Goal: Information Seeking & Learning: Check status

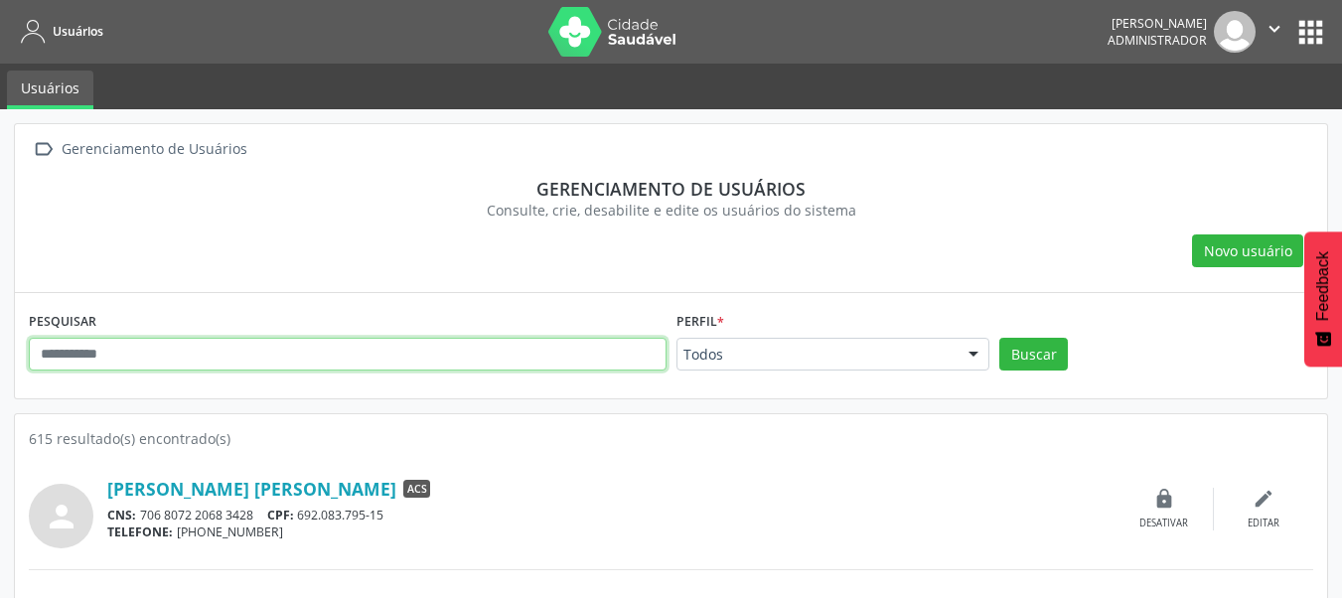
click at [252, 357] on input "text" at bounding box center [348, 355] width 638 height 34
paste input "**********"
type input "**********"
click at [999, 338] on button "Buscar" at bounding box center [1033, 355] width 69 height 34
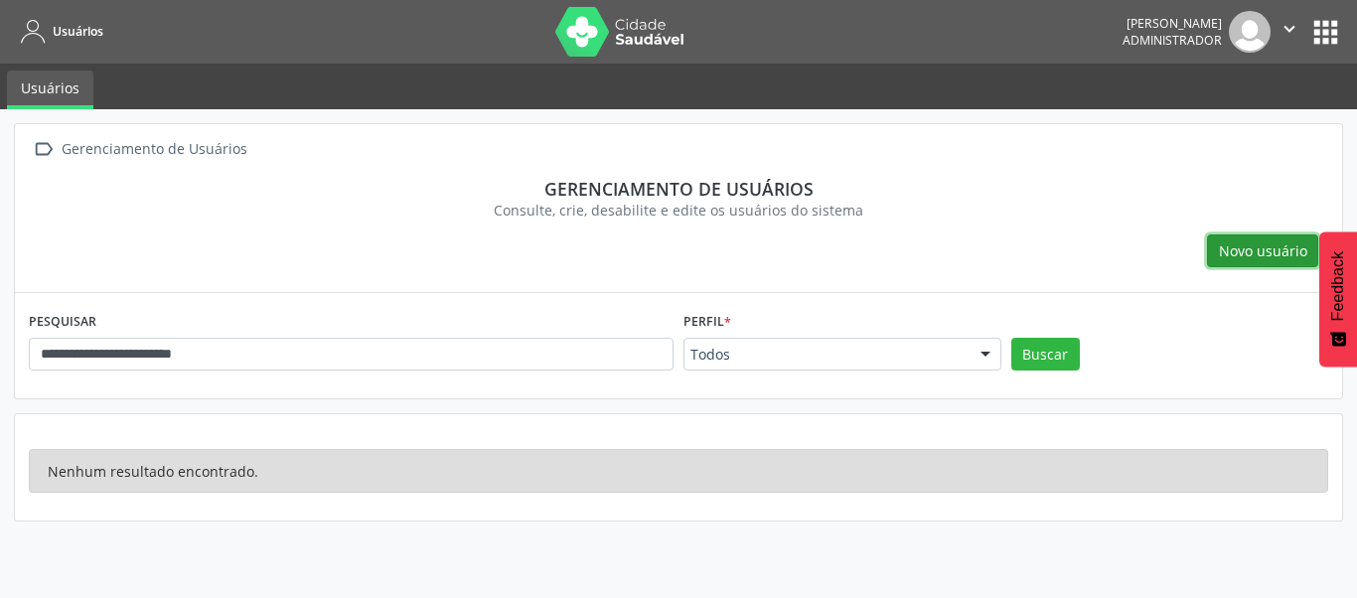
click at [1240, 242] on span "Novo usuário" at bounding box center [1263, 250] width 88 height 21
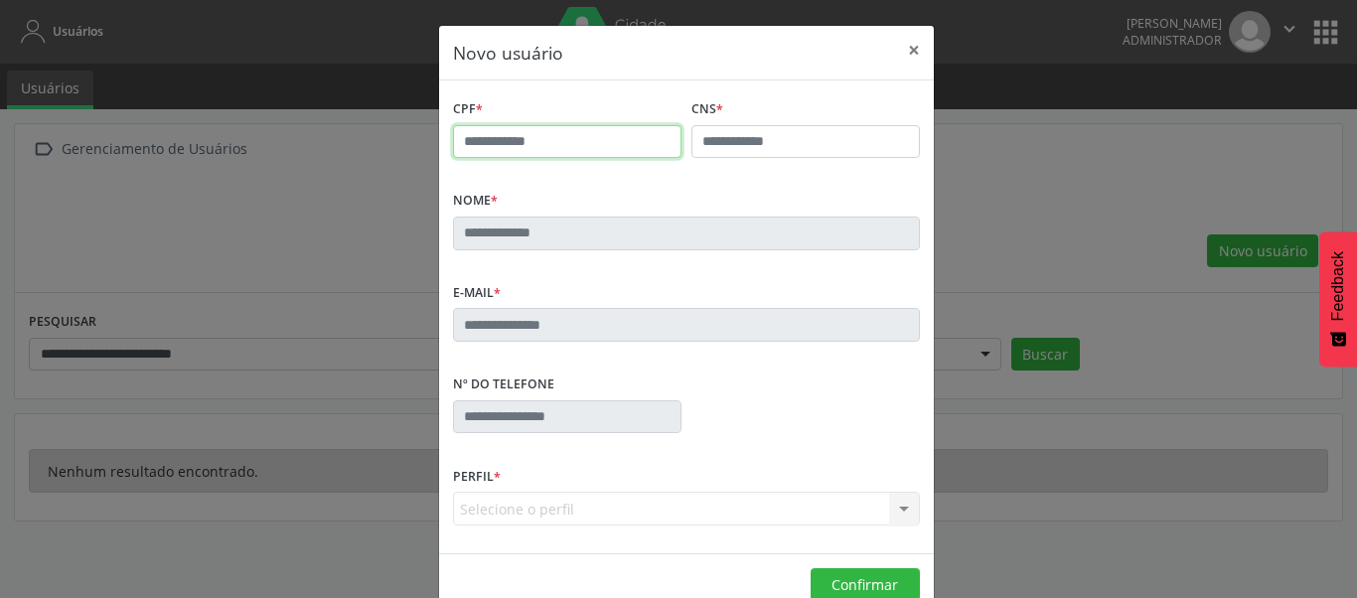
click at [532, 151] on input "text" at bounding box center [567, 142] width 228 height 34
click at [512, 378] on label "Nº do Telefone" at bounding box center [503, 384] width 101 height 31
click at [523, 516] on div "Selecione o perfil ACE ACS Coordenador Coordenador da Atenção Básica Coordenado…" at bounding box center [686, 509] width 467 height 34
click at [552, 505] on div "Selecione o perfil ACE ACS Coordenador Coordenador da Atenção Básica Coordenado…" at bounding box center [686, 509] width 467 height 34
click at [894, 504] on div "Selecione o perfil ACE ACS Coordenador Coordenador da Atenção Básica Coordenado…" at bounding box center [686, 509] width 467 height 34
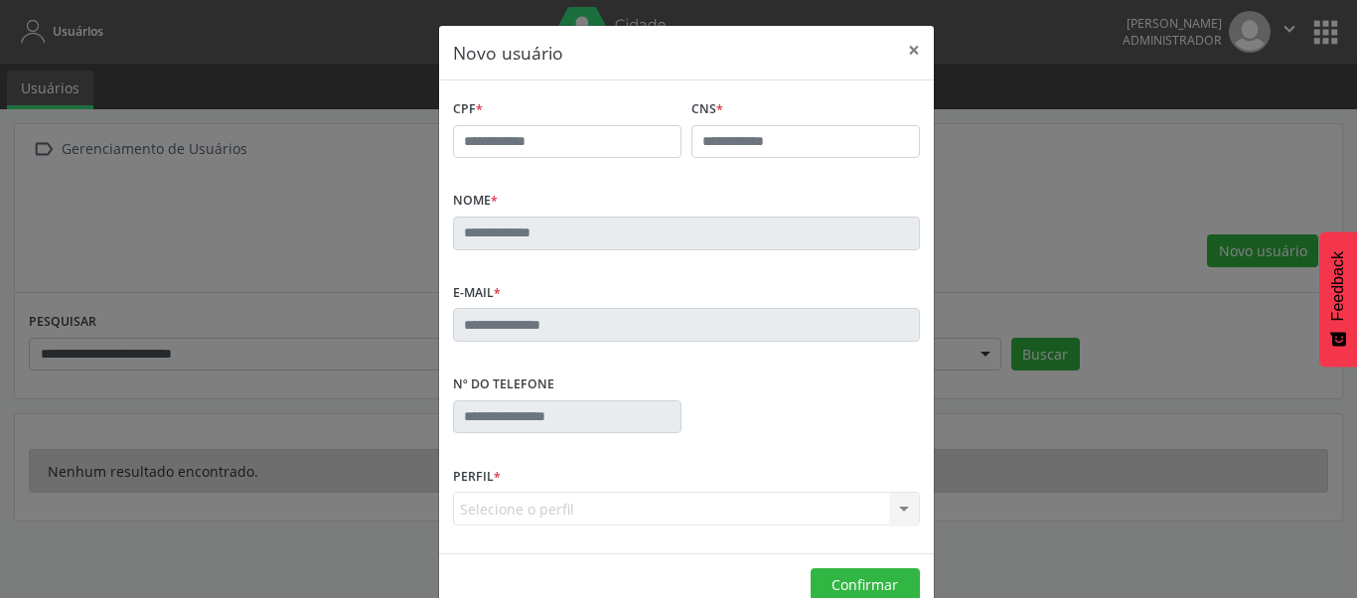
click at [587, 119] on div "CPF *" at bounding box center [567, 126] width 228 height 64
click at [591, 140] on input "text" at bounding box center [567, 142] width 228 height 34
type input "**********"
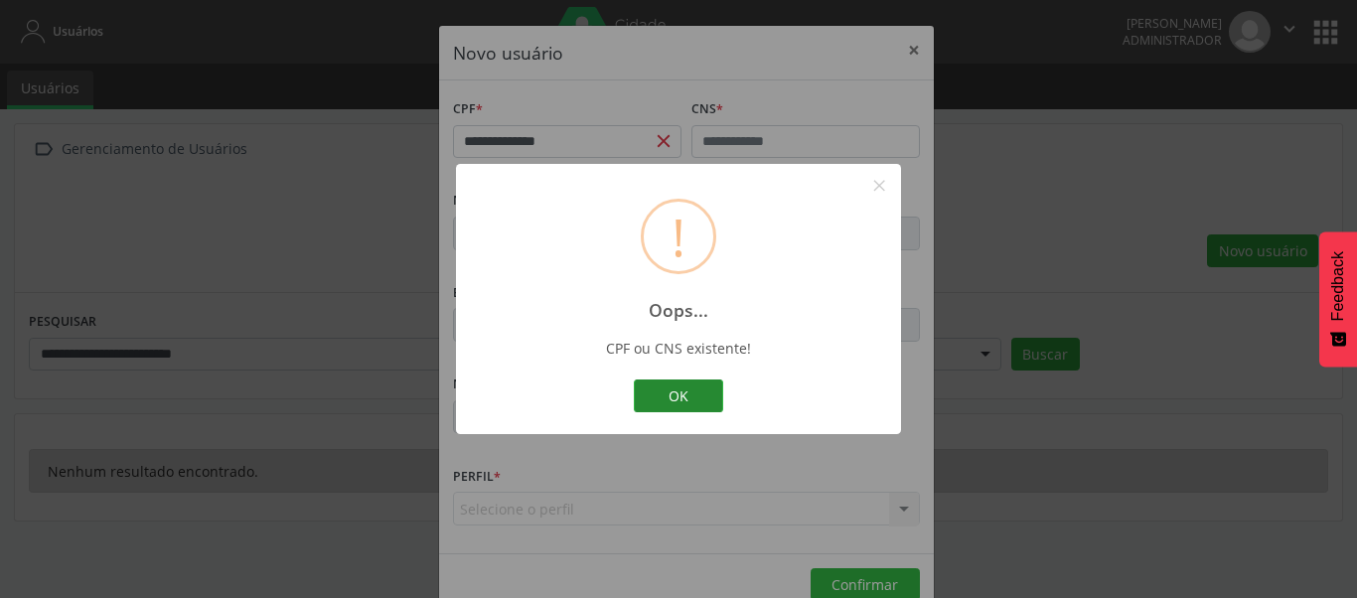
click at [645, 410] on button "OK" at bounding box center [678, 396] width 89 height 34
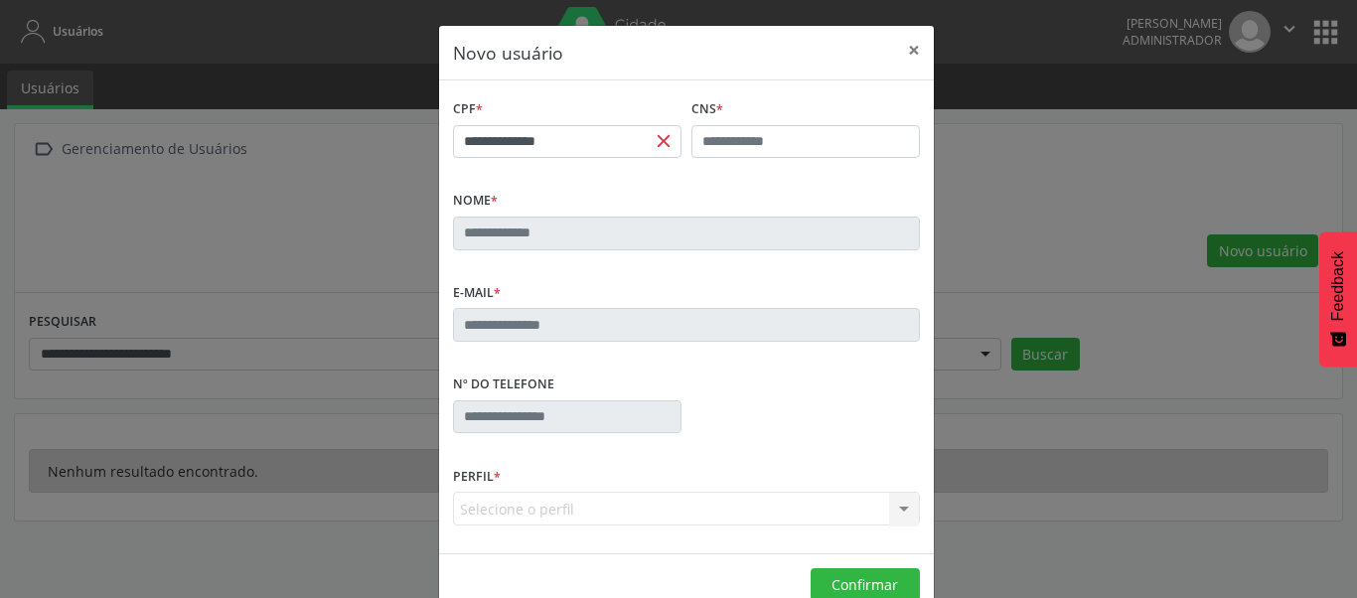
click at [1004, 168] on div "**********" at bounding box center [678, 299] width 1357 height 598
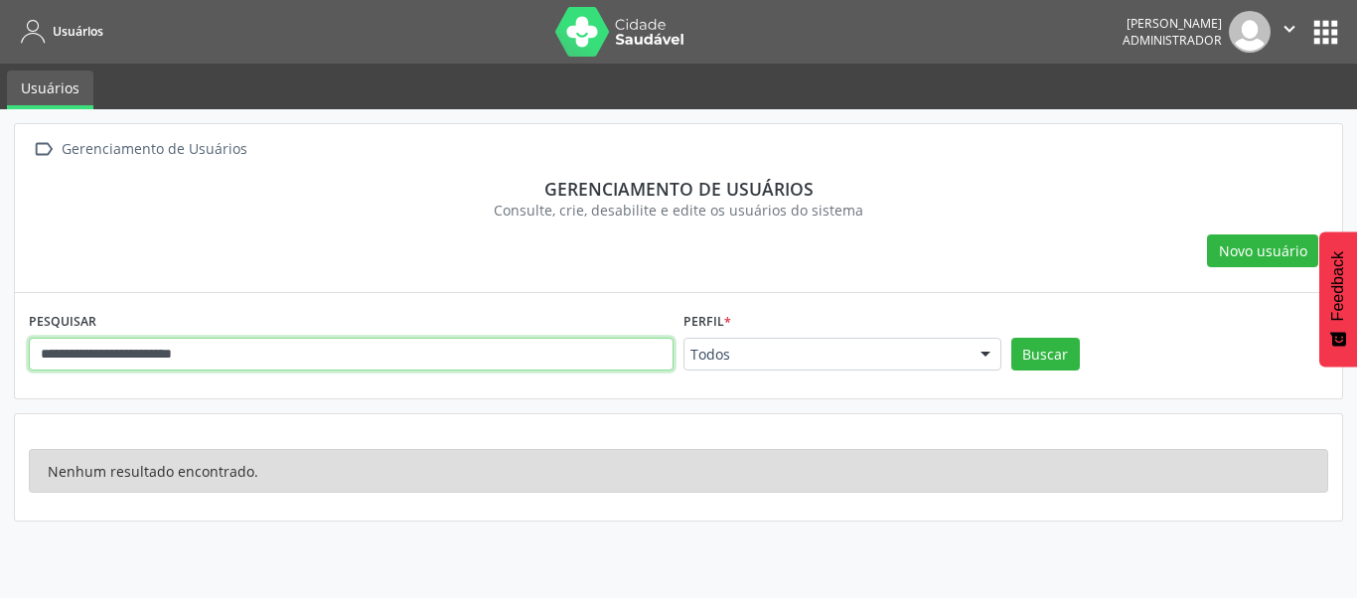
click at [575, 356] on input "**********" at bounding box center [351, 355] width 645 height 34
click at [574, 356] on input "**********" at bounding box center [351, 355] width 645 height 34
click at [479, 360] on input "**********" at bounding box center [351, 355] width 645 height 34
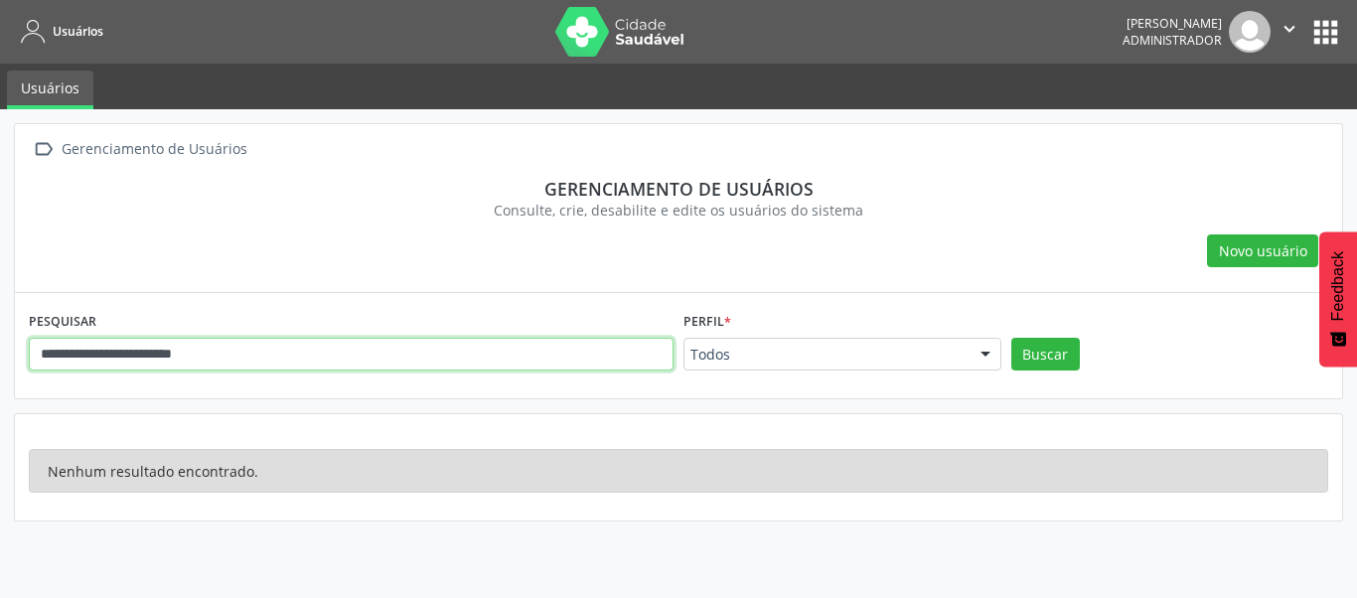
click at [479, 360] on input "**********" at bounding box center [351, 355] width 645 height 34
paste input "text"
type input "**********"
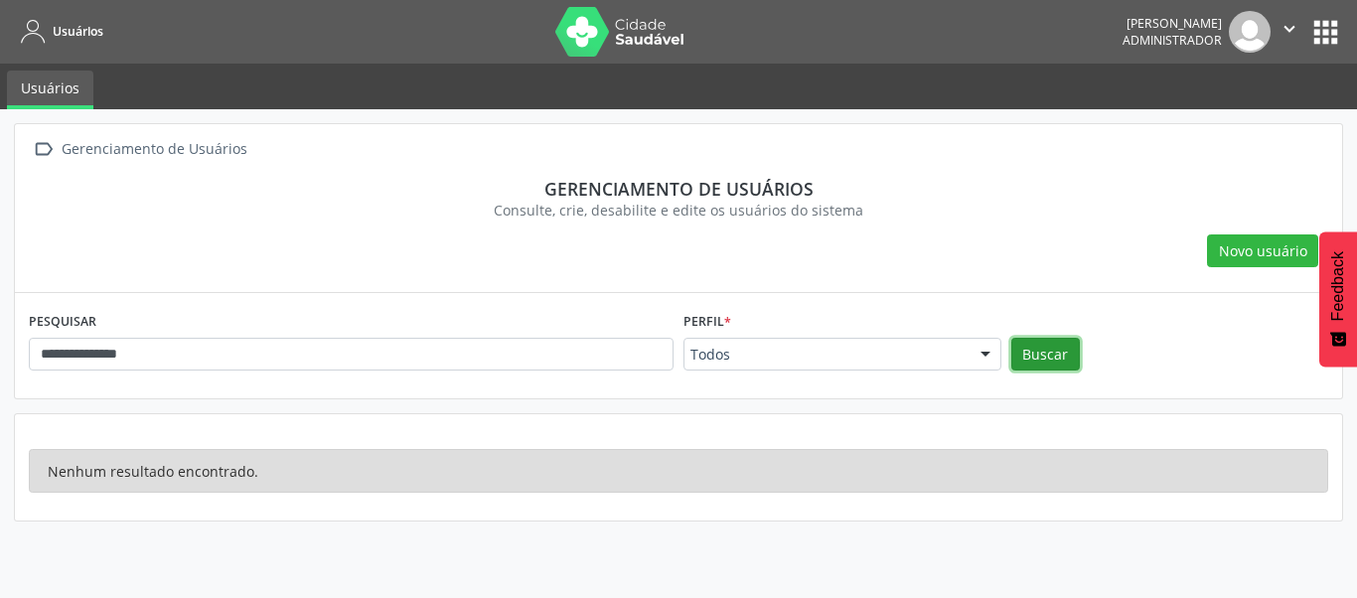
click at [1033, 359] on button "Buscar" at bounding box center [1045, 355] width 69 height 34
click at [916, 418] on div "Nenhum resultado encontrado." at bounding box center [678, 467] width 1327 height 106
click at [1259, 255] on span "Novo usuário" at bounding box center [1263, 250] width 88 height 21
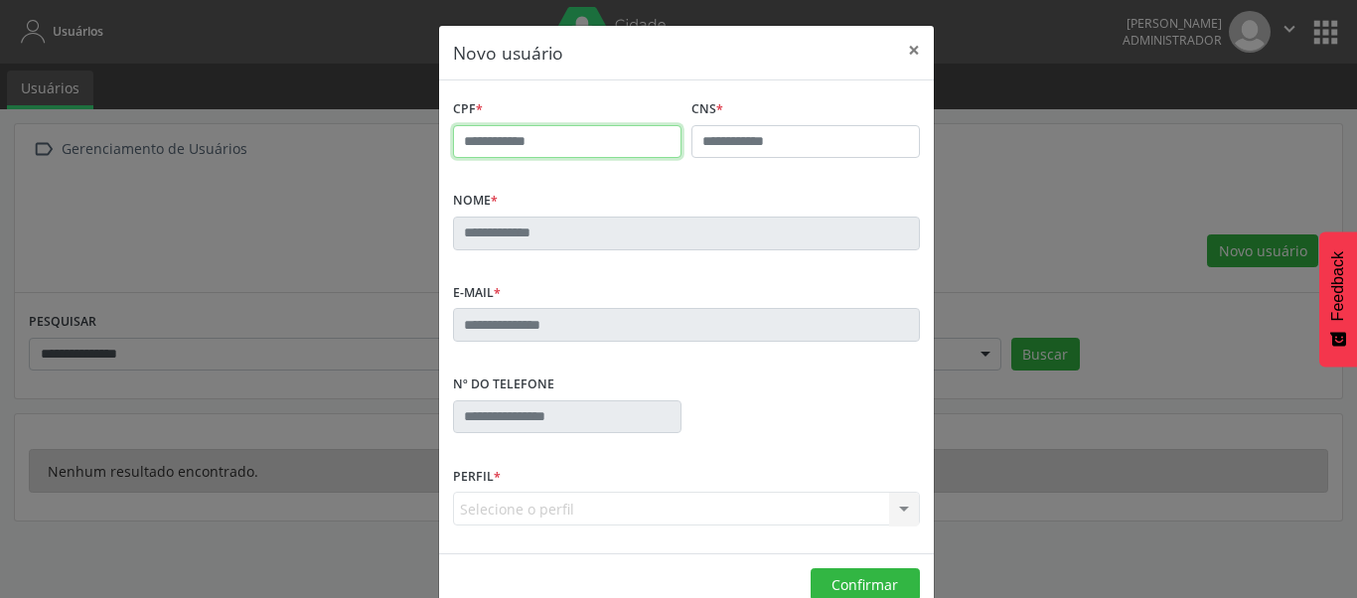
click at [606, 145] on input "text" at bounding box center [567, 142] width 228 height 34
paste input "**********"
type input "**********"
click at [794, 304] on div "E-mail *" at bounding box center [686, 310] width 467 height 64
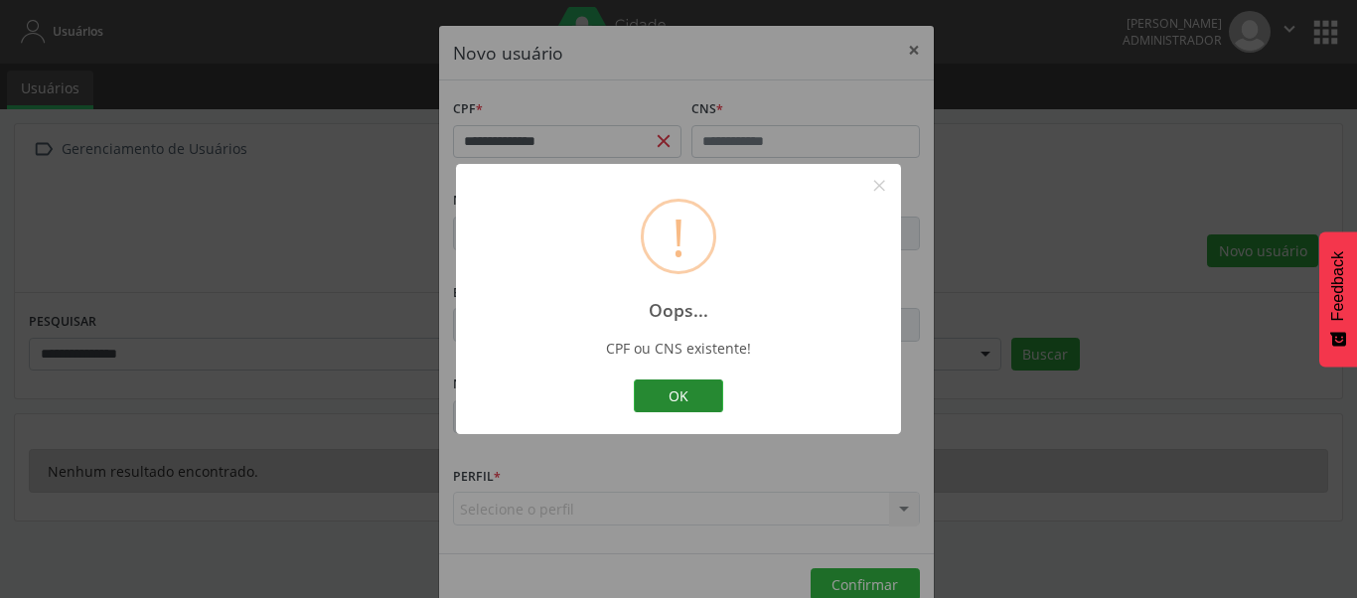
click at [674, 400] on button "OK" at bounding box center [678, 396] width 89 height 34
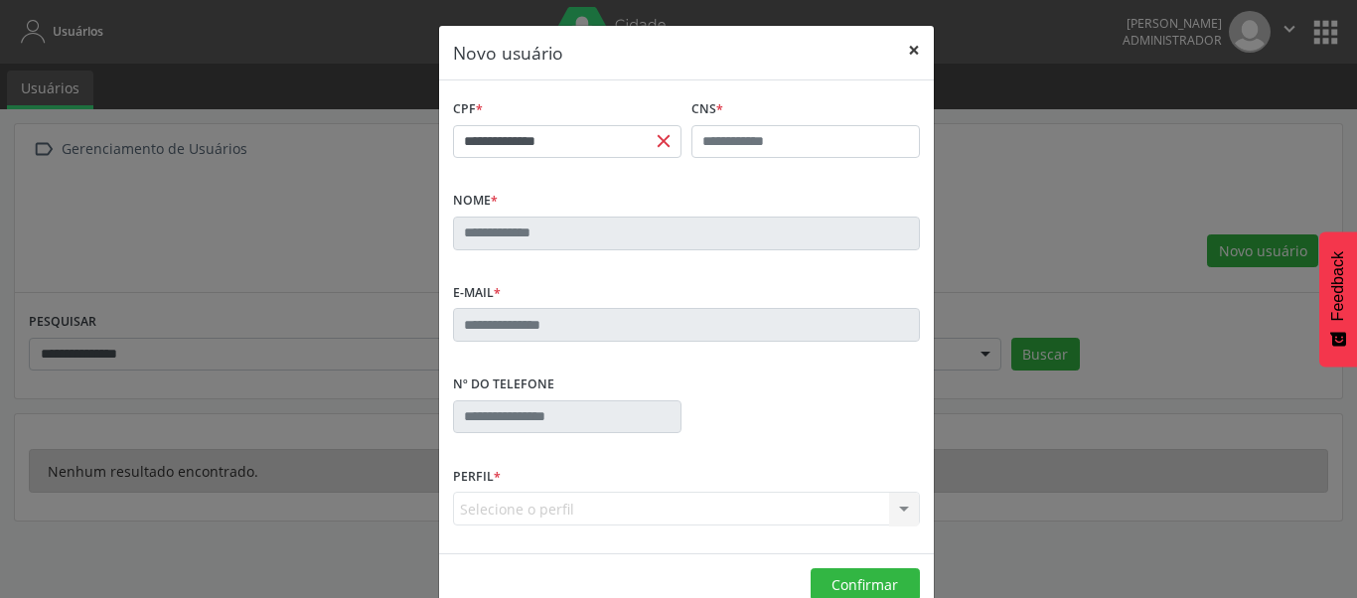
click at [908, 46] on button "×" at bounding box center [914, 50] width 40 height 49
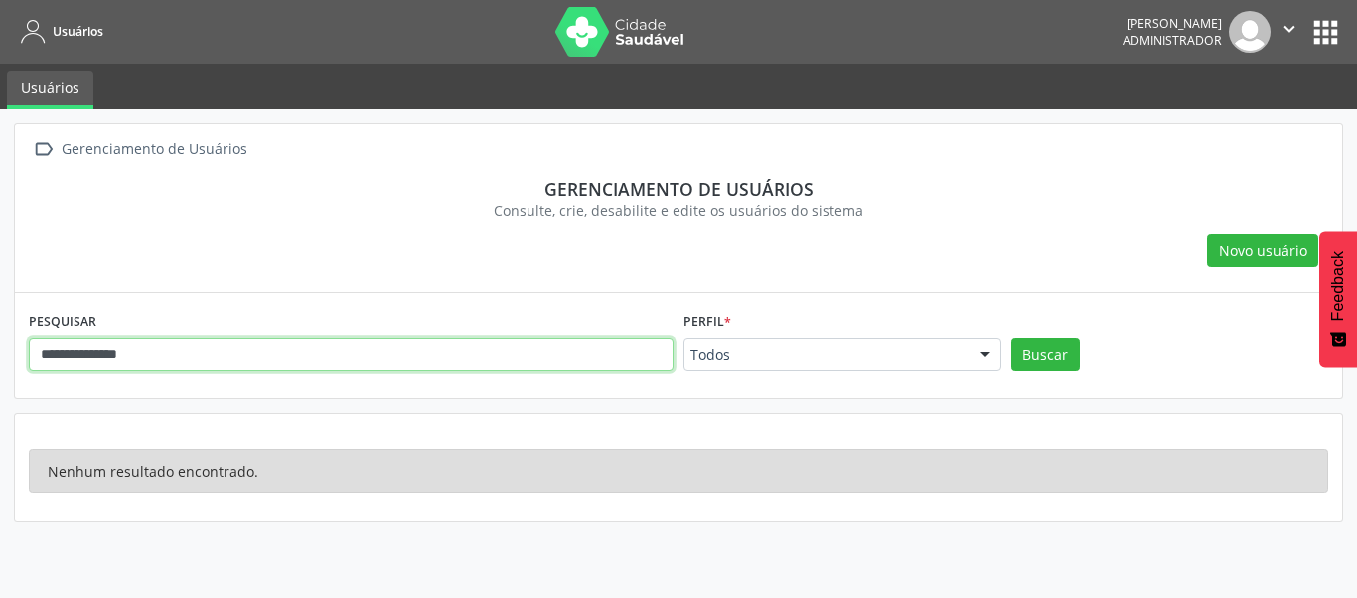
click at [250, 355] on input "**********" at bounding box center [351, 355] width 645 height 34
paste input "text"
click at [1011, 338] on button "Buscar" at bounding box center [1045, 355] width 69 height 34
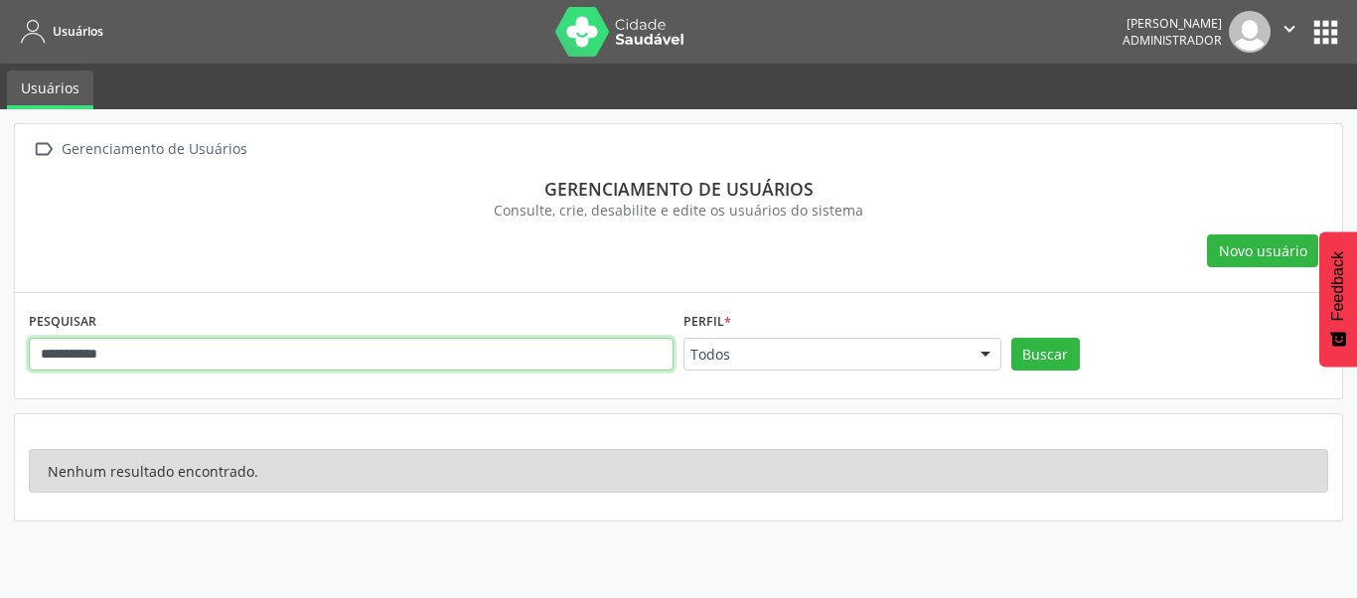
click at [483, 360] on input "**********" at bounding box center [351, 355] width 645 height 34
click at [484, 360] on input "**********" at bounding box center [351, 355] width 645 height 34
paste input "**********"
click at [1011, 338] on button "Buscar" at bounding box center [1045, 355] width 69 height 34
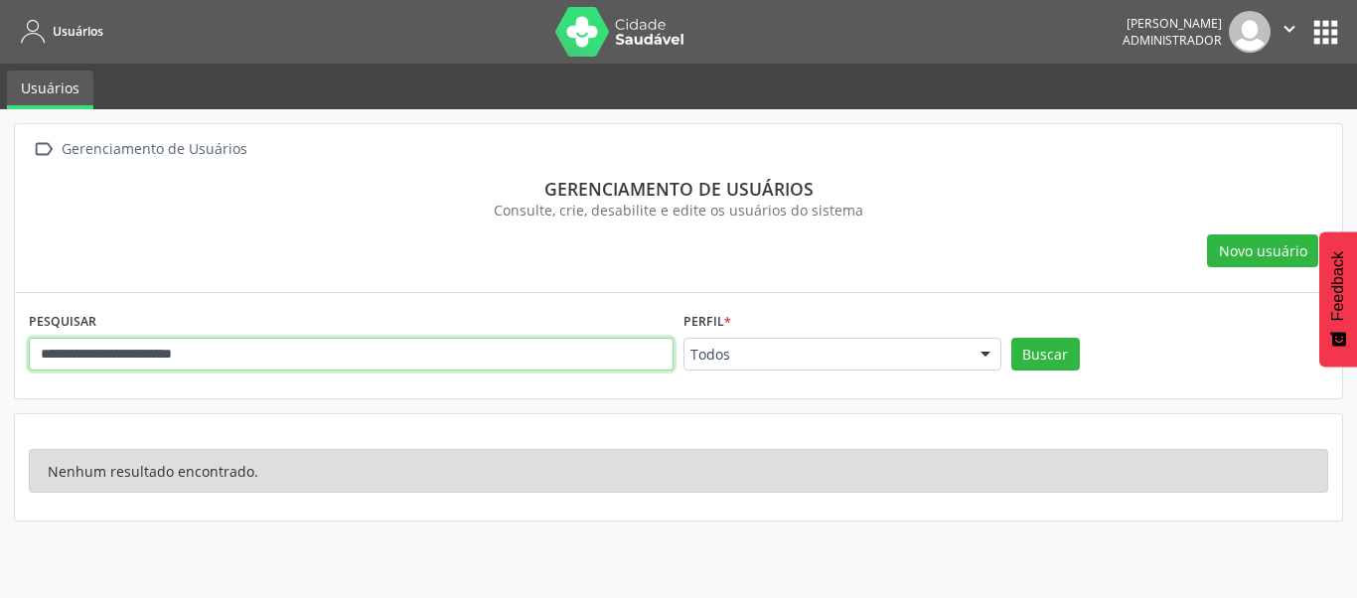
click at [267, 366] on input "**********" at bounding box center [351, 355] width 645 height 34
paste input "text"
type input "**********"
click at [1011, 338] on button "Buscar" at bounding box center [1045, 355] width 69 height 34
click at [318, 352] on input "**********" at bounding box center [351, 355] width 645 height 34
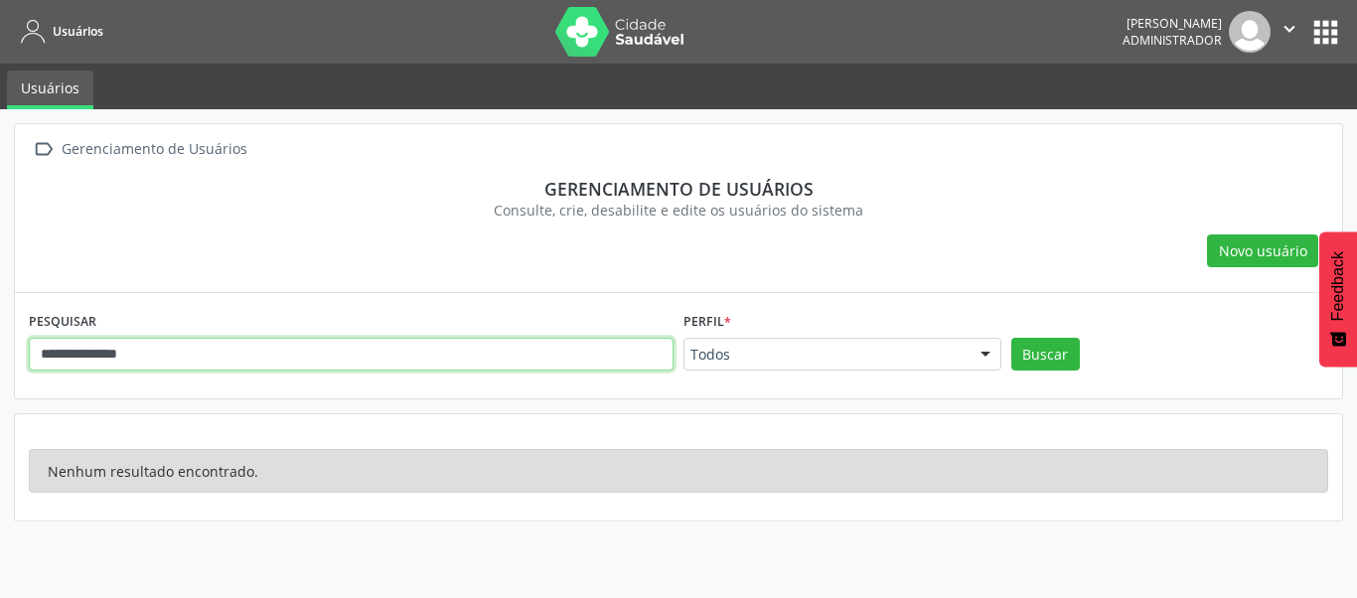
click at [318, 352] on input "**********" at bounding box center [351, 355] width 645 height 34
click at [1011, 338] on button "Buscar" at bounding box center [1045, 355] width 69 height 34
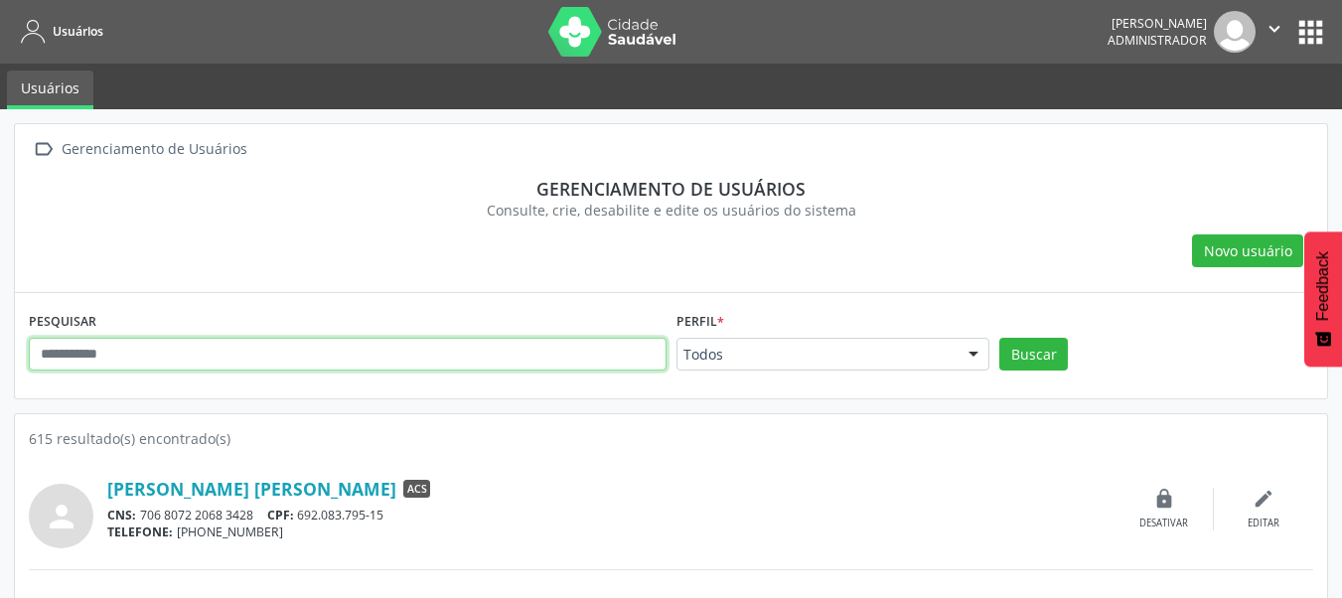
click at [318, 352] on input "text" at bounding box center [348, 355] width 638 height 34
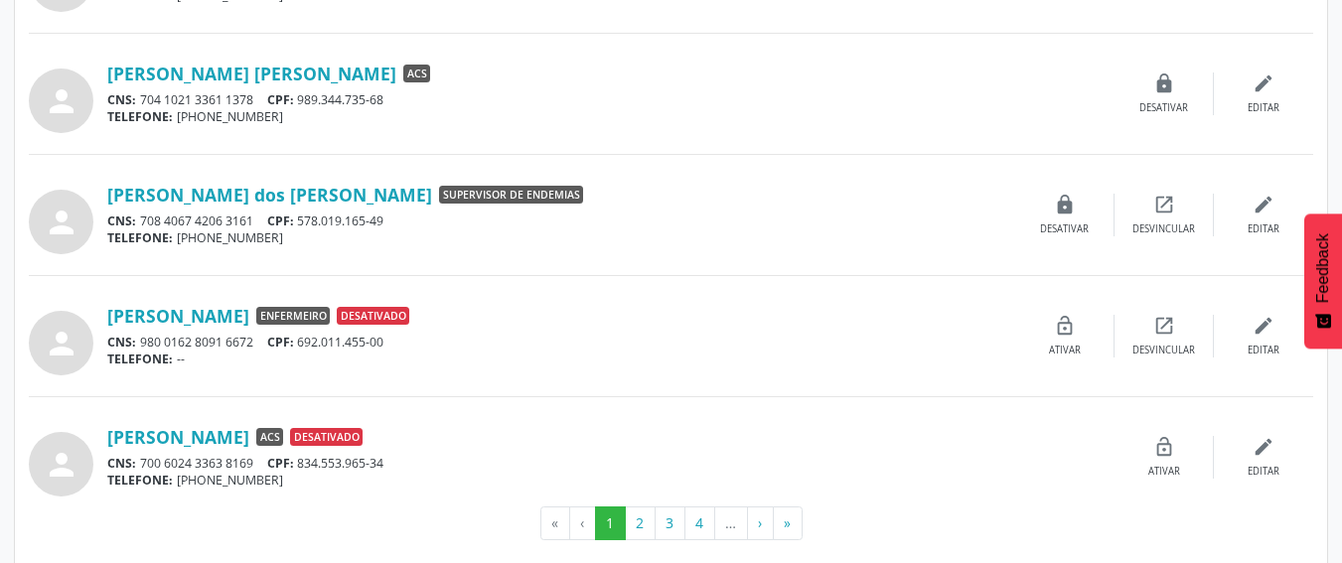
scroll to position [1768, 0]
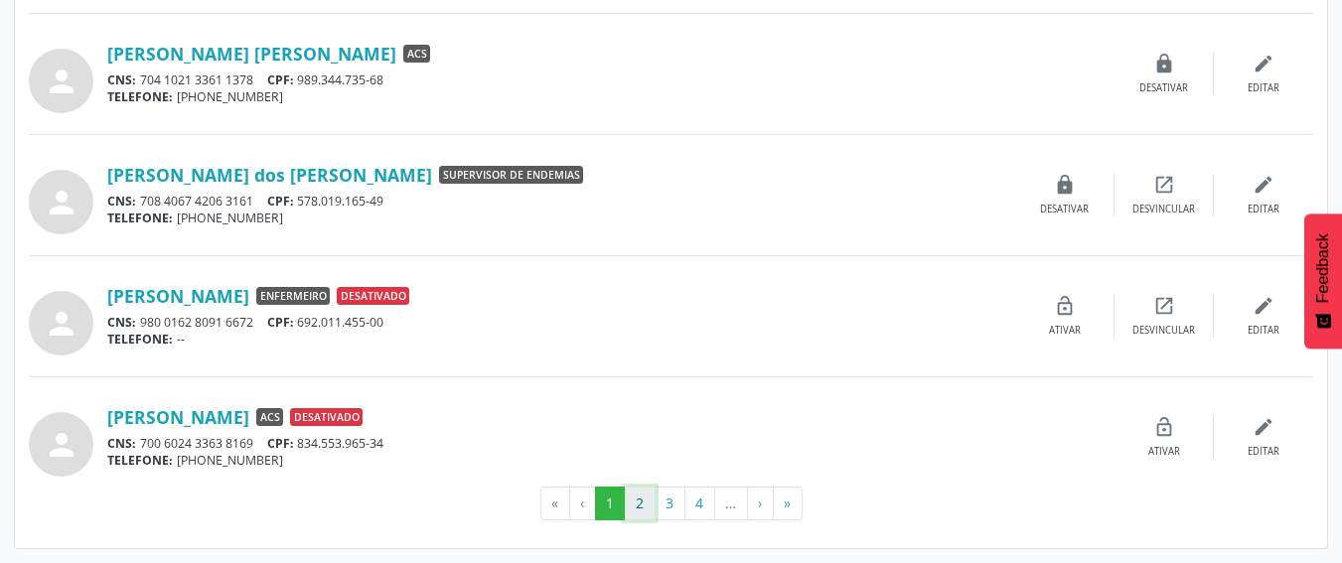
click at [645, 497] on button "2" at bounding box center [640, 504] width 31 height 34
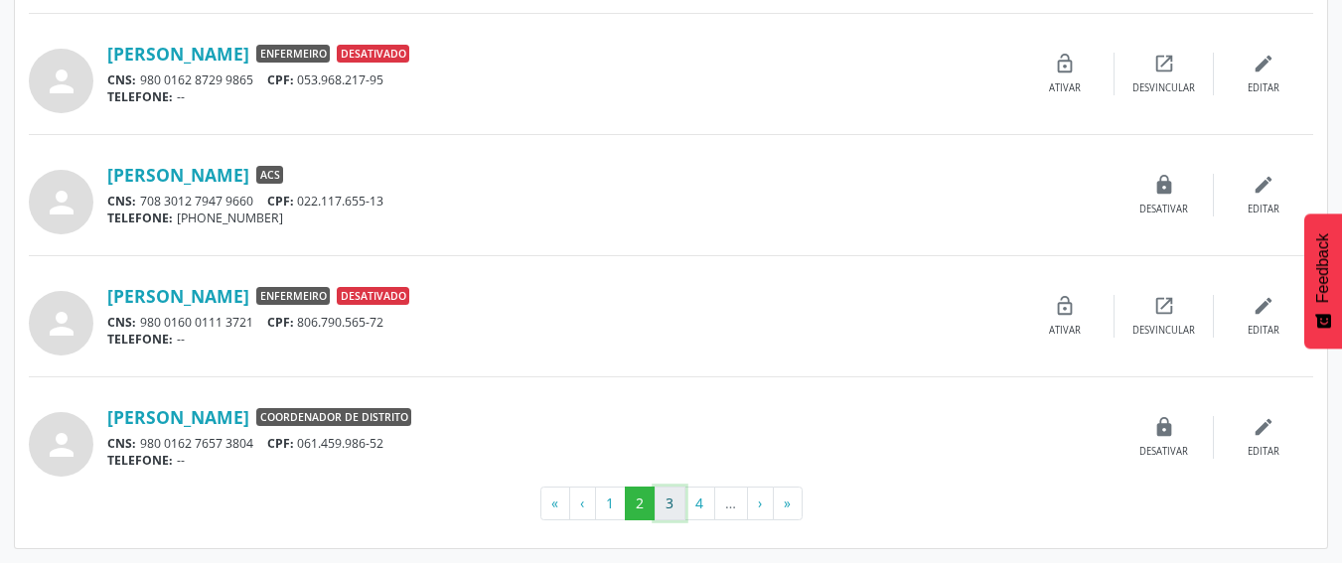
click at [669, 504] on button "3" at bounding box center [669, 504] width 31 height 34
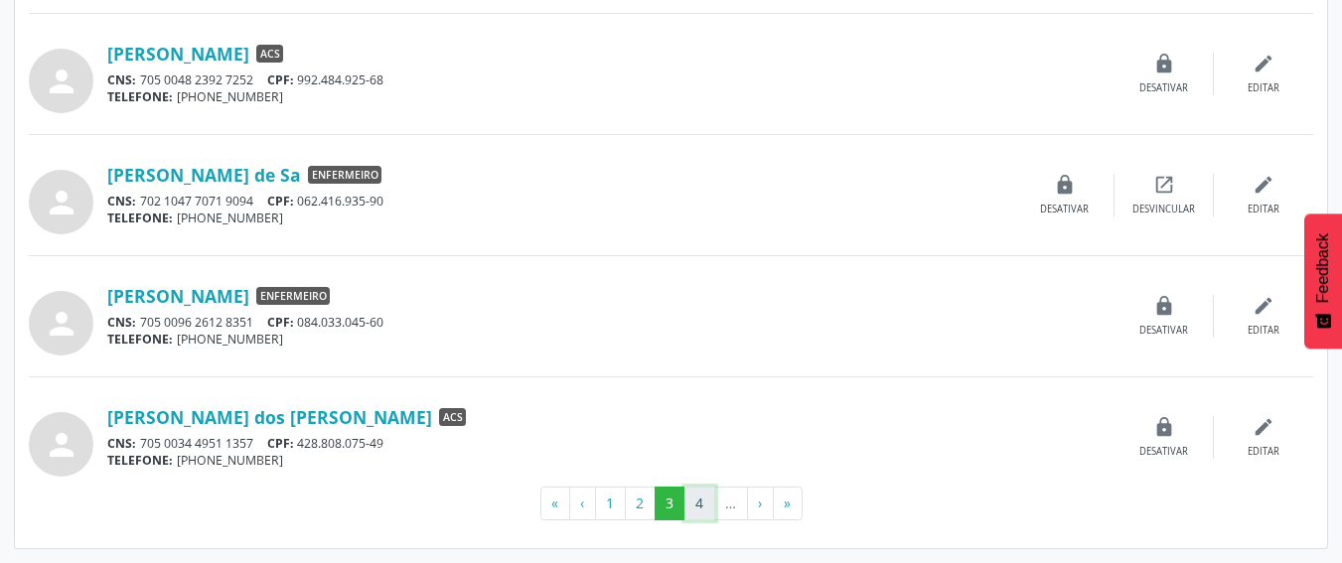
click at [699, 509] on button "4" at bounding box center [699, 504] width 31 height 34
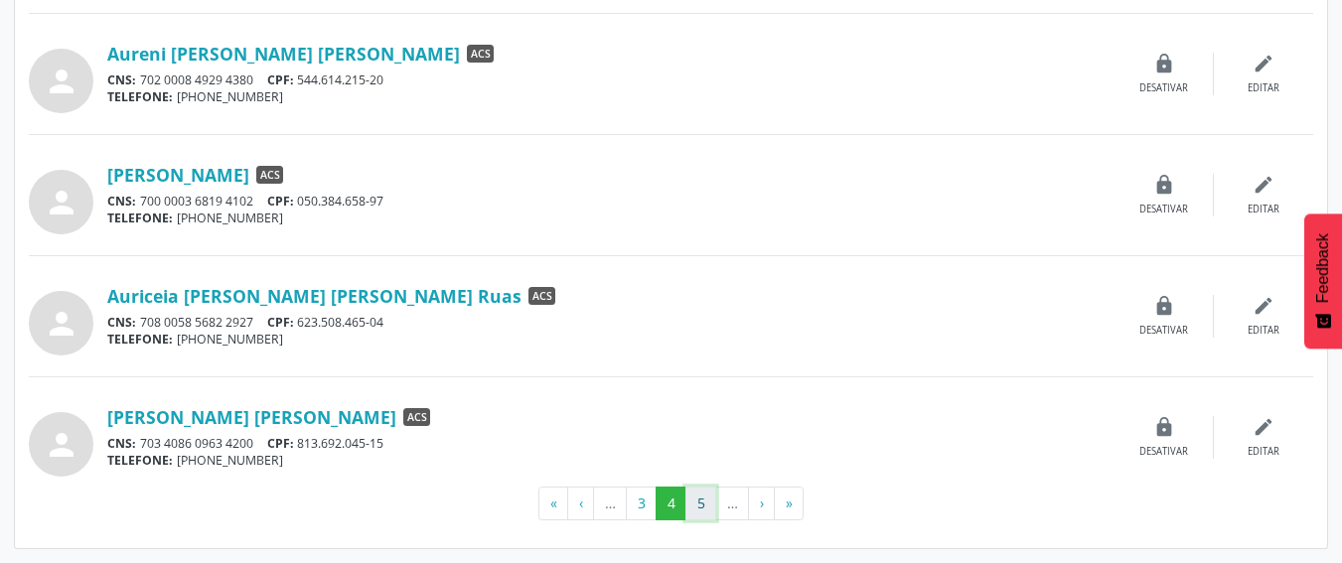
click at [702, 514] on button "5" at bounding box center [700, 504] width 31 height 34
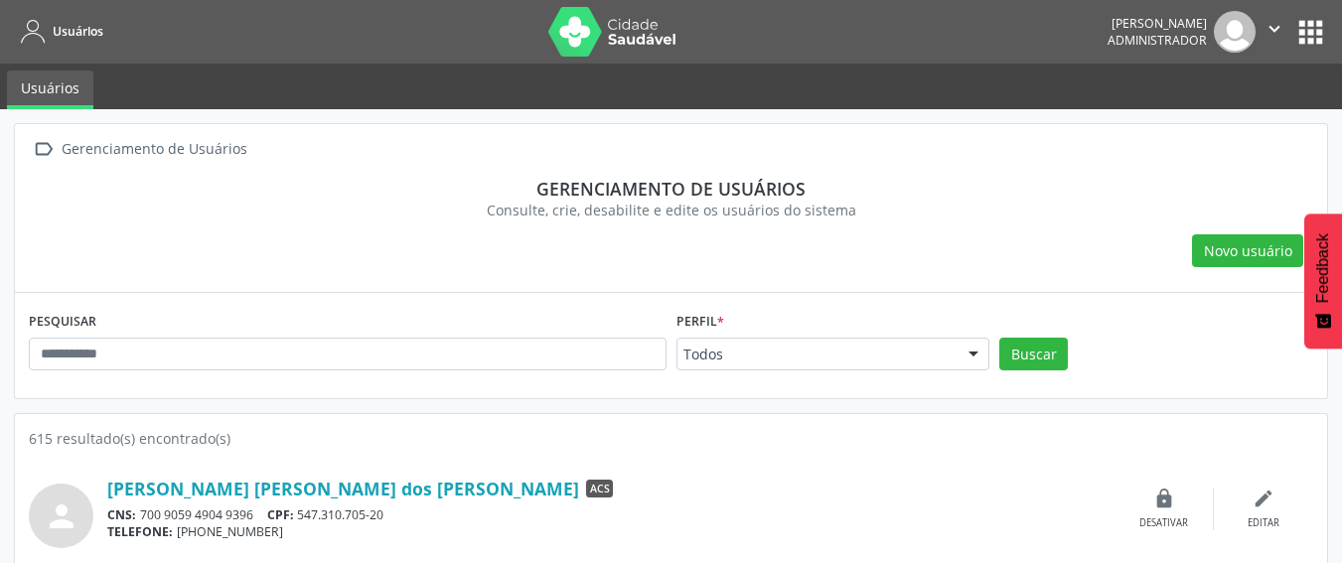
click at [518, 326] on div "PESQUISAR" at bounding box center [348, 345] width 648 height 77
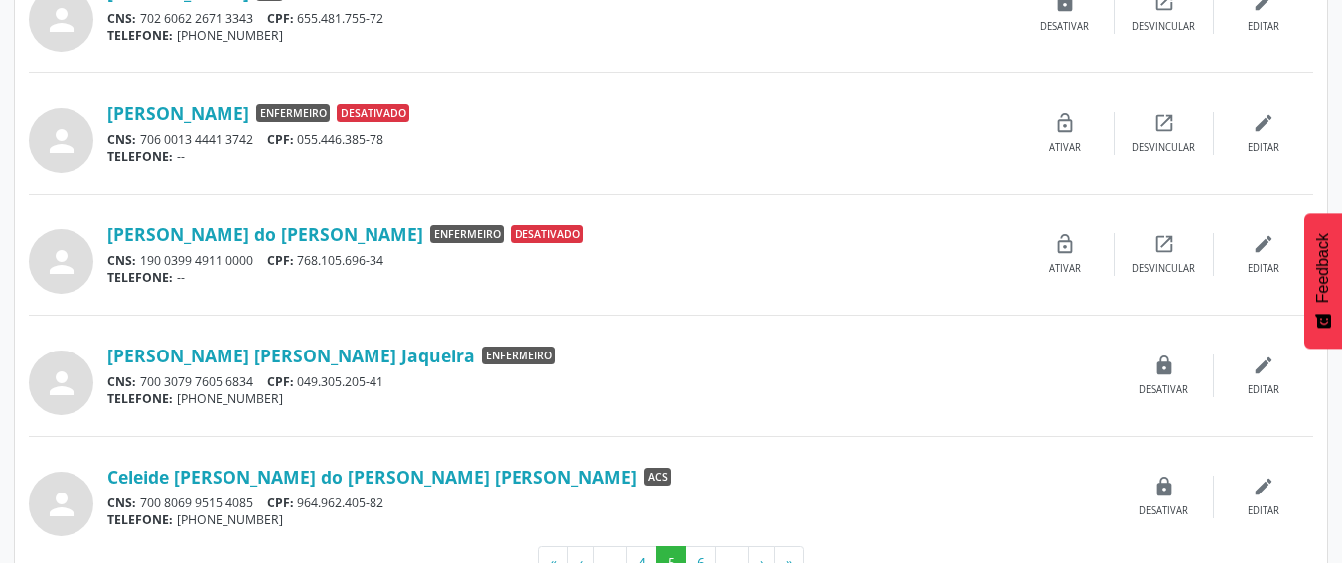
scroll to position [1768, 0]
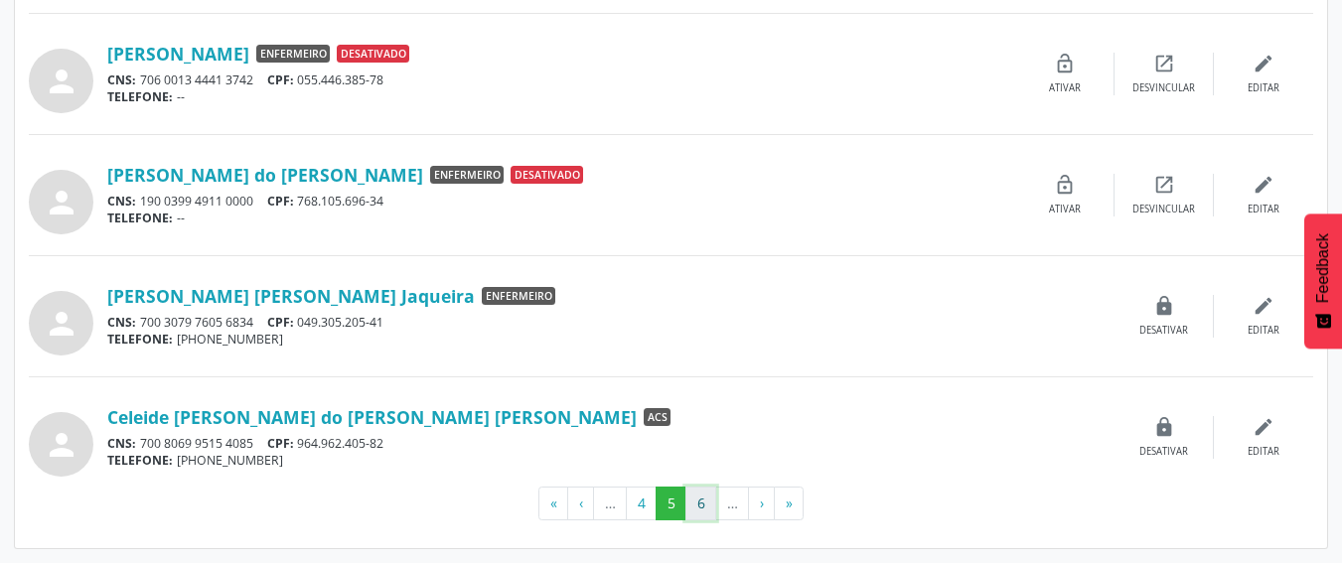
click at [692, 511] on button "6" at bounding box center [700, 504] width 31 height 34
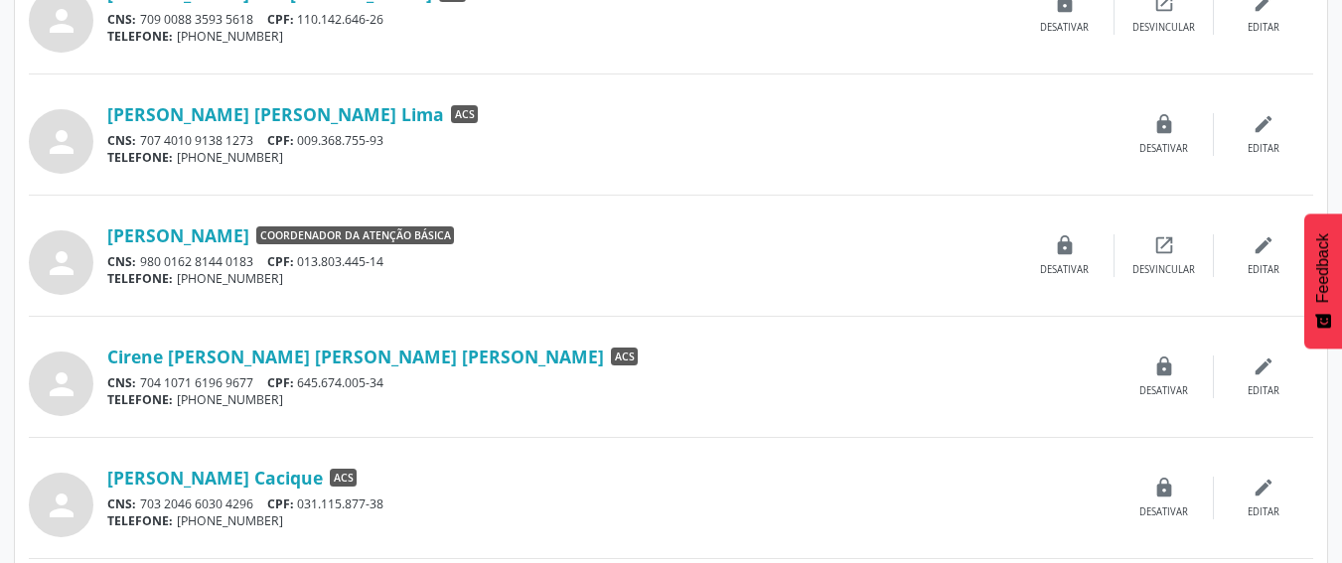
scroll to position [1092, 0]
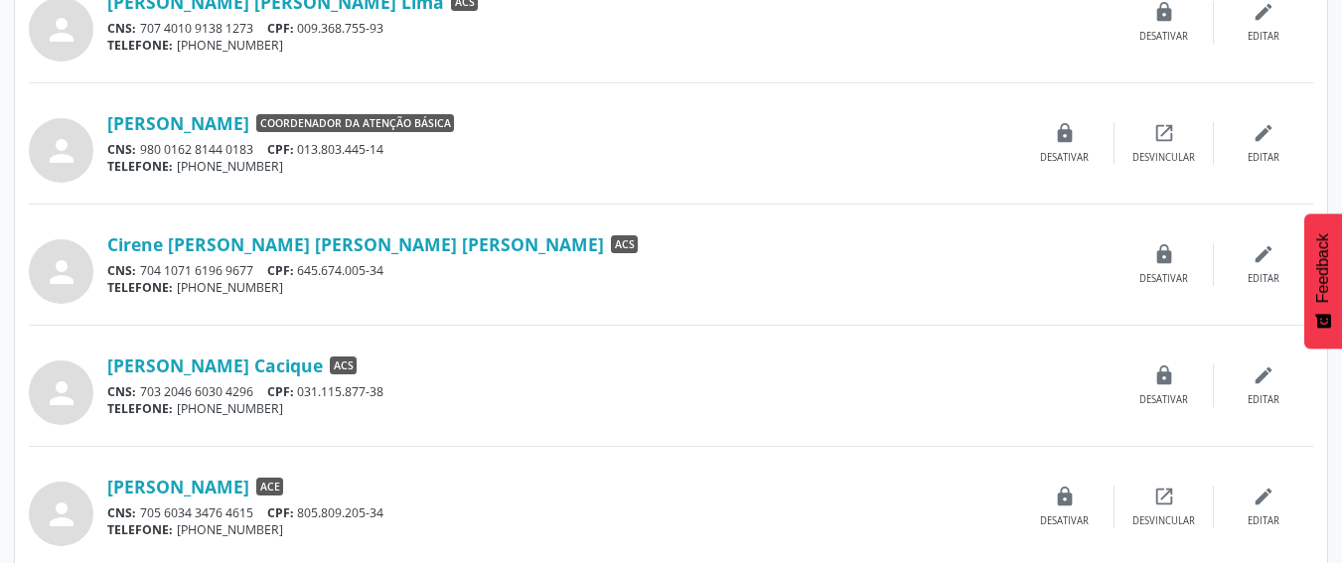
click at [681, 255] on div "Cirene [PERSON_NAME] [PERSON_NAME] [PERSON_NAME] ACS" at bounding box center [610, 244] width 1007 height 22
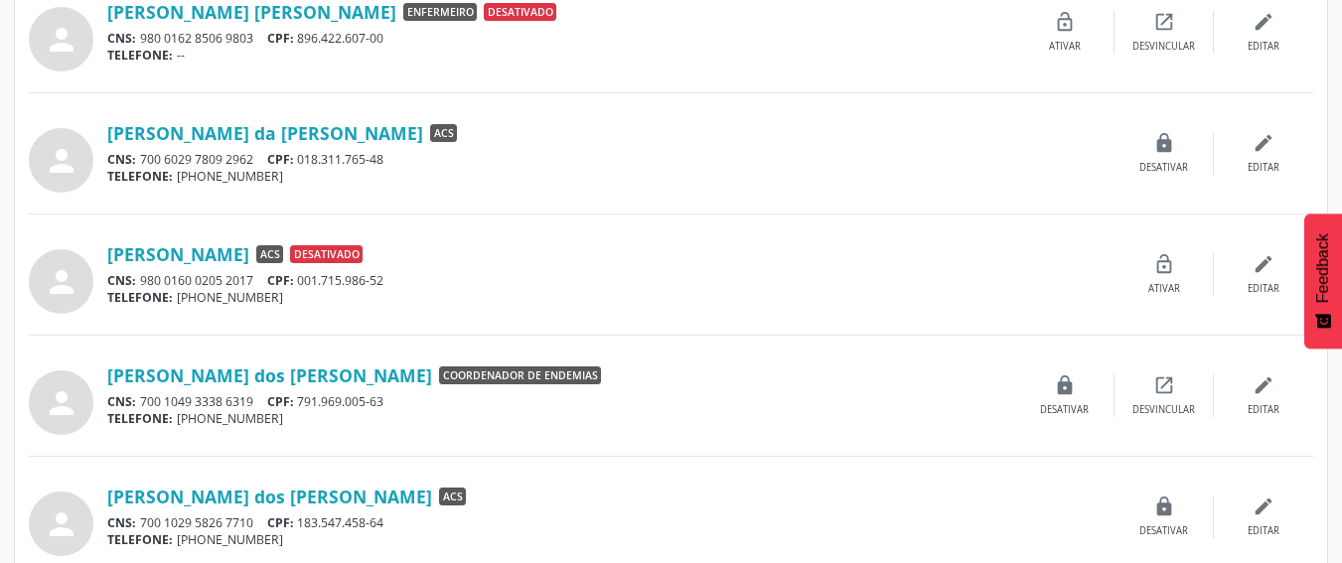
scroll to position [1768, 0]
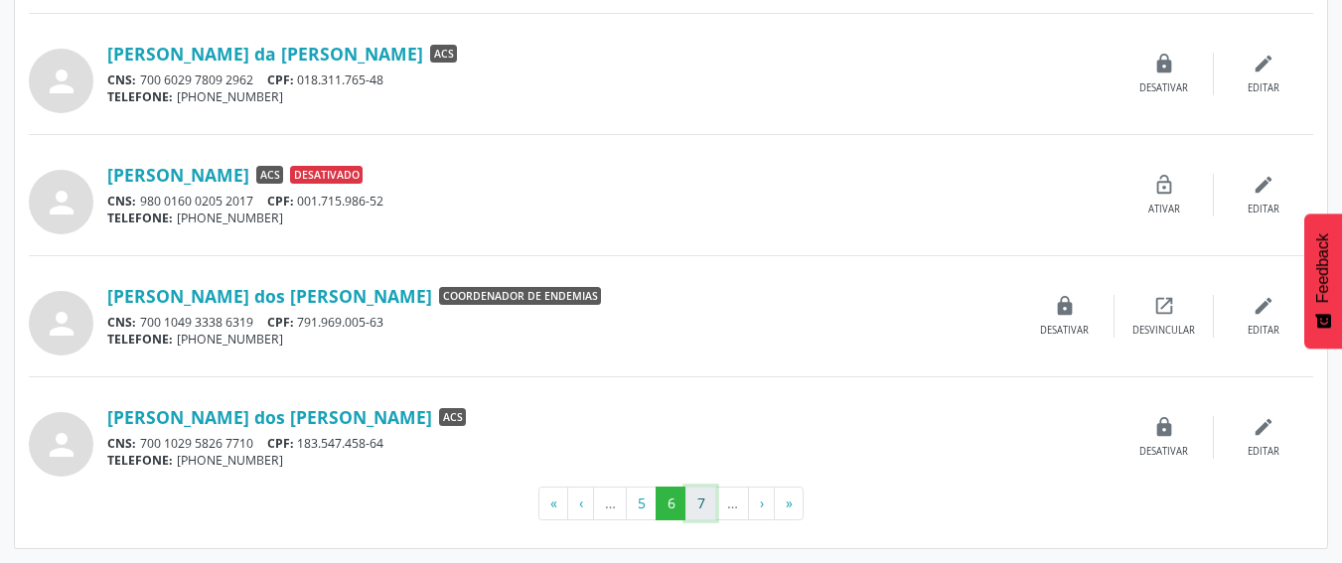
click at [710, 502] on button "7" at bounding box center [700, 504] width 31 height 34
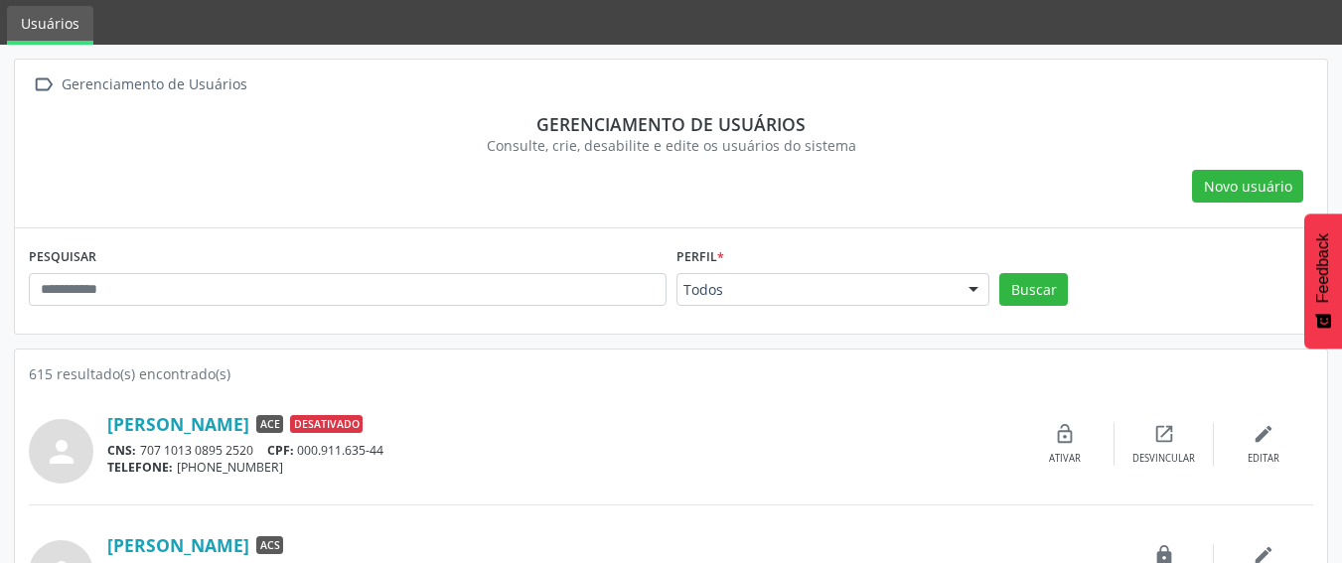
scroll to position [99, 0]
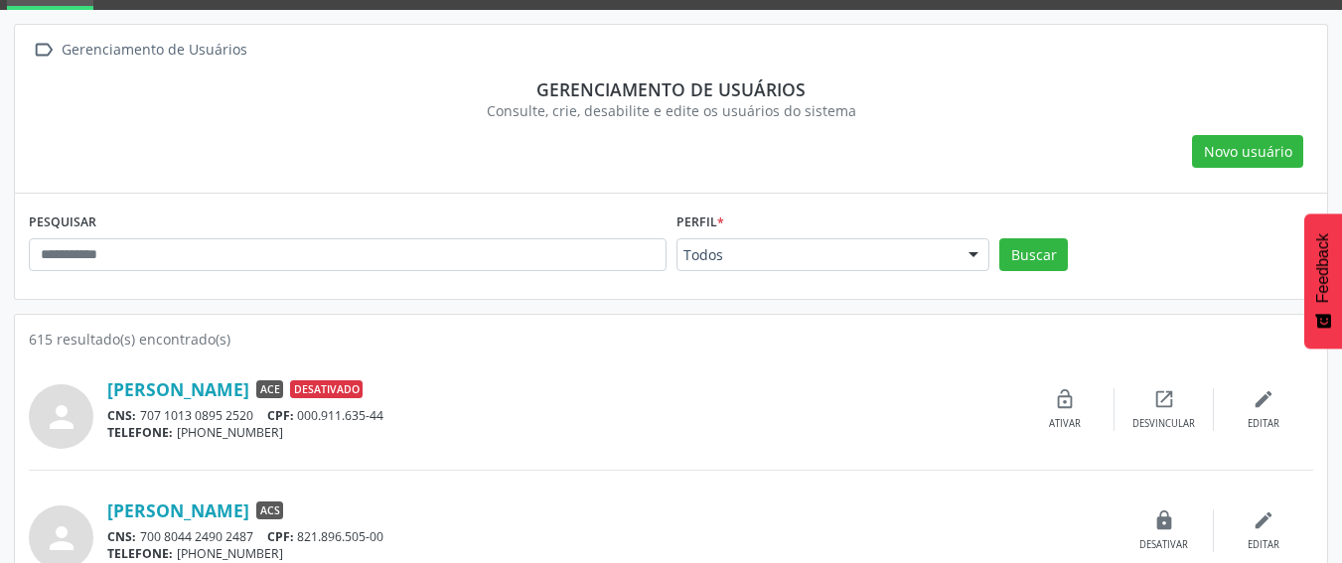
click at [480, 164] on div "Novo usuário" at bounding box center [671, 152] width 1284 height 34
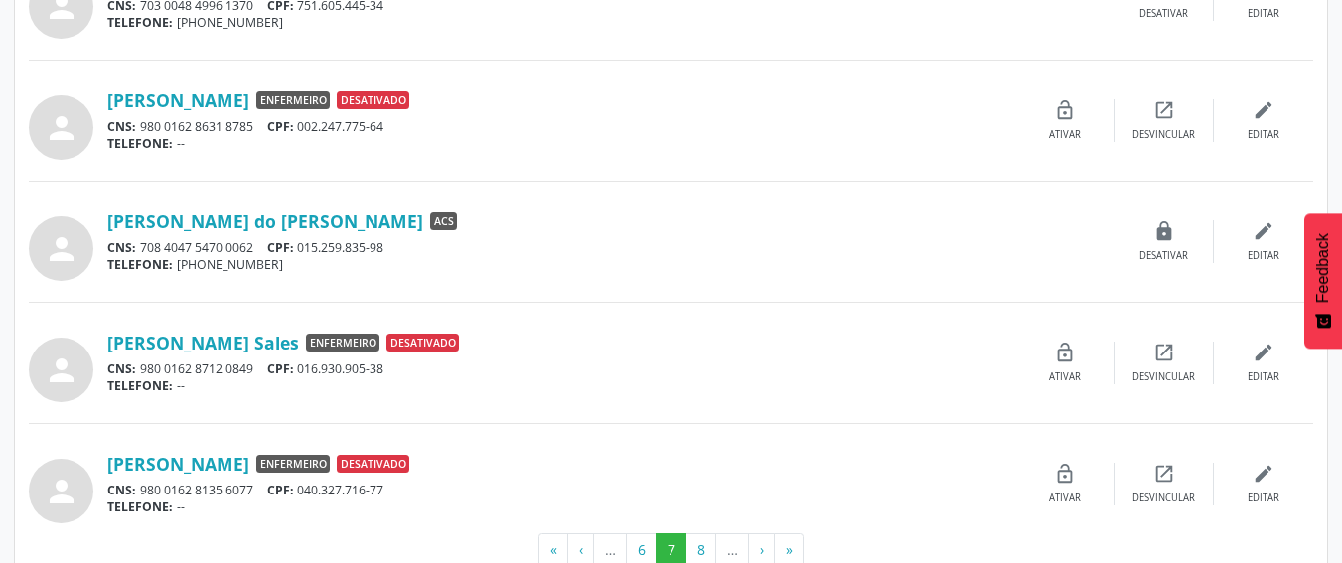
scroll to position [1768, 0]
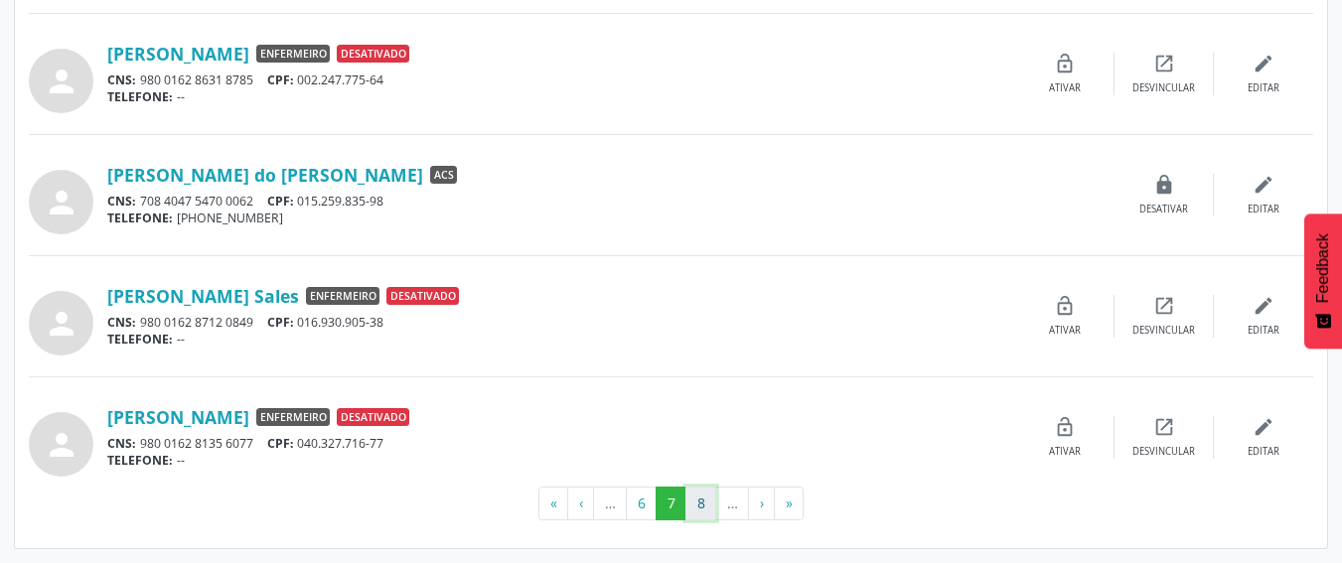
click at [694, 493] on button "8" at bounding box center [700, 504] width 31 height 34
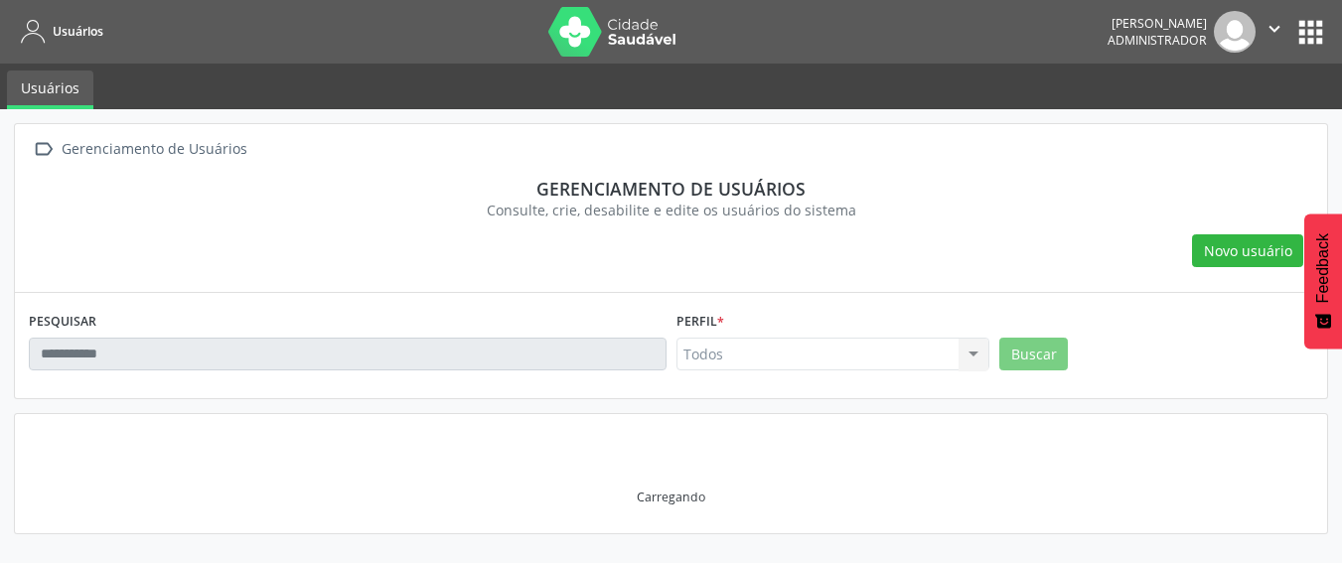
scroll to position [0, 0]
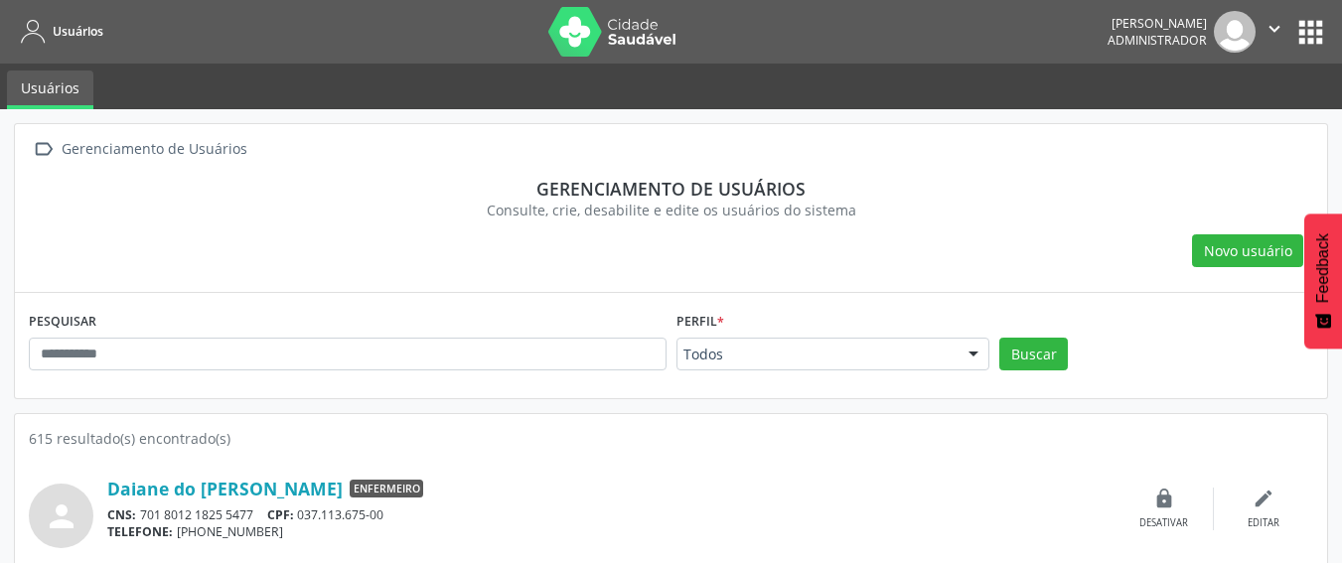
click at [504, 312] on div "PESQUISAR" at bounding box center [348, 345] width 648 height 77
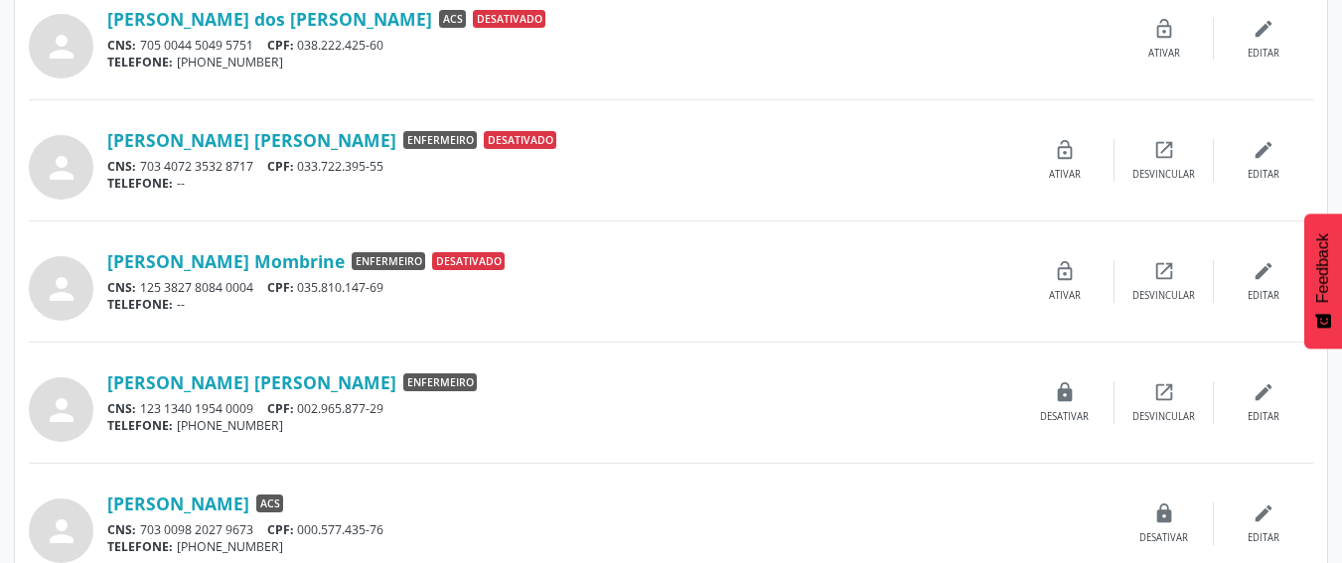
scroll to position [1768, 0]
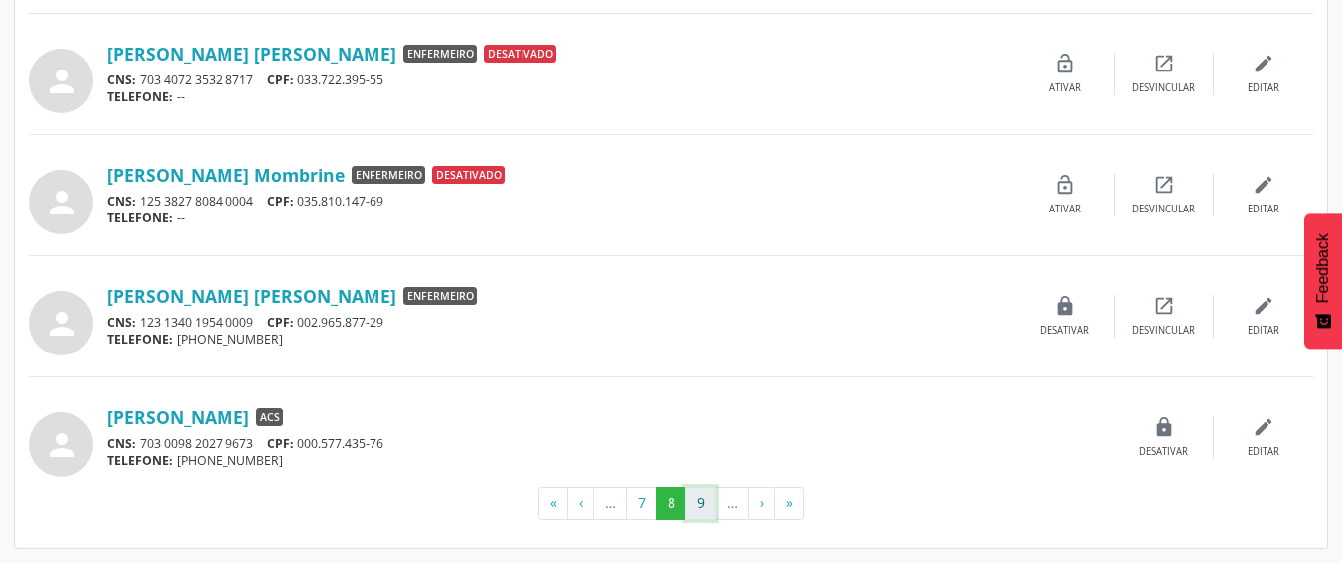
click at [694, 497] on button "9" at bounding box center [700, 504] width 31 height 34
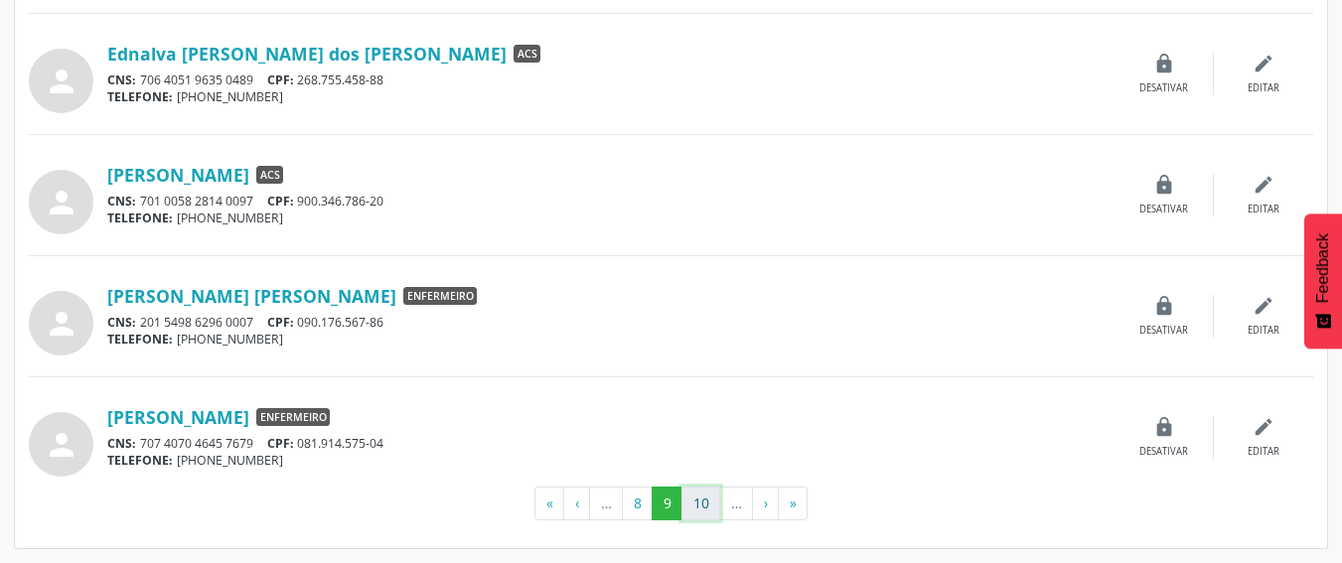
click at [708, 507] on button "10" at bounding box center [700, 504] width 39 height 34
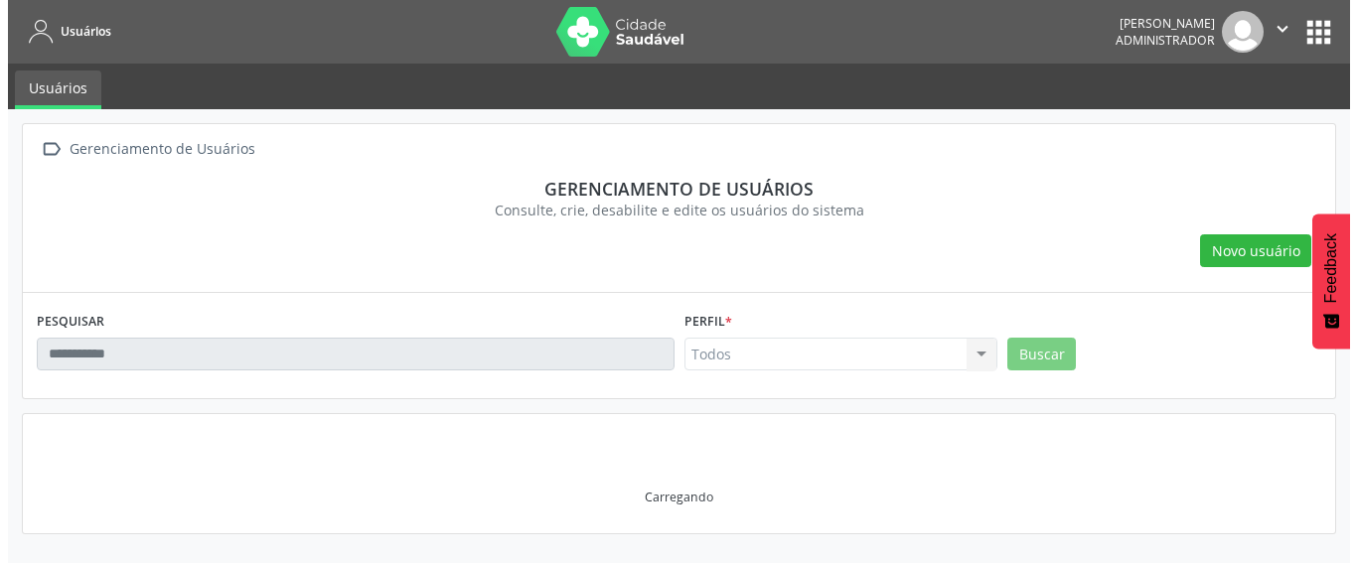
scroll to position [0, 0]
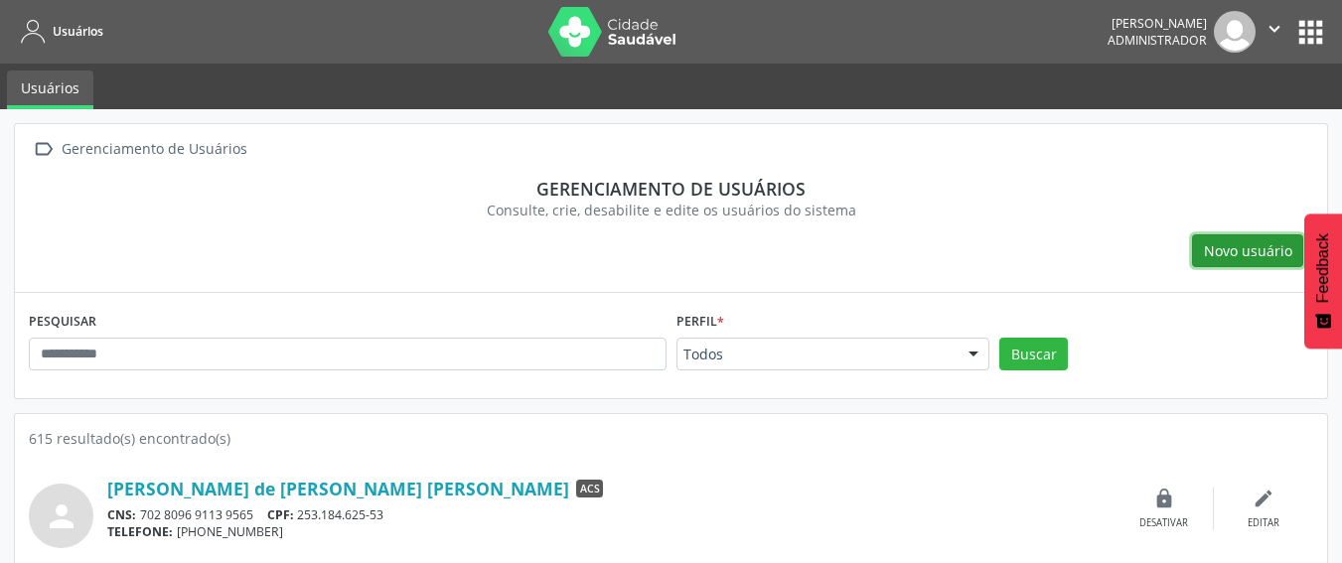
click at [1207, 249] on span "Novo usuário" at bounding box center [1248, 250] width 88 height 21
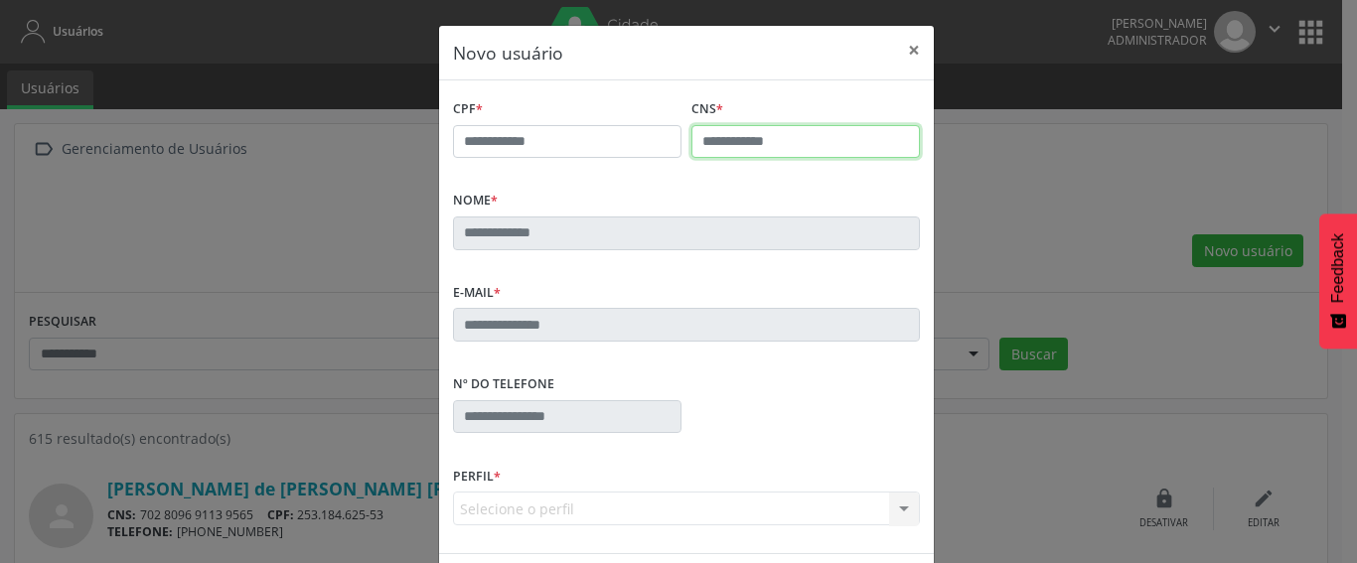
click at [724, 137] on input "text" at bounding box center [805, 142] width 228 height 34
paste input "**********"
type input "**********"
click at [686, 201] on div "Nome *" at bounding box center [686, 218] width 467 height 64
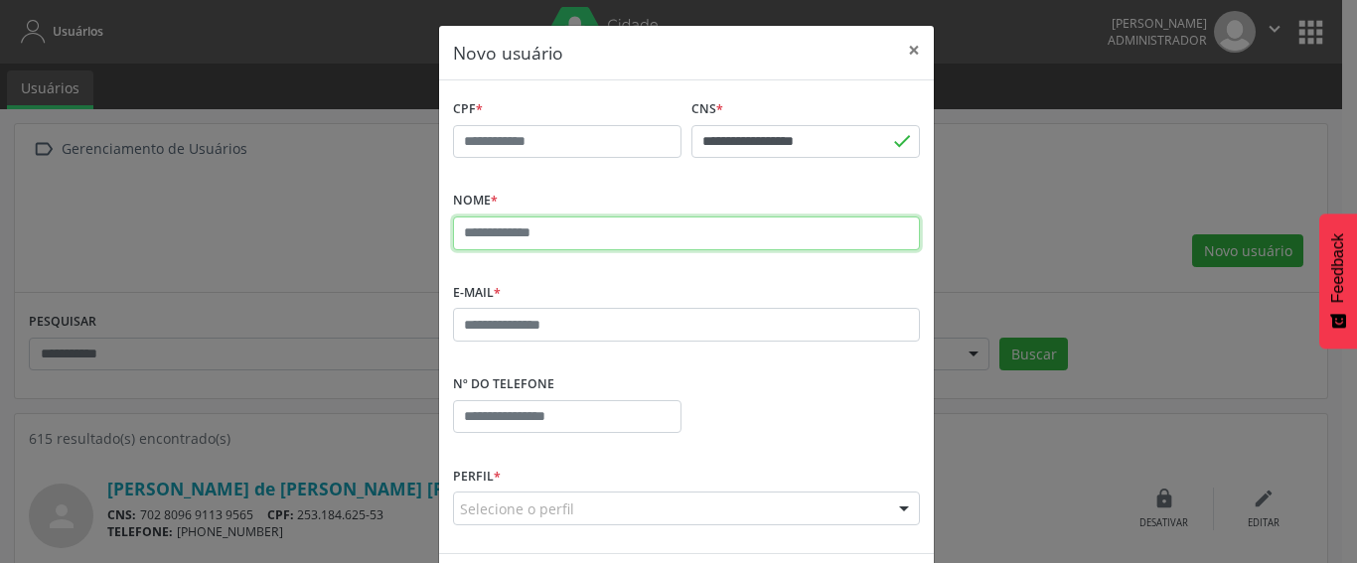
click at [589, 244] on input "text" at bounding box center [686, 233] width 467 height 34
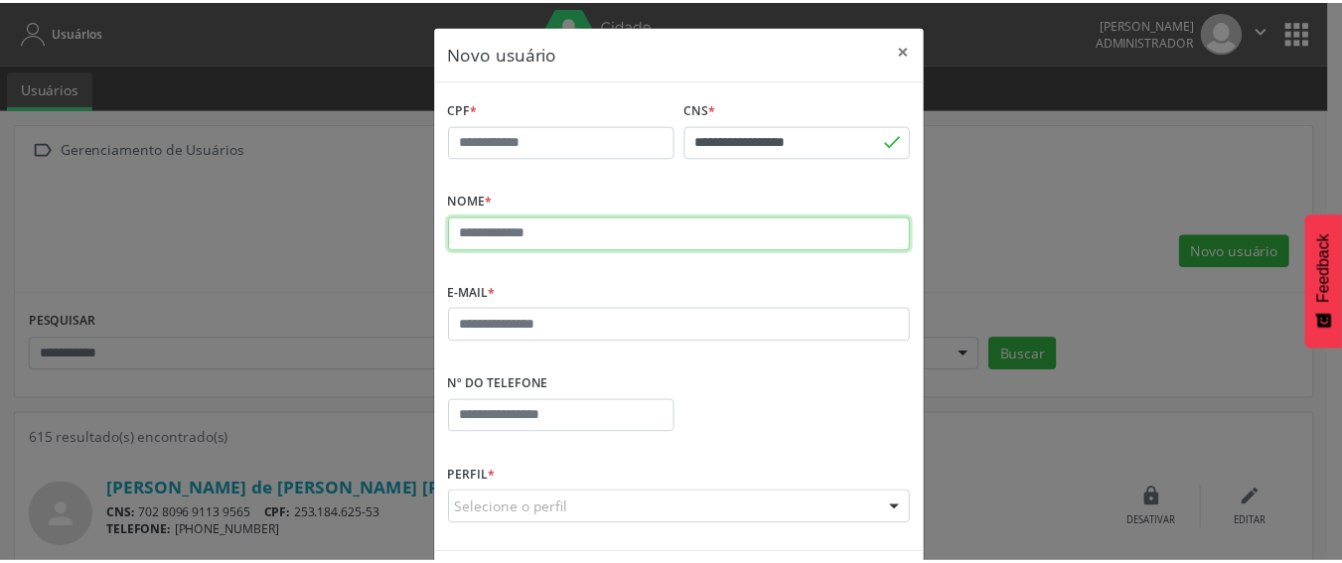
scroll to position [77, 0]
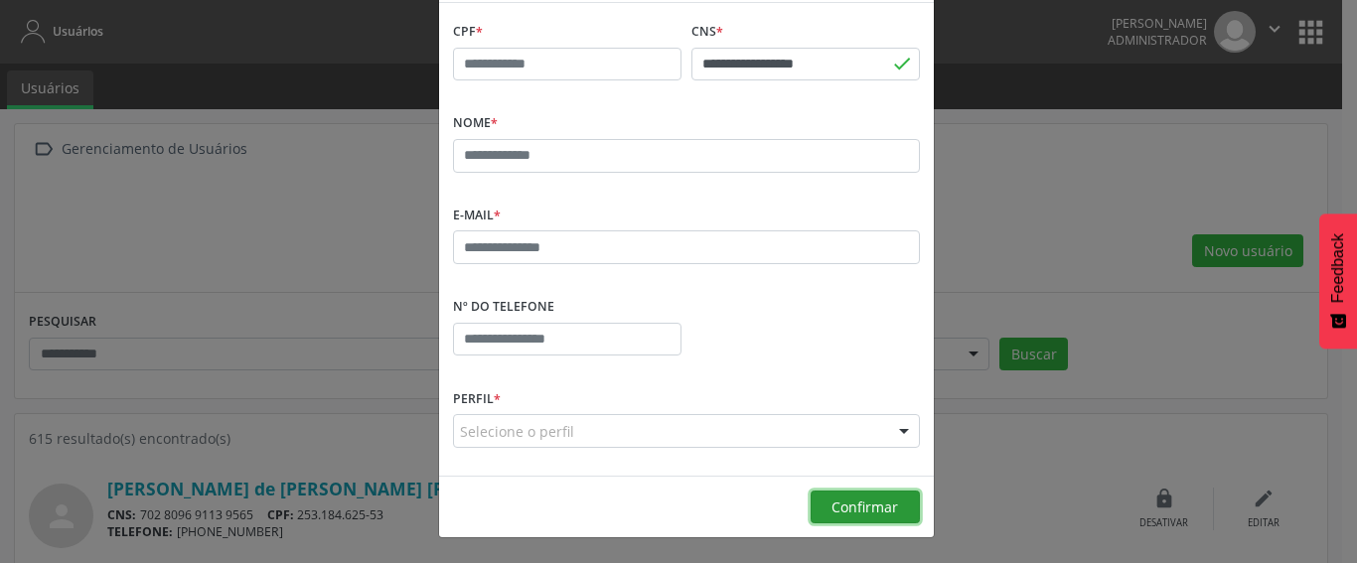
click at [873, 504] on span "Confirmar" at bounding box center [864, 507] width 67 height 19
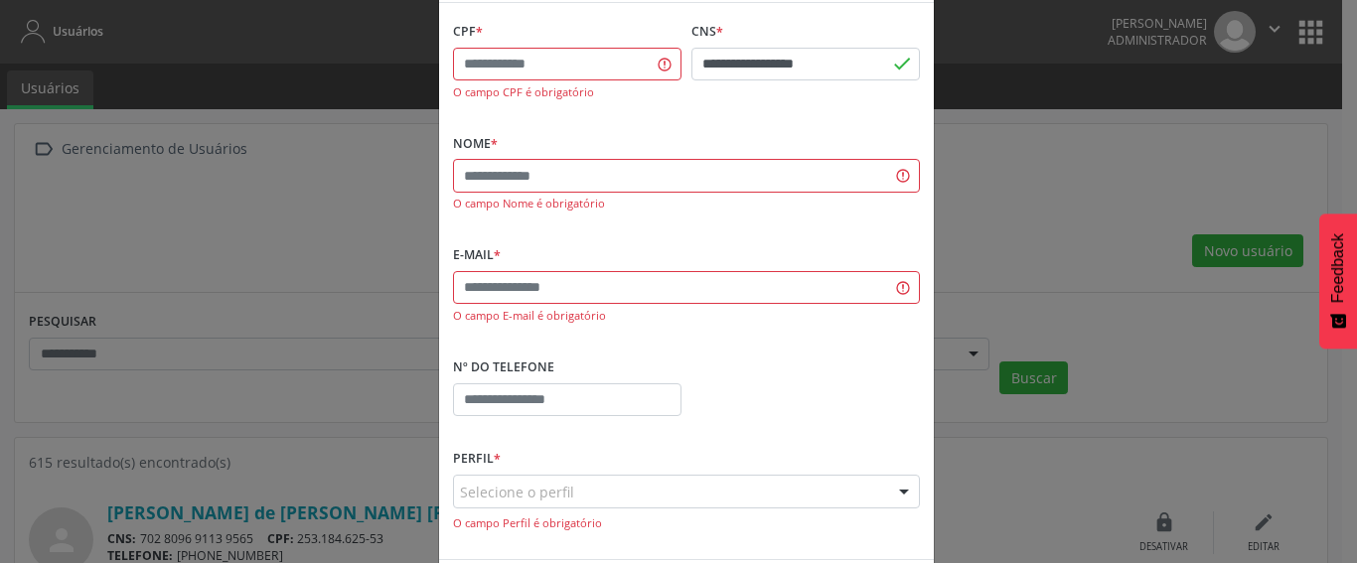
click at [529, 107] on fieldset "CPF * O campo CPF é obrigatório" at bounding box center [567, 66] width 228 height 98
click at [1038, 101] on div "**********" at bounding box center [678, 281] width 1357 height 563
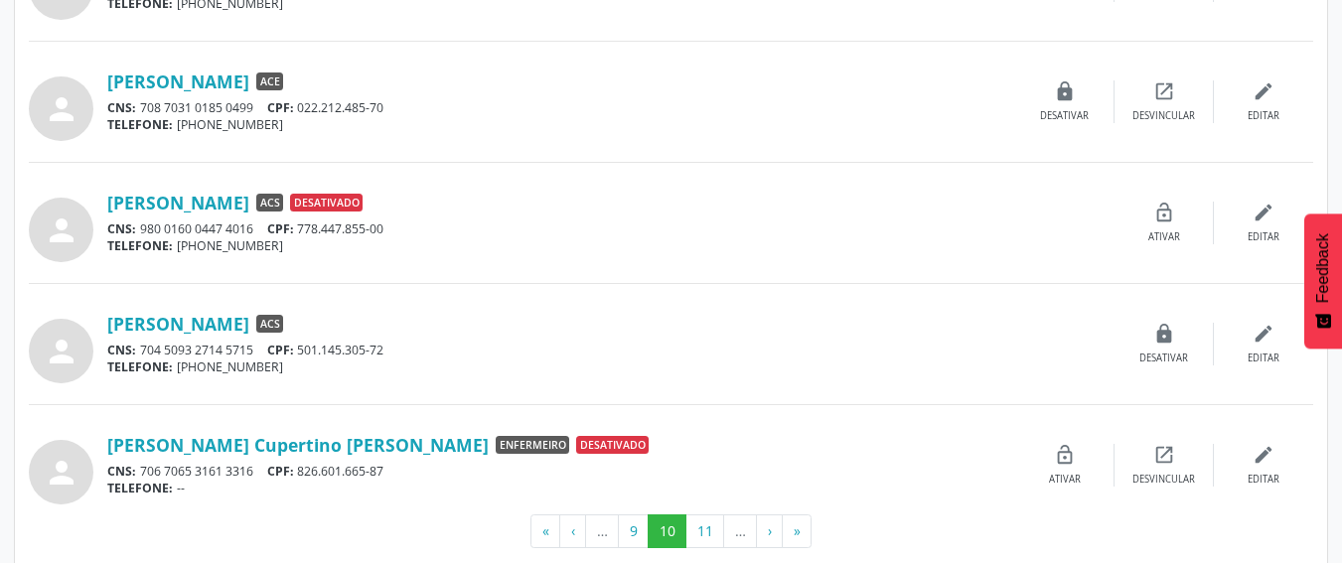
scroll to position [1768, 0]
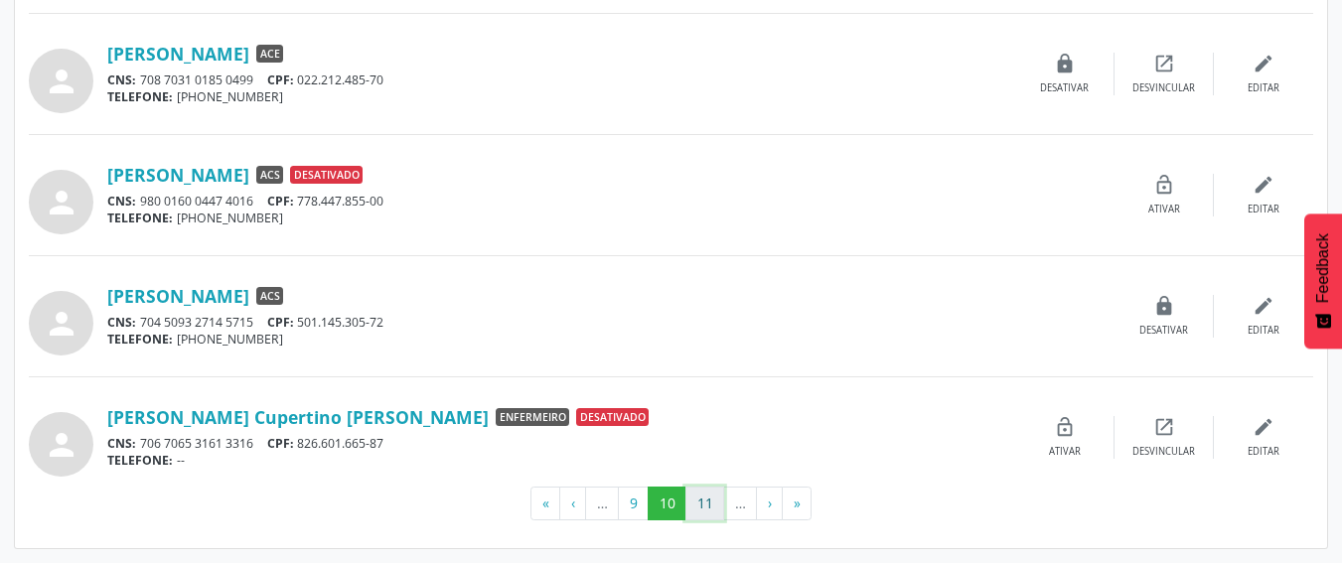
click at [695, 504] on button "11" at bounding box center [704, 504] width 39 height 34
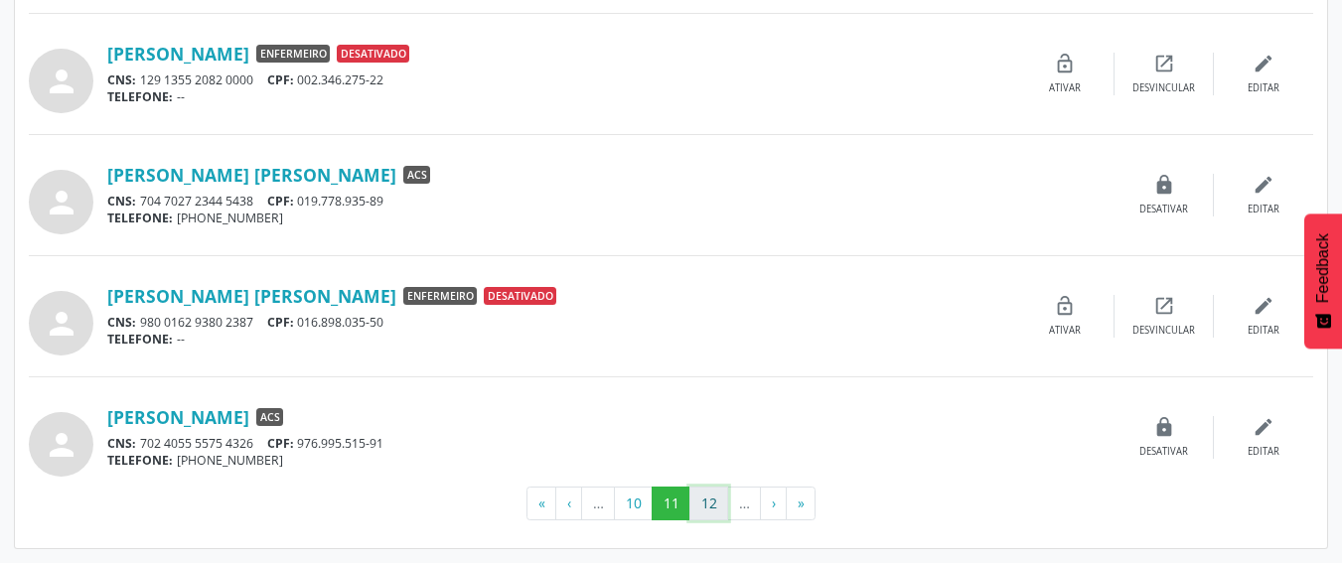
click at [695, 500] on button "12" at bounding box center [708, 504] width 39 height 34
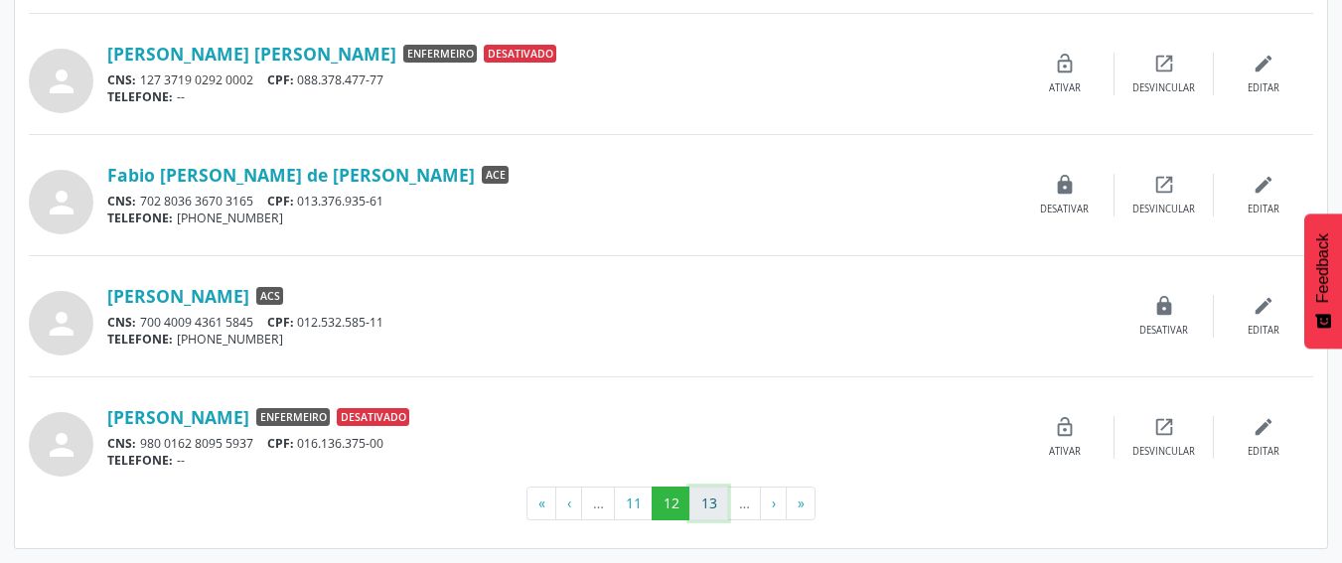
click at [696, 512] on button "13" at bounding box center [708, 504] width 39 height 34
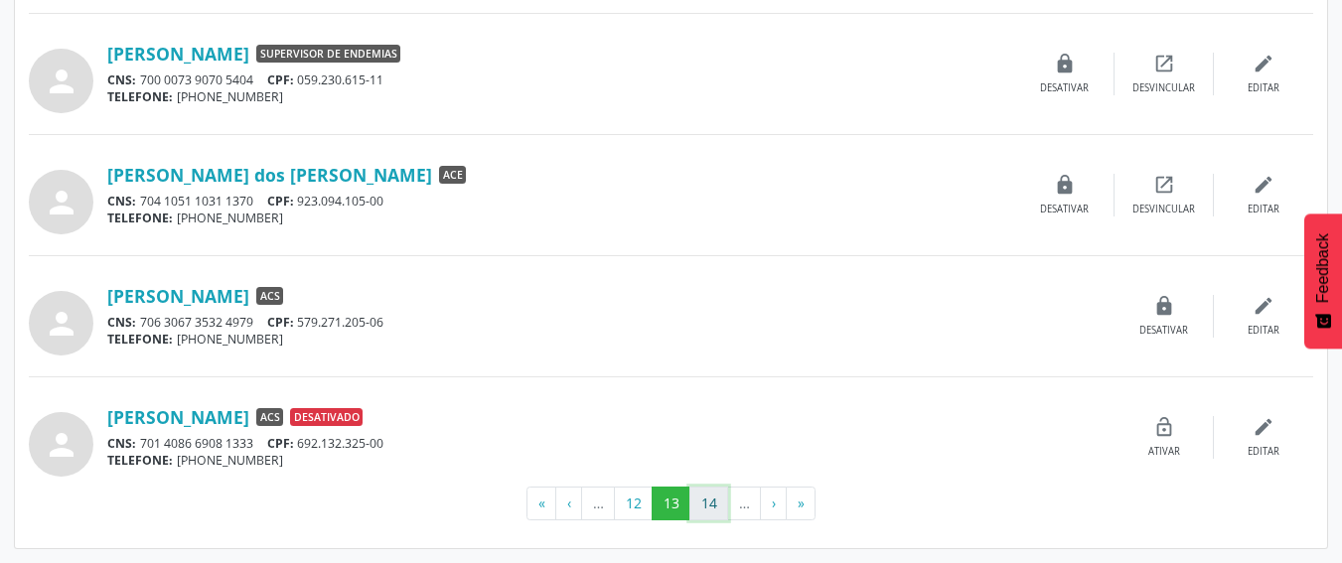
click at [712, 510] on button "14" at bounding box center [708, 504] width 39 height 34
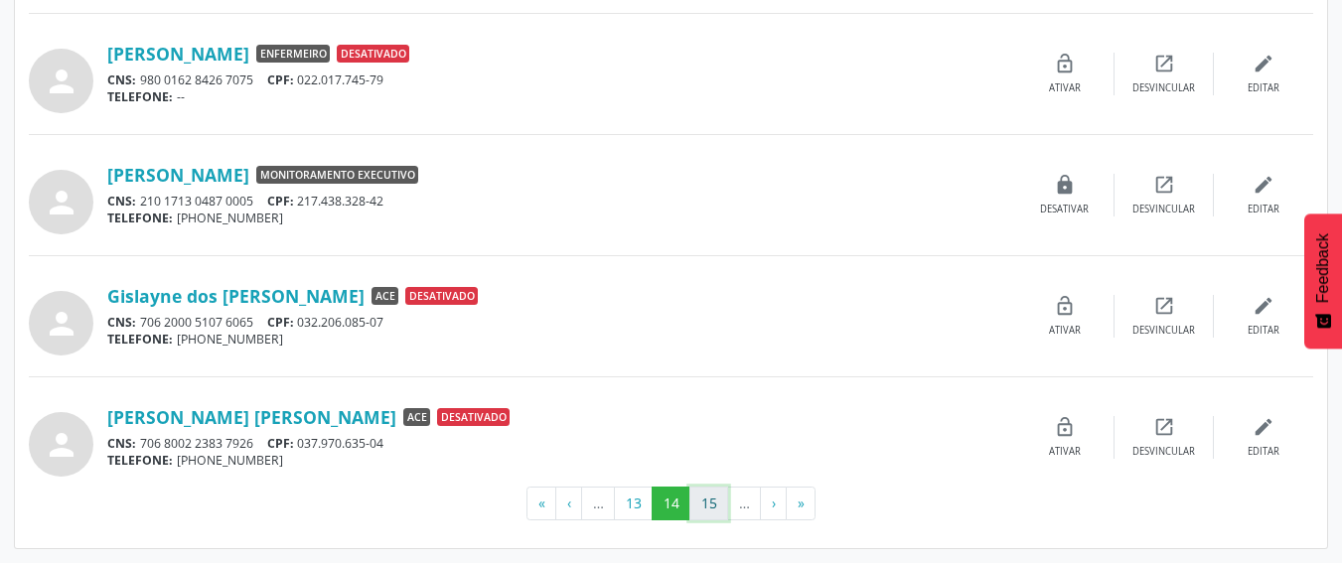
click at [694, 492] on button "15" at bounding box center [708, 504] width 39 height 34
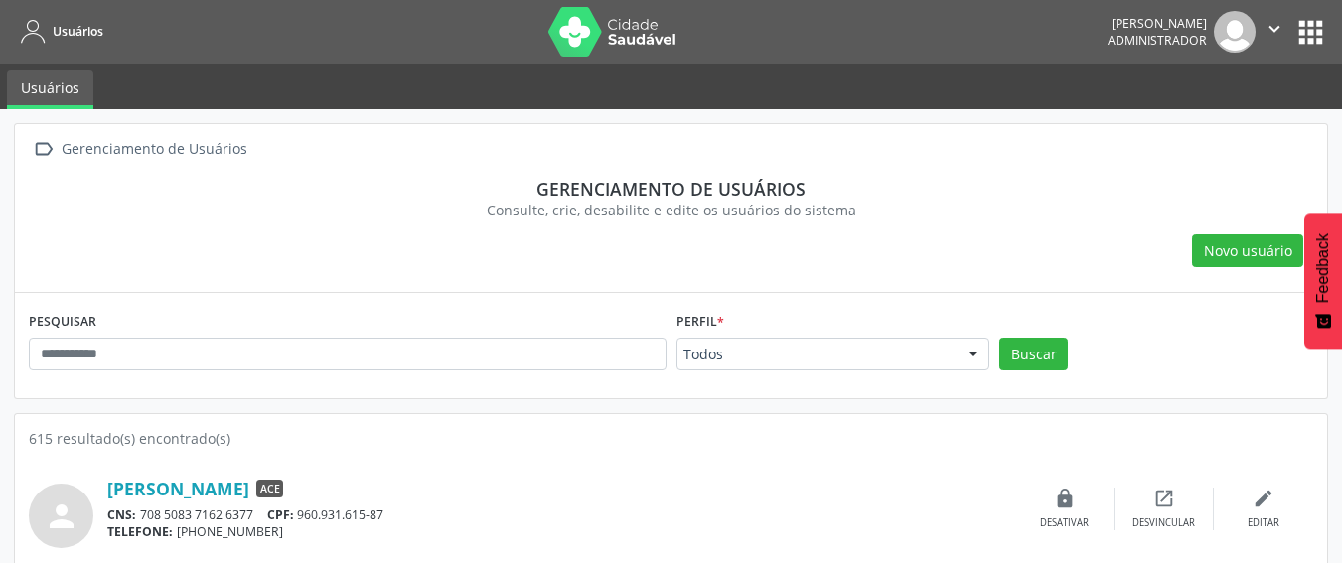
click at [508, 216] on div "Consulte, crie, desabilite e edite os usuários do sistema" at bounding box center [671, 210] width 1256 height 21
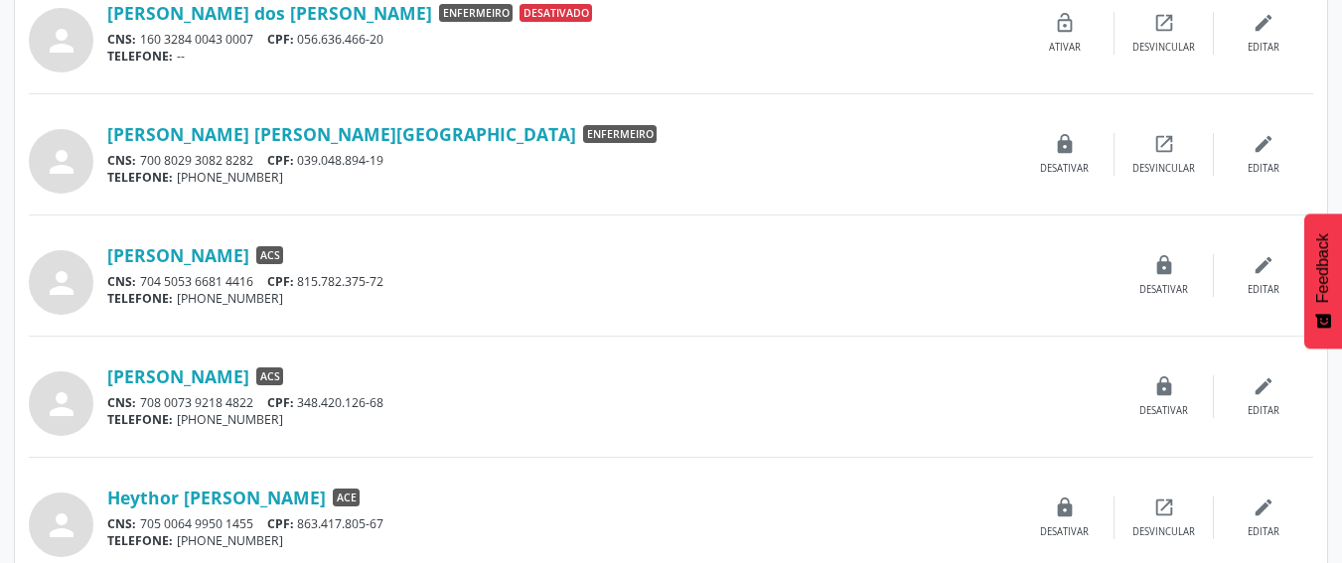
scroll to position [1768, 0]
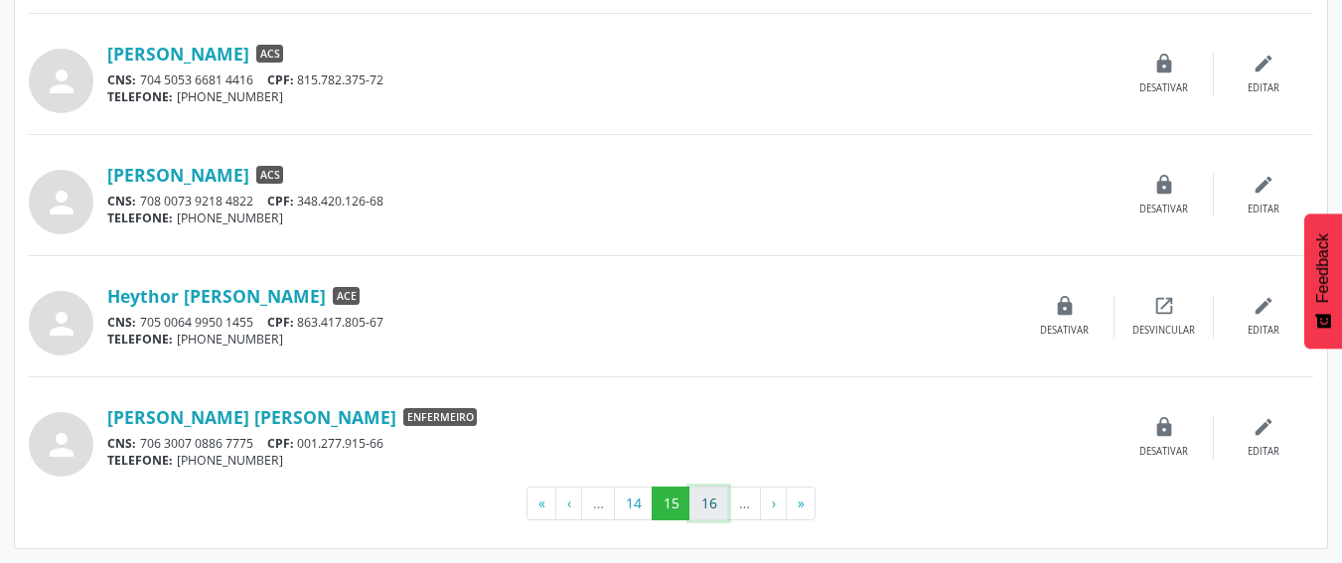
click at [705, 504] on button "16" at bounding box center [708, 504] width 39 height 34
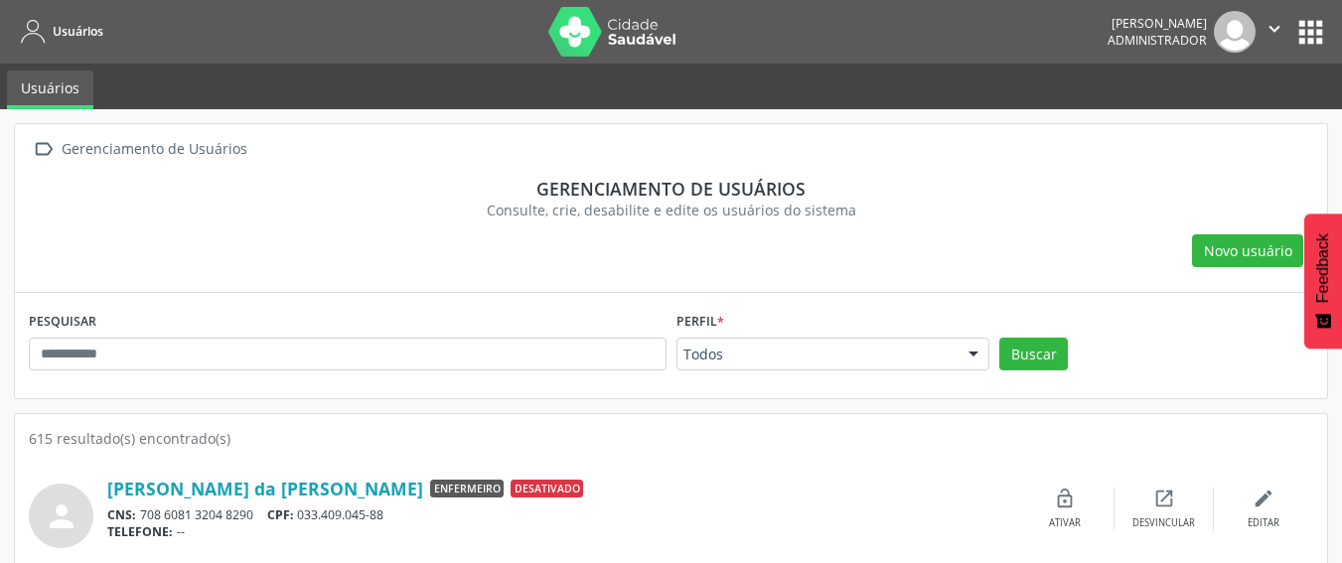
click at [628, 264] on div "Novo usuário" at bounding box center [671, 251] width 1284 height 34
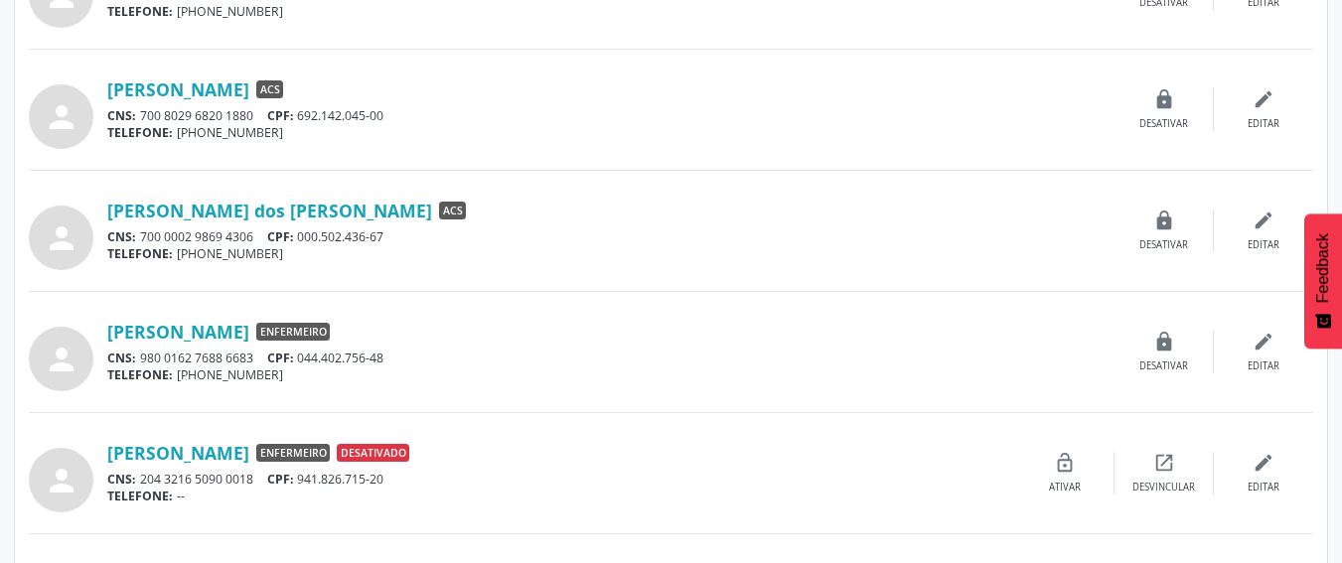
scroll to position [1768, 0]
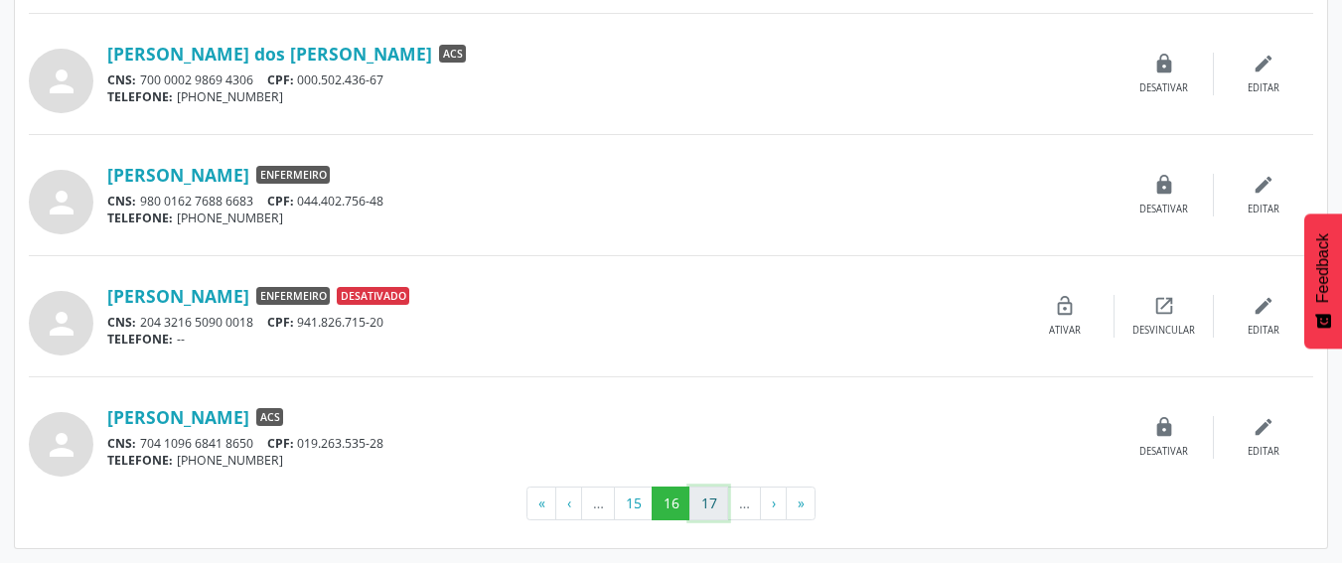
click at [722, 504] on button "17" at bounding box center [708, 504] width 39 height 34
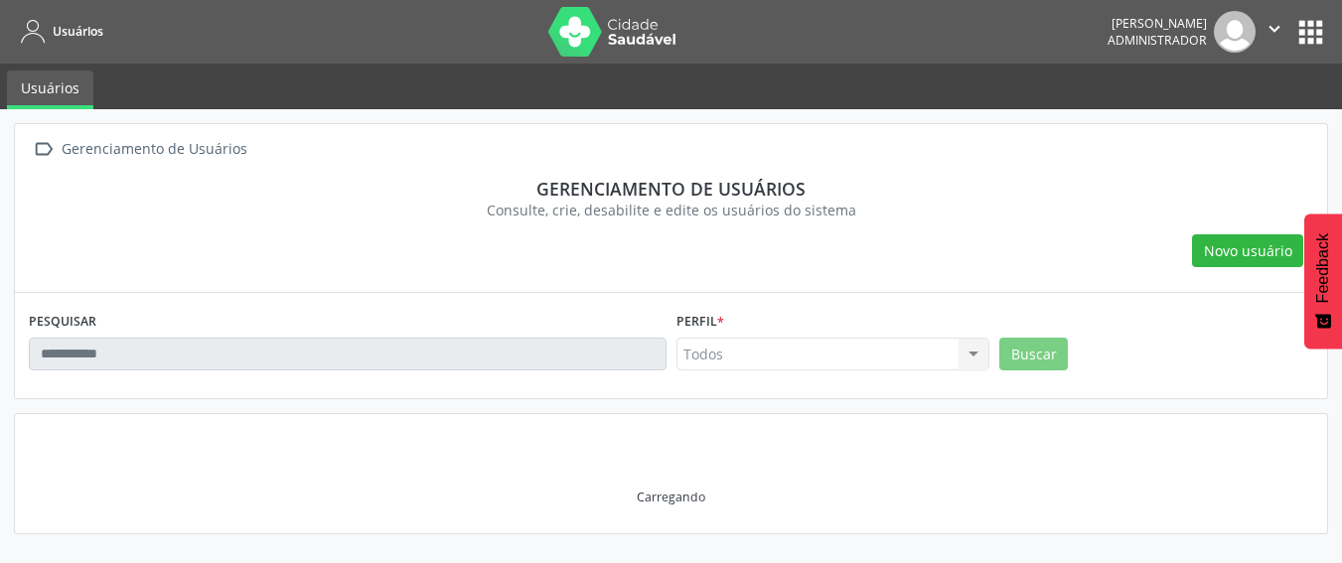
scroll to position [0, 0]
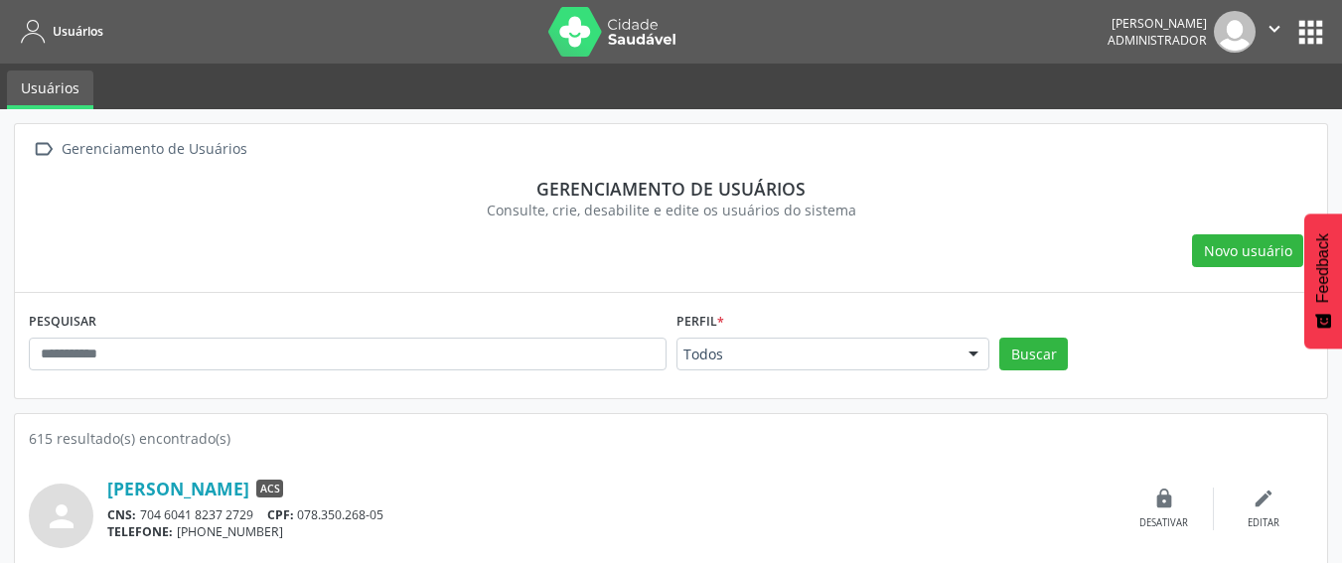
click at [519, 311] on div "PESQUISAR" at bounding box center [348, 345] width 648 height 77
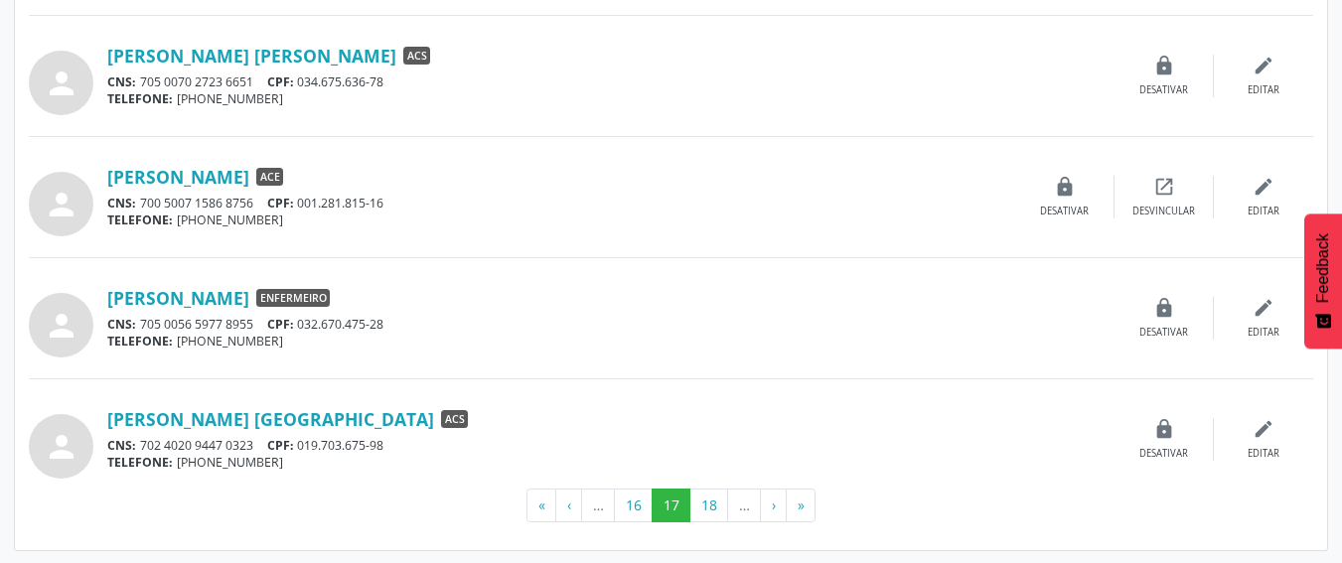
scroll to position [1768, 0]
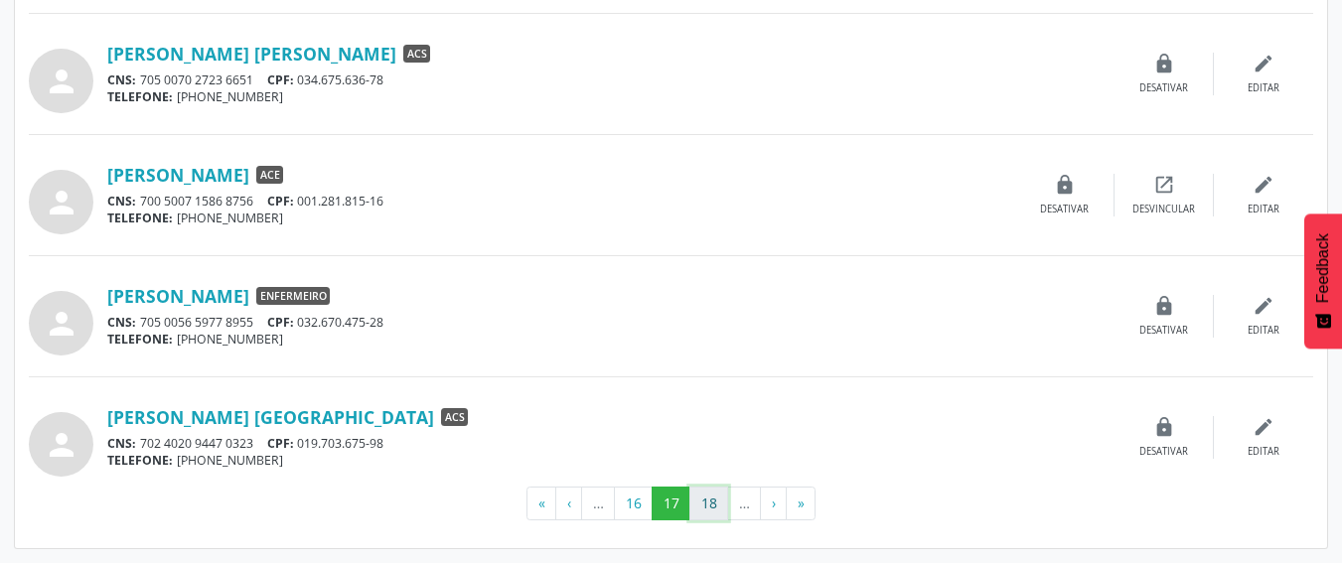
click at [710, 506] on button "18" at bounding box center [708, 504] width 39 height 34
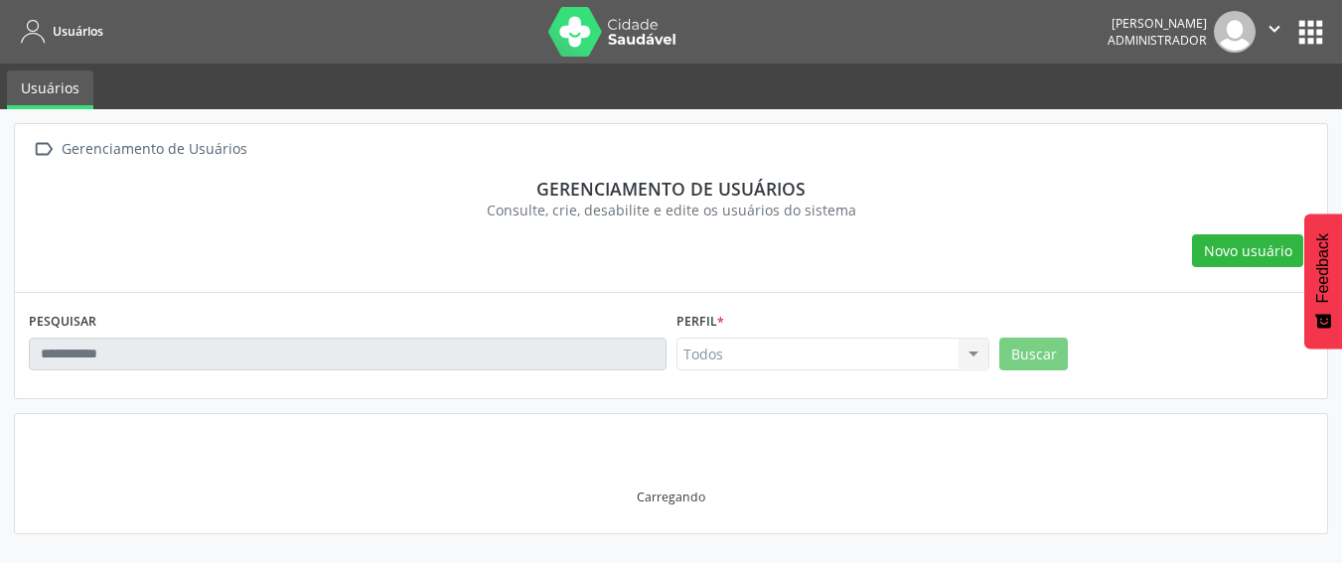
scroll to position [0, 0]
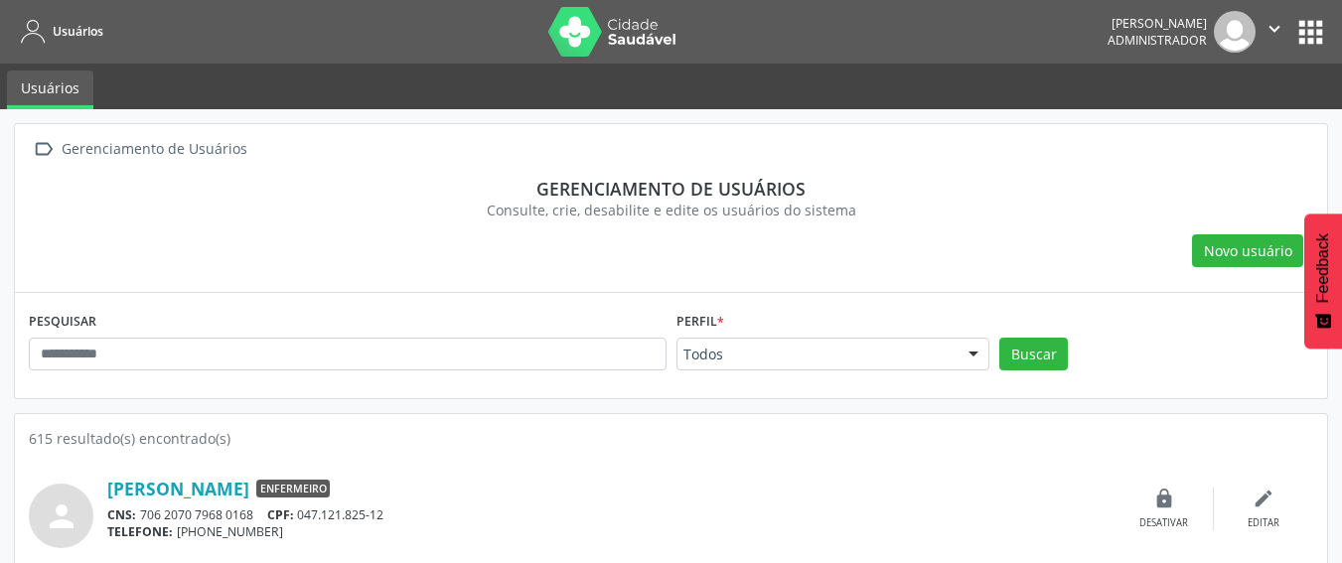
click at [470, 253] on div "Novo usuário" at bounding box center [671, 251] width 1284 height 34
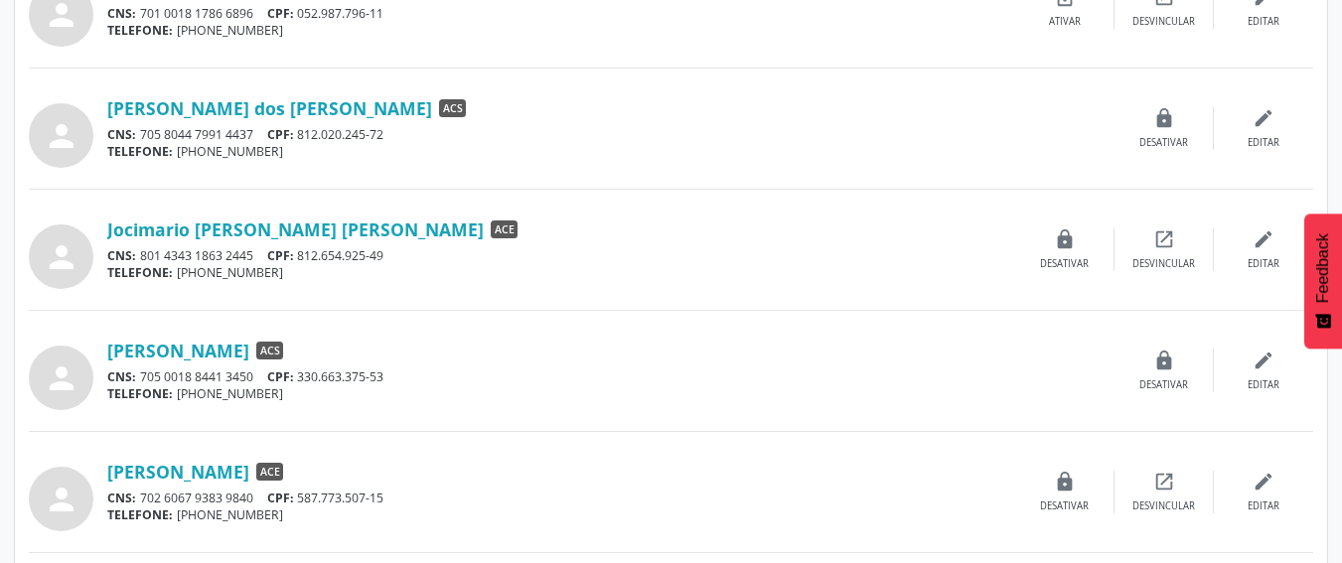
scroll to position [1768, 0]
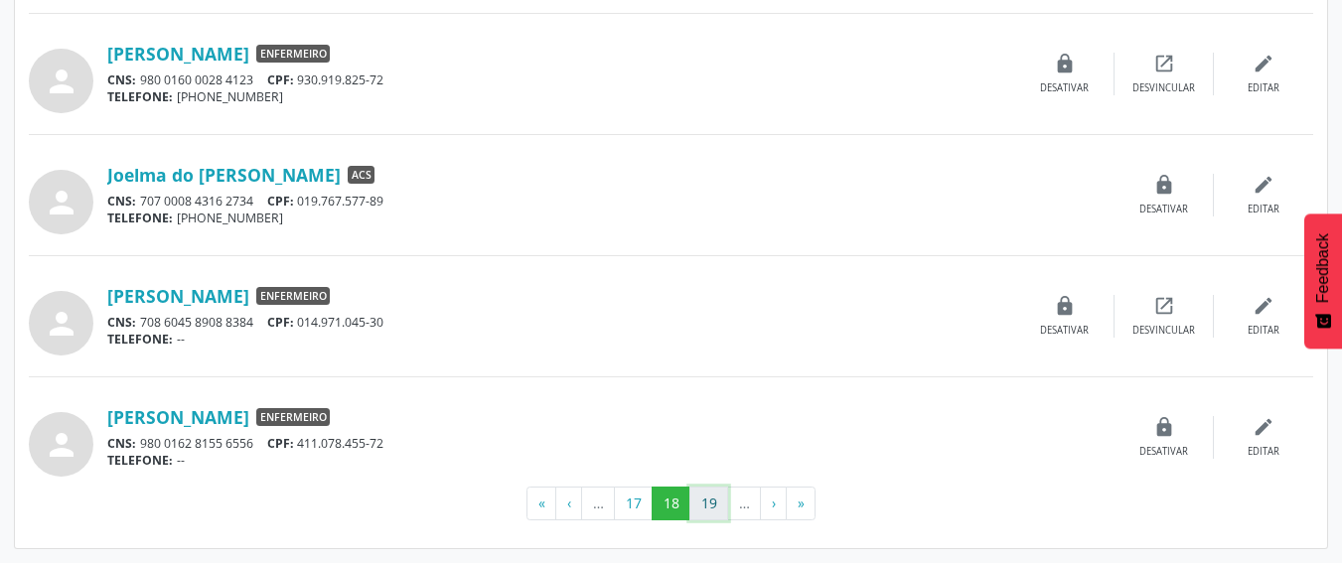
click at [709, 491] on button "19" at bounding box center [708, 504] width 39 height 34
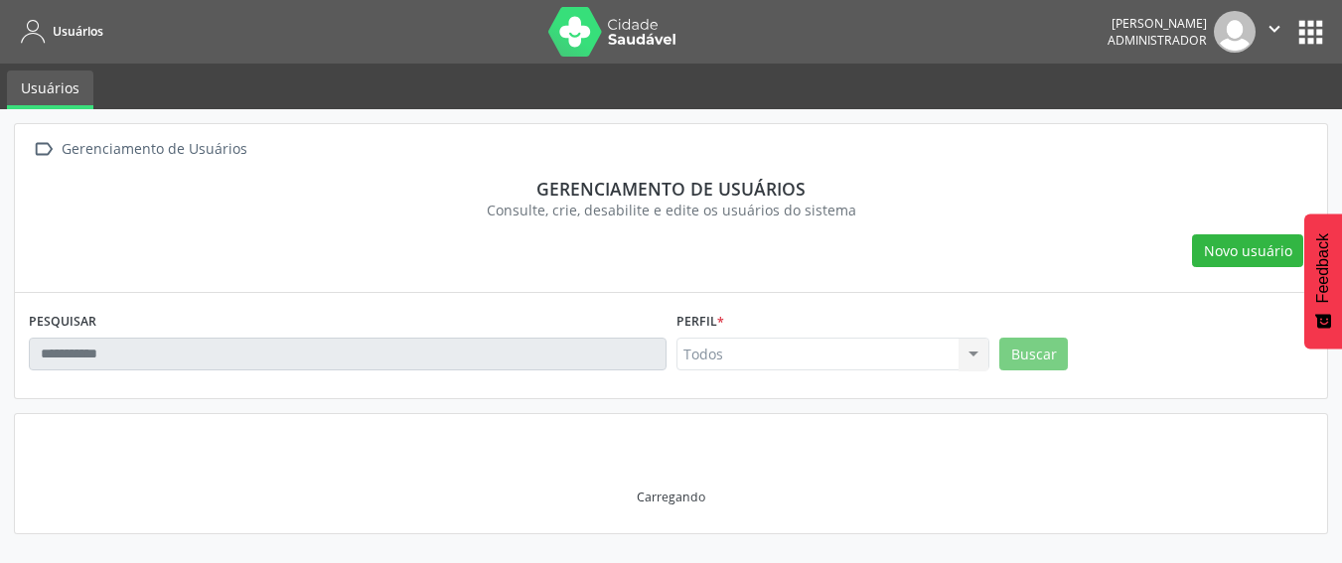
scroll to position [0, 0]
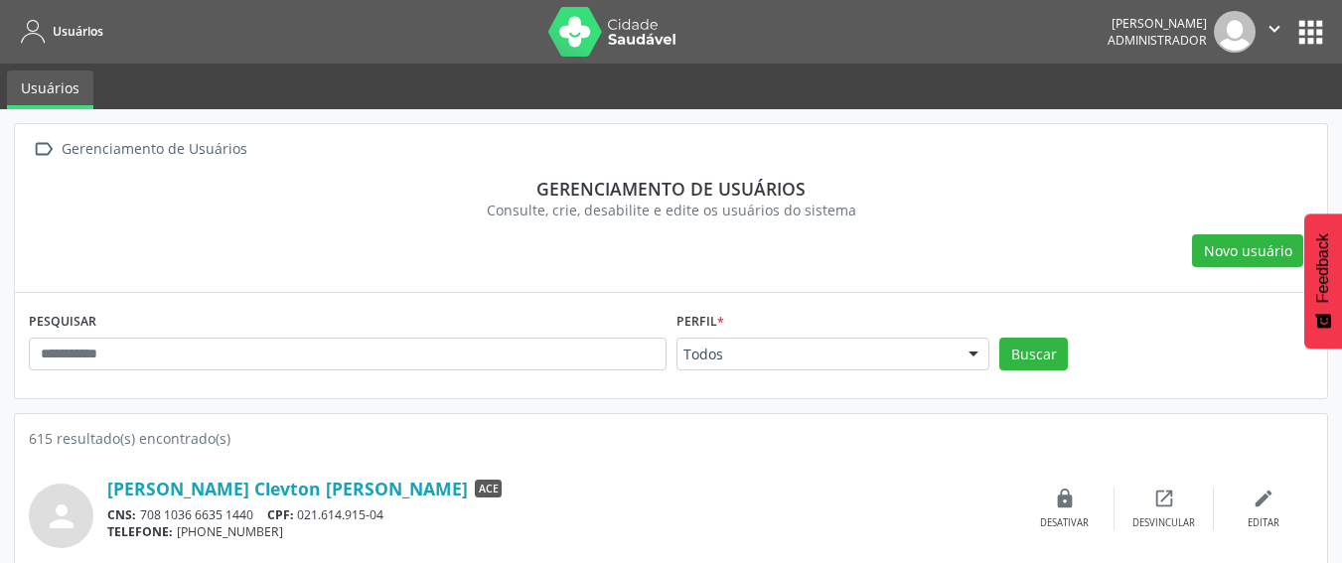
click at [442, 294] on div "PESQUISAR Perfil * Todos Todos ACE ACS Coordenador Coordenador da Atenção Básic…" at bounding box center [671, 345] width 1312 height 105
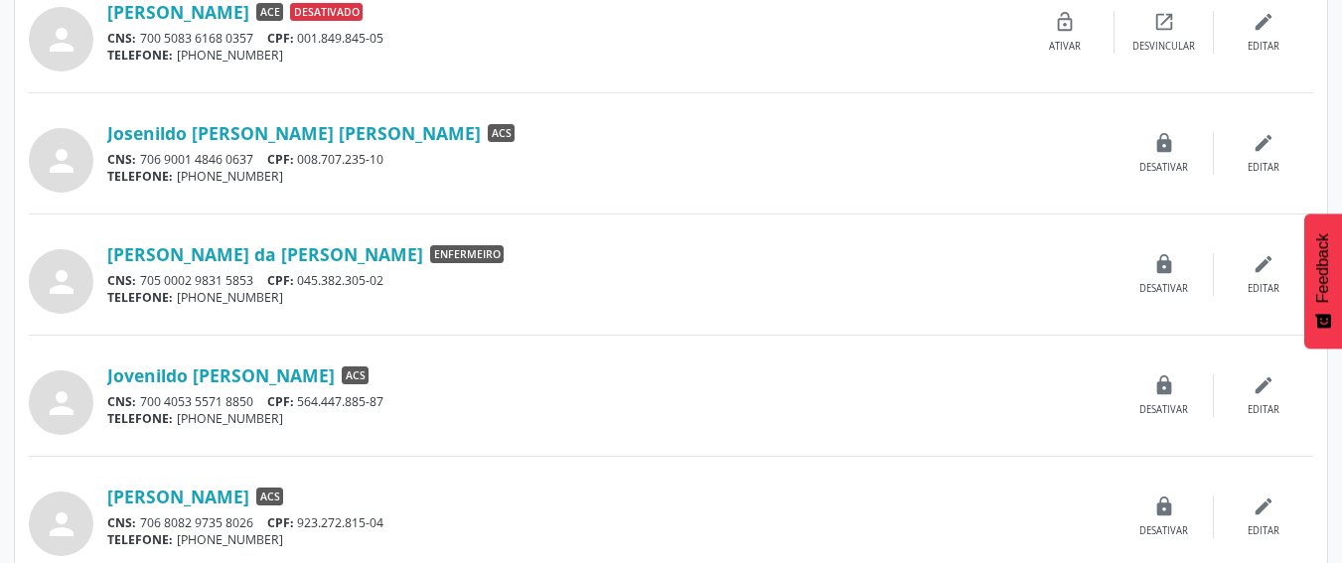
scroll to position [1768, 0]
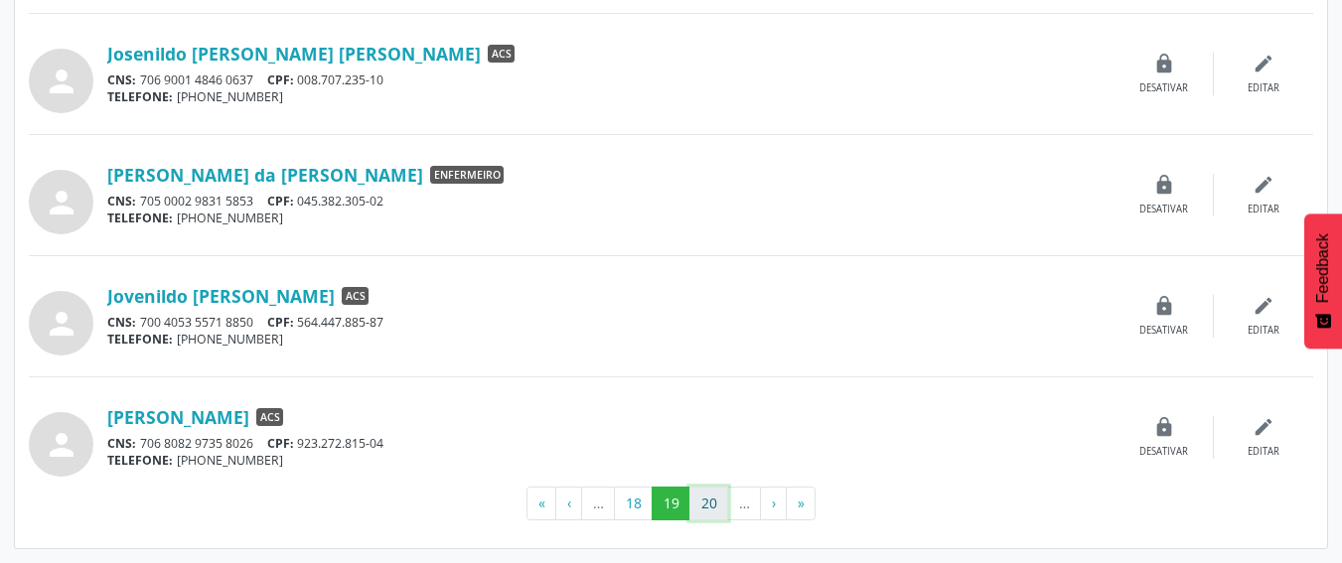
click at [696, 501] on button "20" at bounding box center [708, 504] width 39 height 34
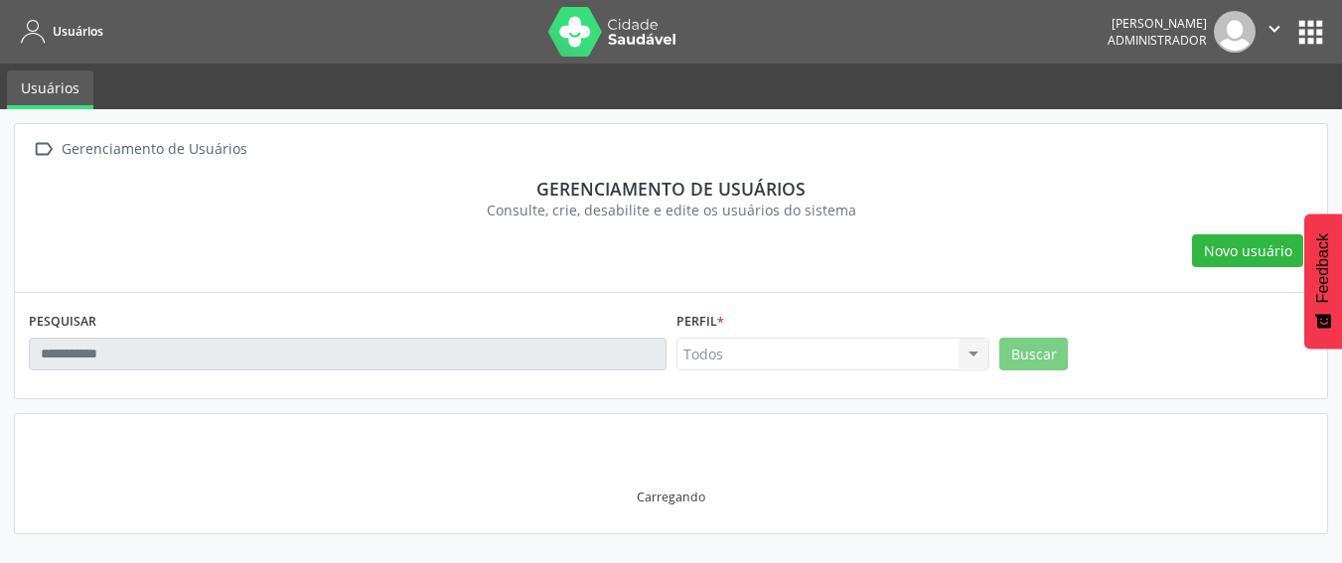
scroll to position [0, 0]
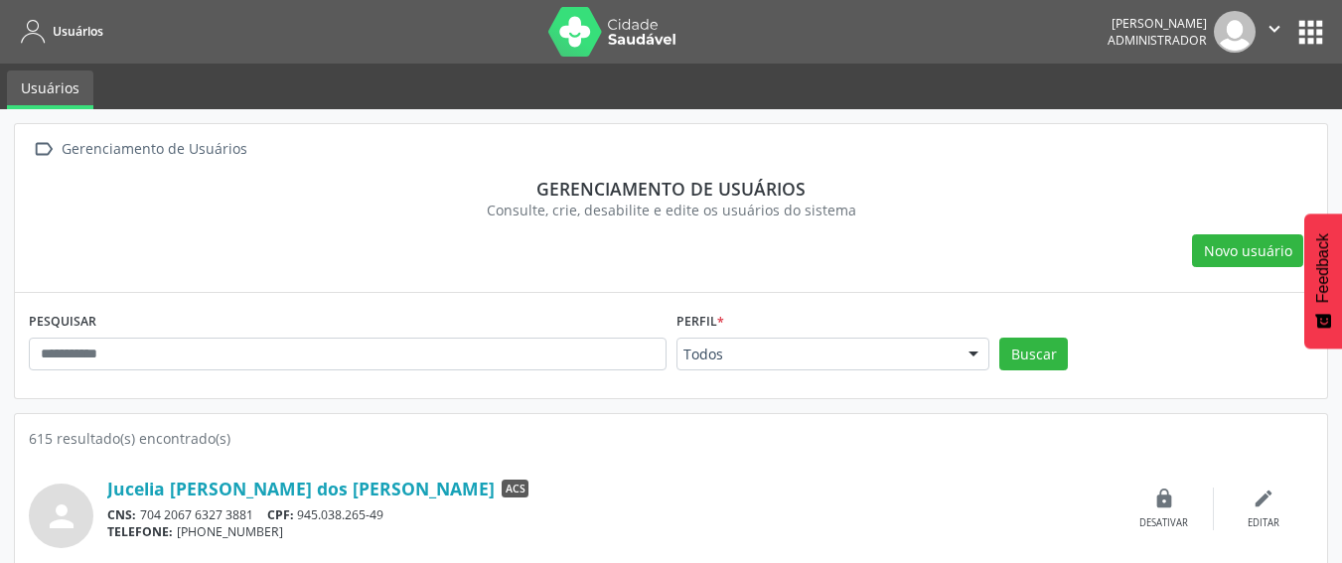
click at [515, 226] on section "Gerenciamento de usuários Consulte, crie, desabilite e edite os usuários do sis…" at bounding box center [671, 199] width 1284 height 71
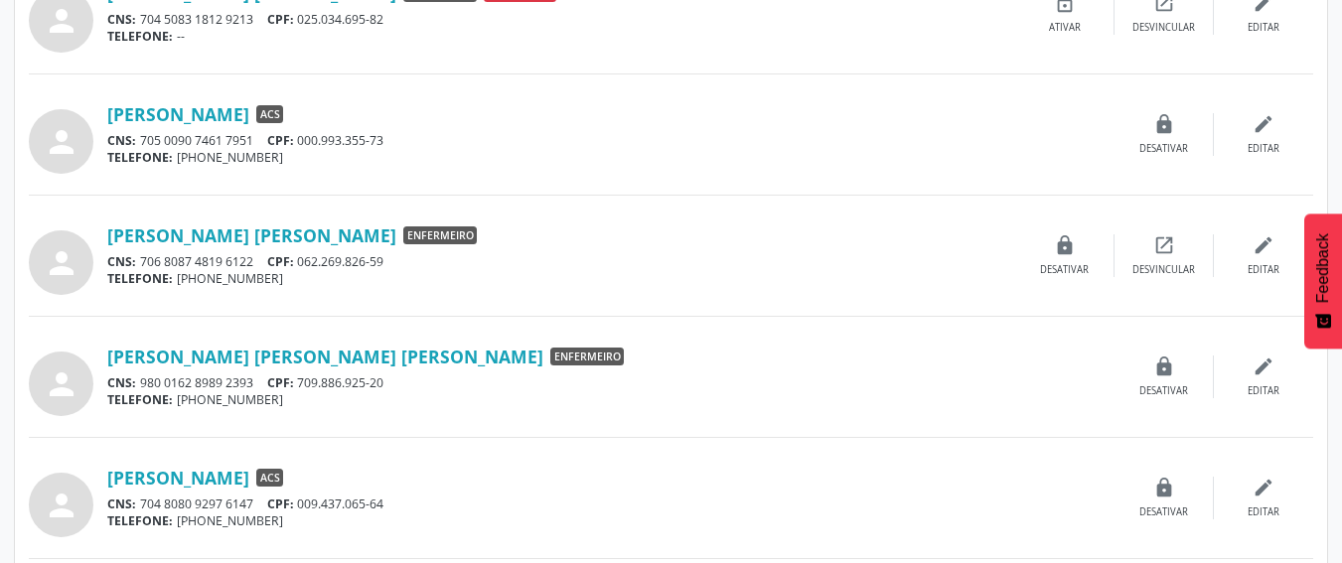
scroll to position [1768, 0]
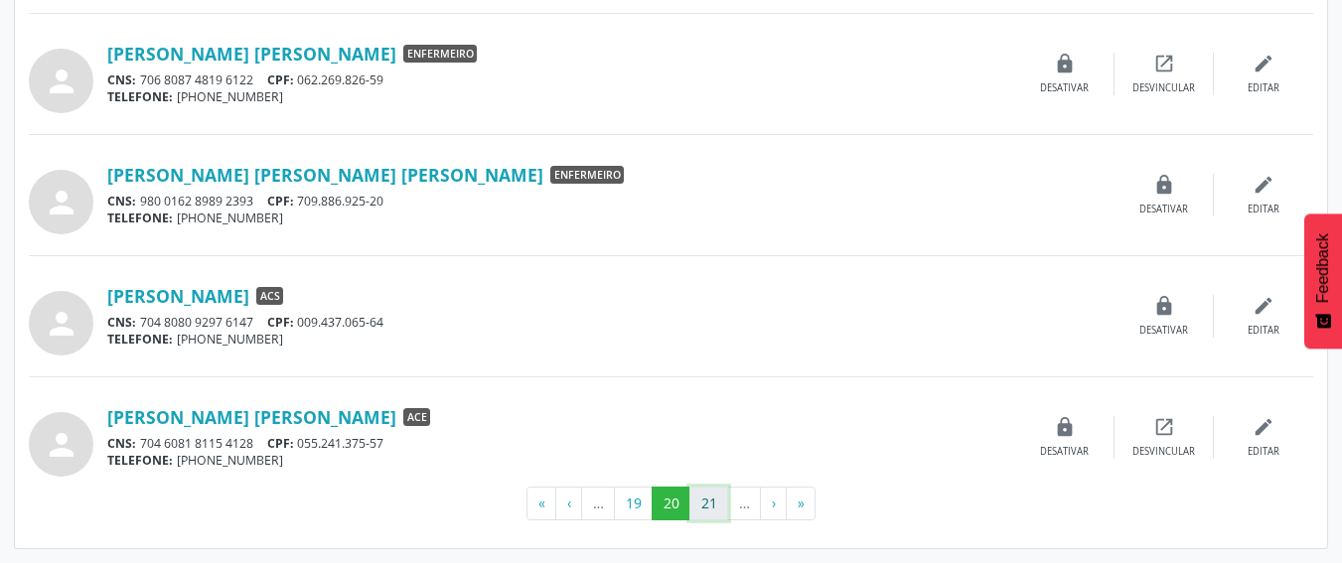
click at [704, 505] on button "21" at bounding box center [708, 504] width 39 height 34
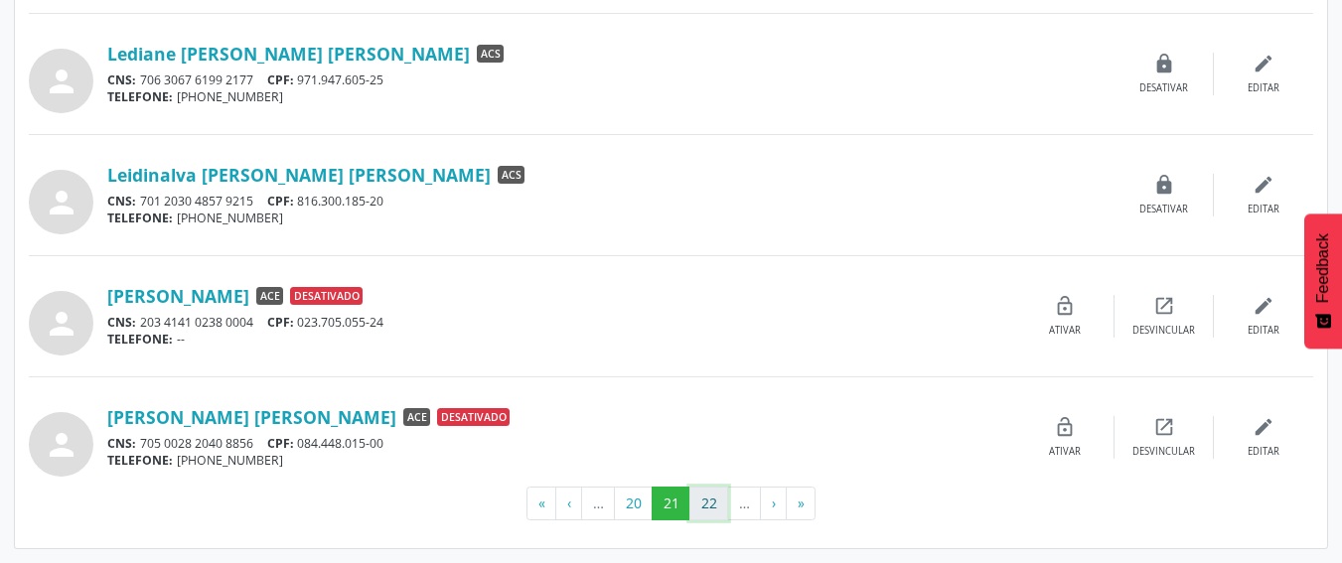
click at [699, 490] on button "22" at bounding box center [708, 504] width 39 height 34
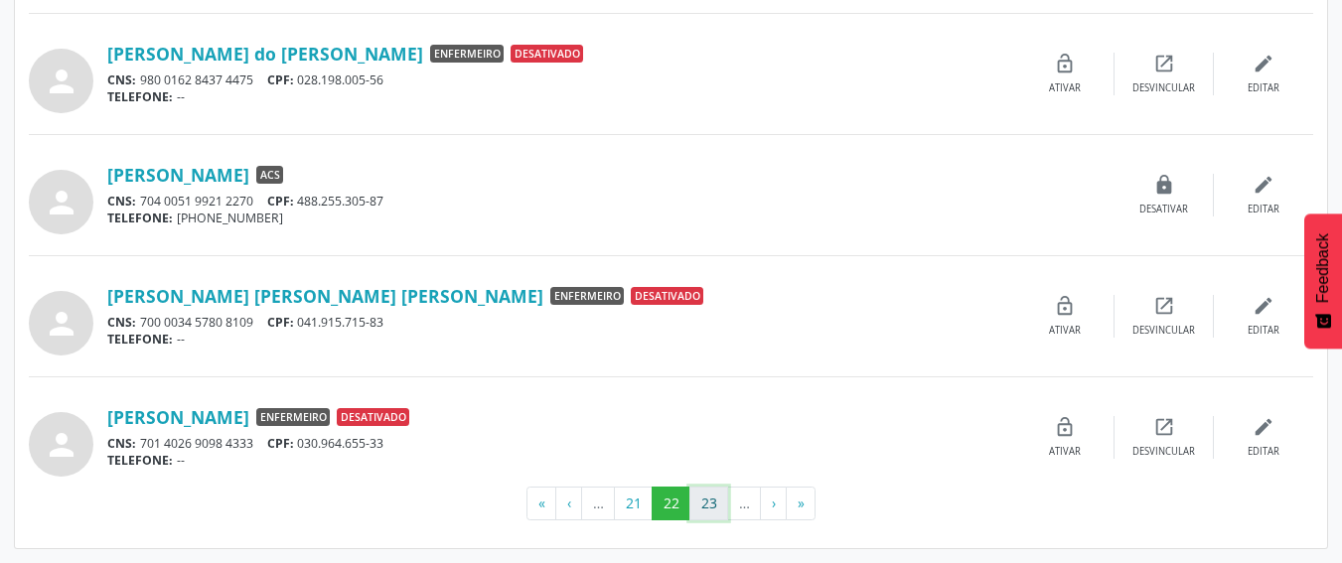
click at [702, 495] on button "23" at bounding box center [708, 504] width 39 height 34
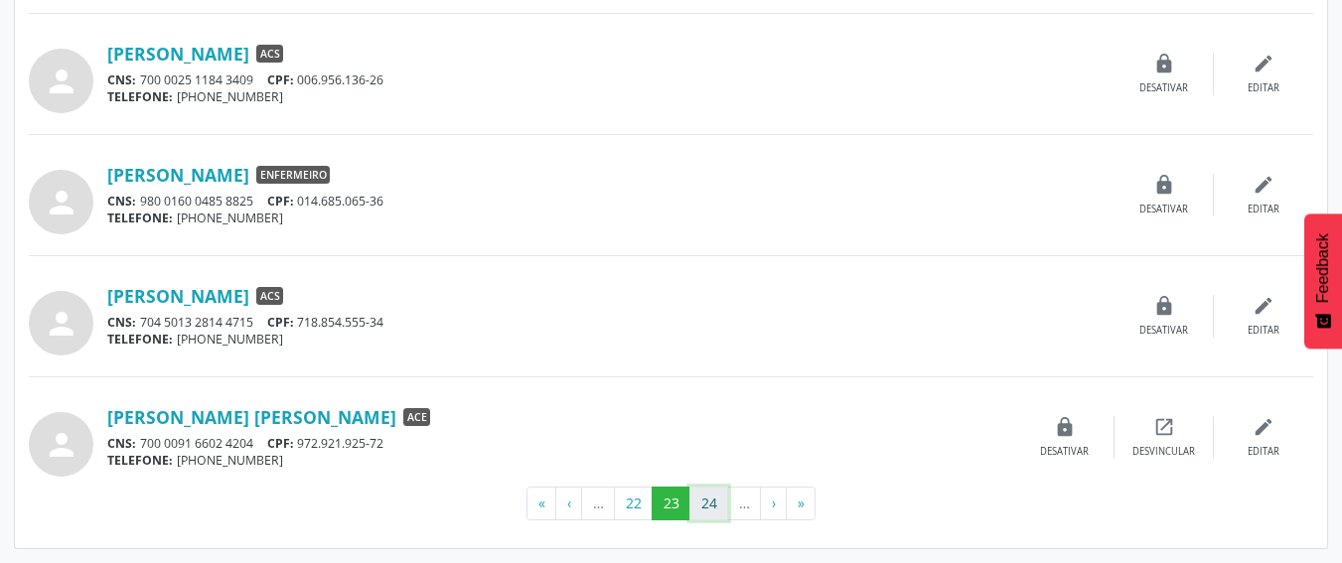
click at [711, 504] on button "24" at bounding box center [708, 504] width 39 height 34
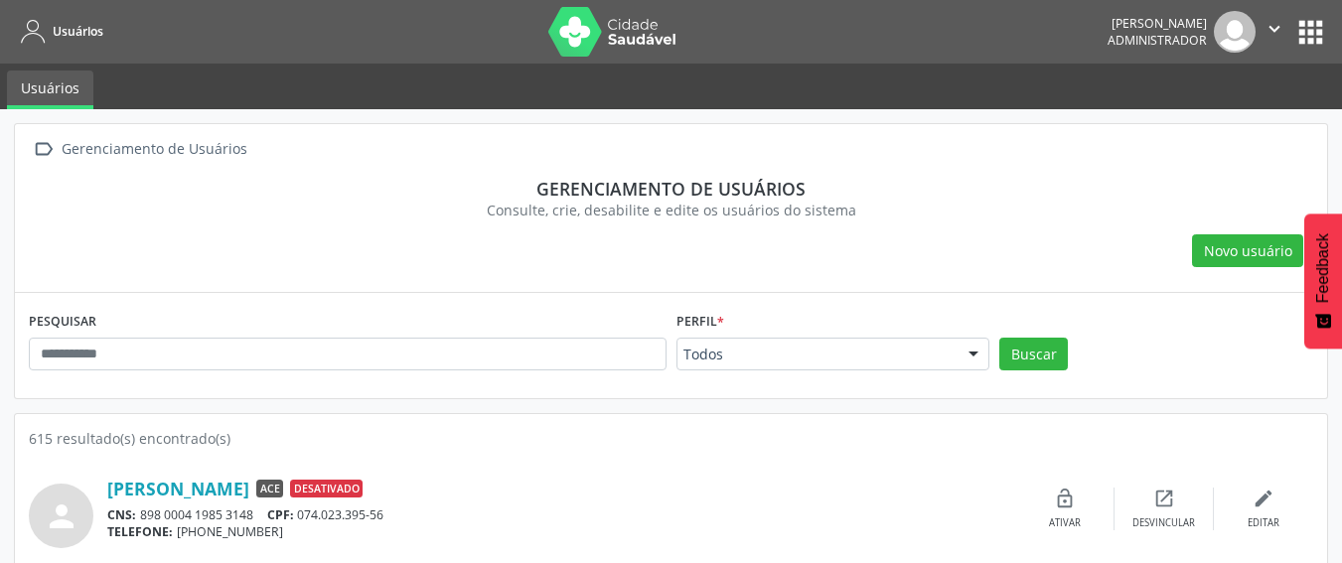
click at [517, 318] on div "PESQUISAR" at bounding box center [348, 345] width 648 height 77
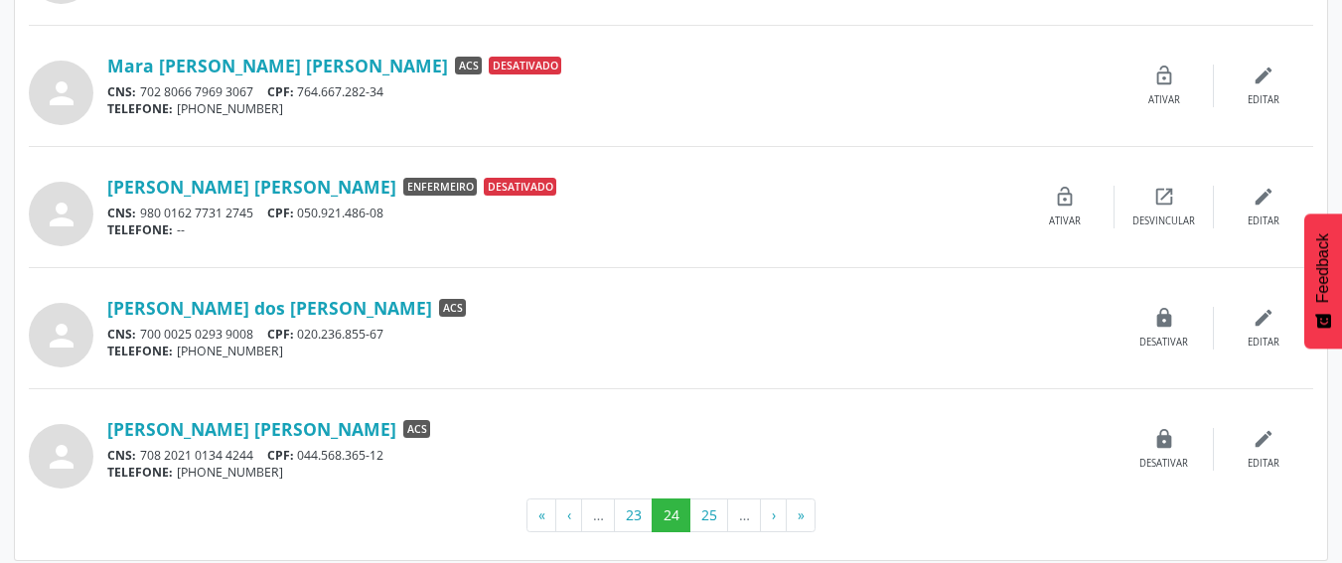
scroll to position [1768, 0]
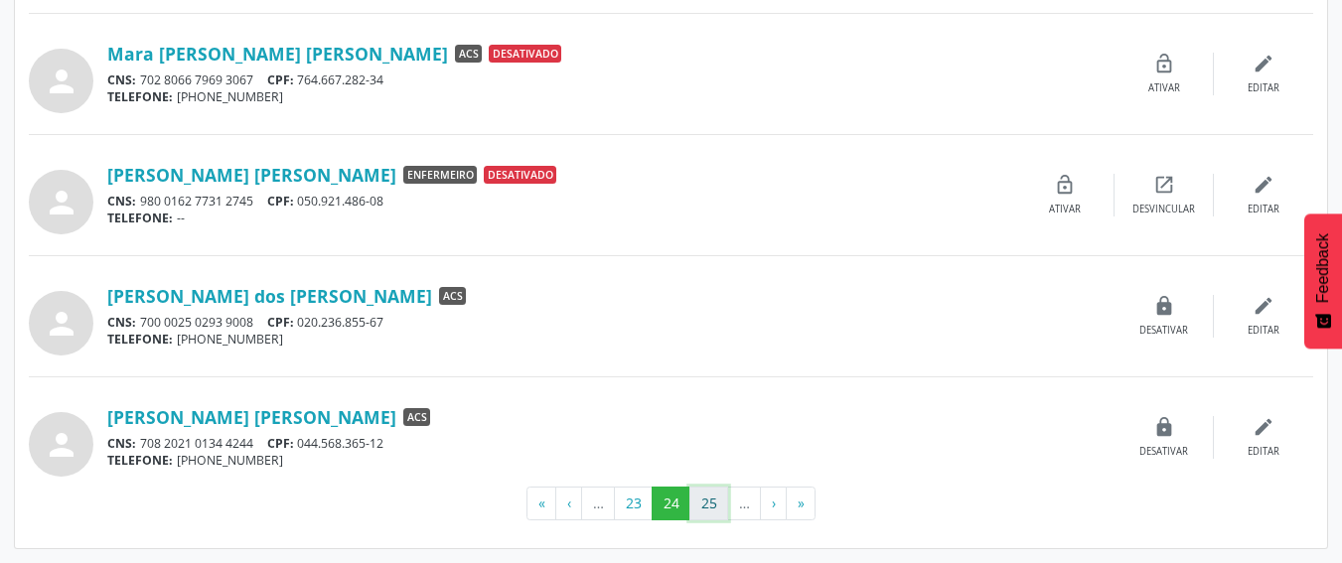
click at [701, 496] on button "25" at bounding box center [708, 504] width 39 height 34
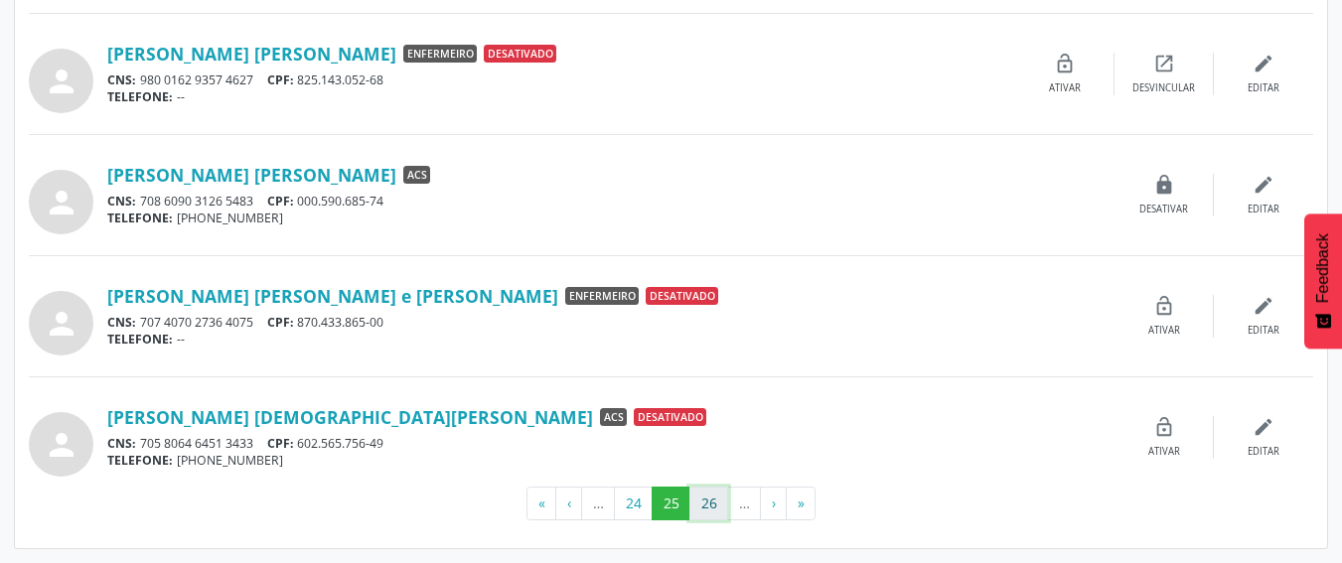
click at [703, 504] on button "26" at bounding box center [708, 504] width 39 height 34
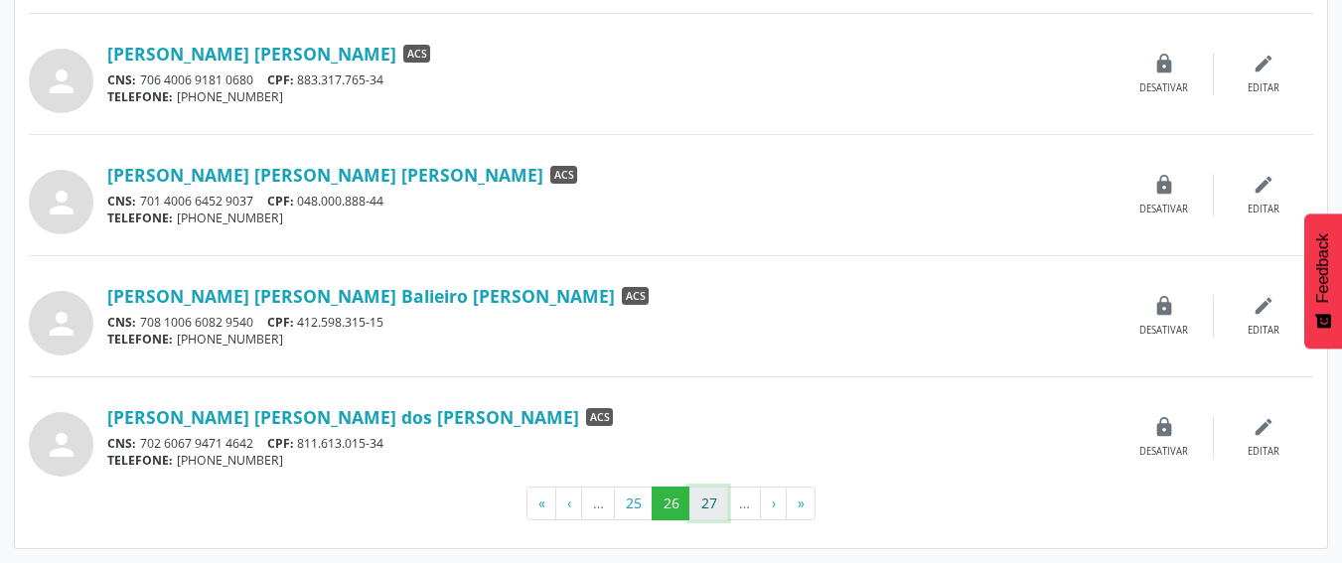
click at [717, 508] on button "27" at bounding box center [708, 504] width 39 height 34
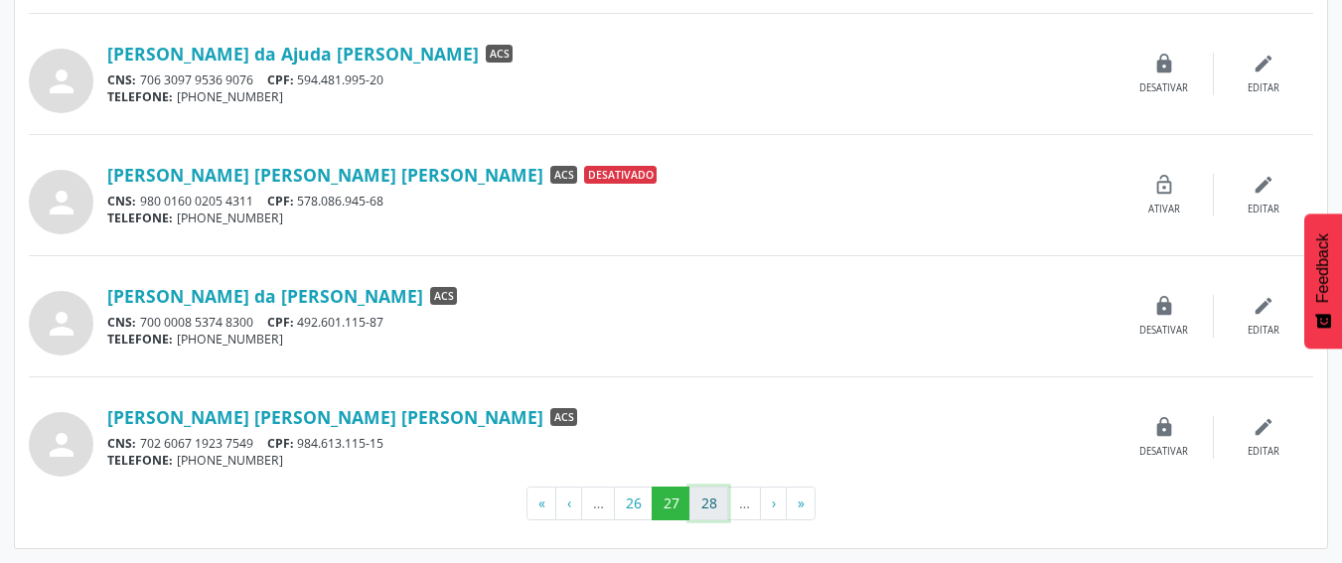
click at [706, 513] on button "28" at bounding box center [708, 504] width 39 height 34
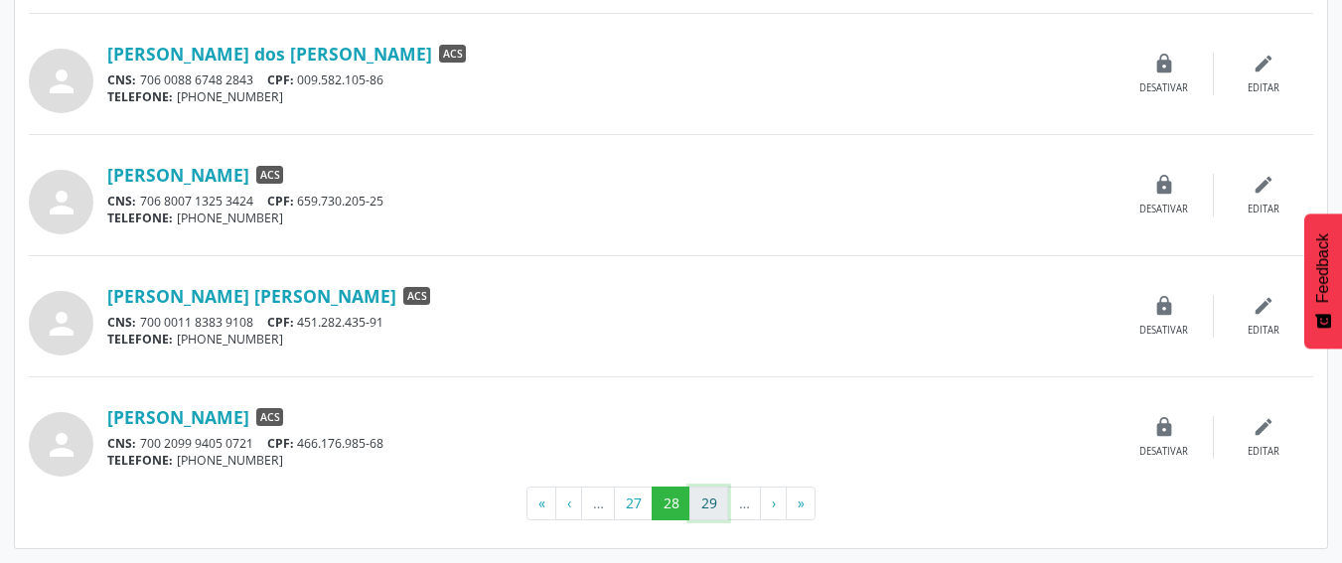
click at [713, 510] on button "29" at bounding box center [708, 504] width 39 height 34
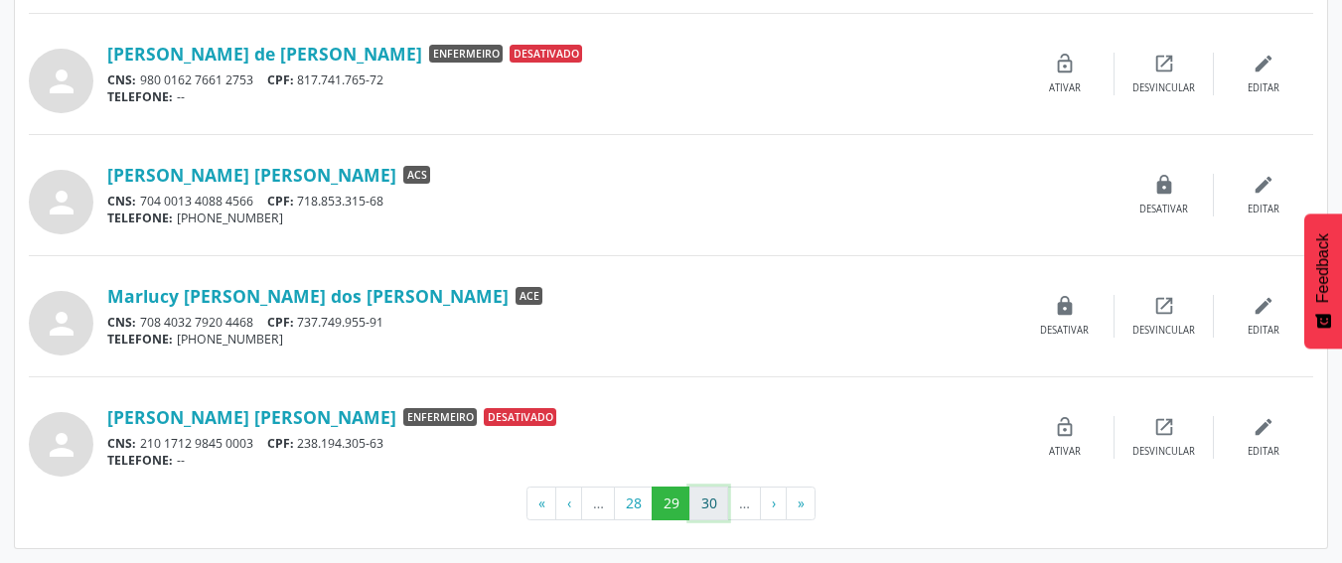
click at [701, 512] on button "30" at bounding box center [708, 504] width 39 height 34
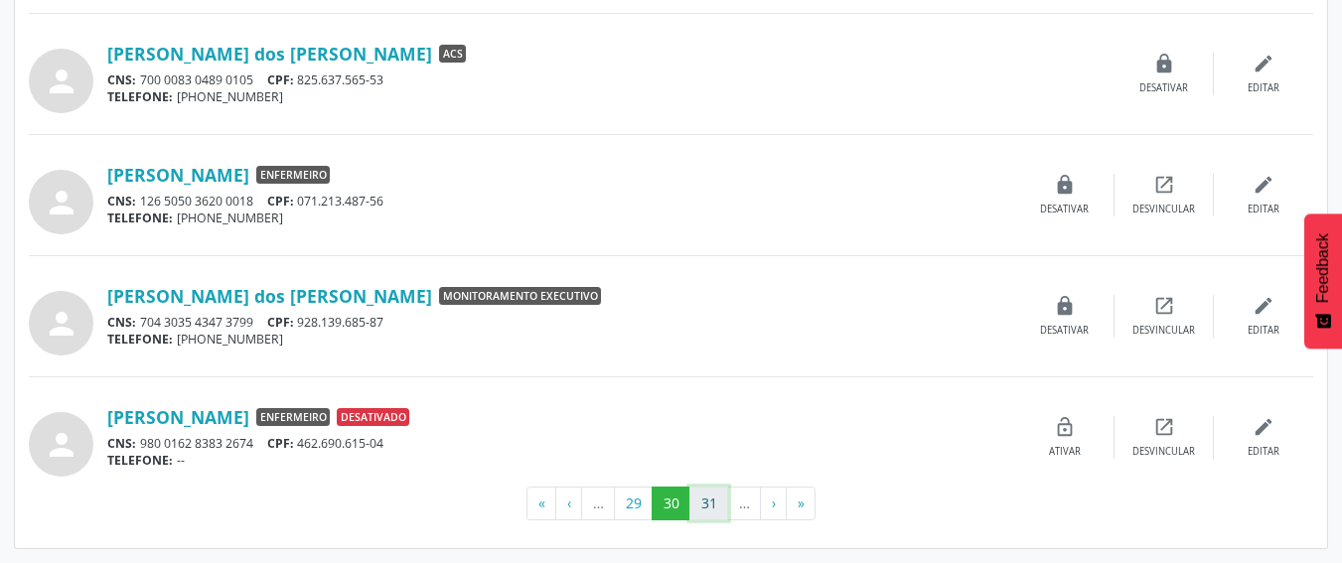
click at [704, 500] on button "31" at bounding box center [708, 504] width 39 height 34
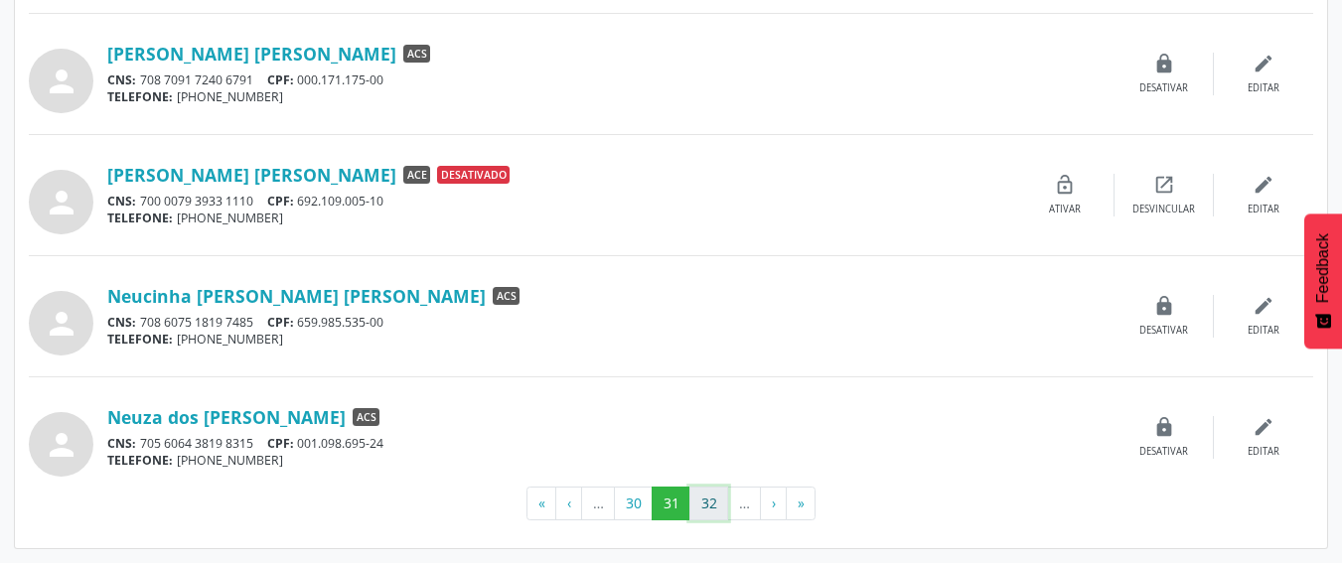
click at [714, 487] on button "32" at bounding box center [708, 504] width 39 height 34
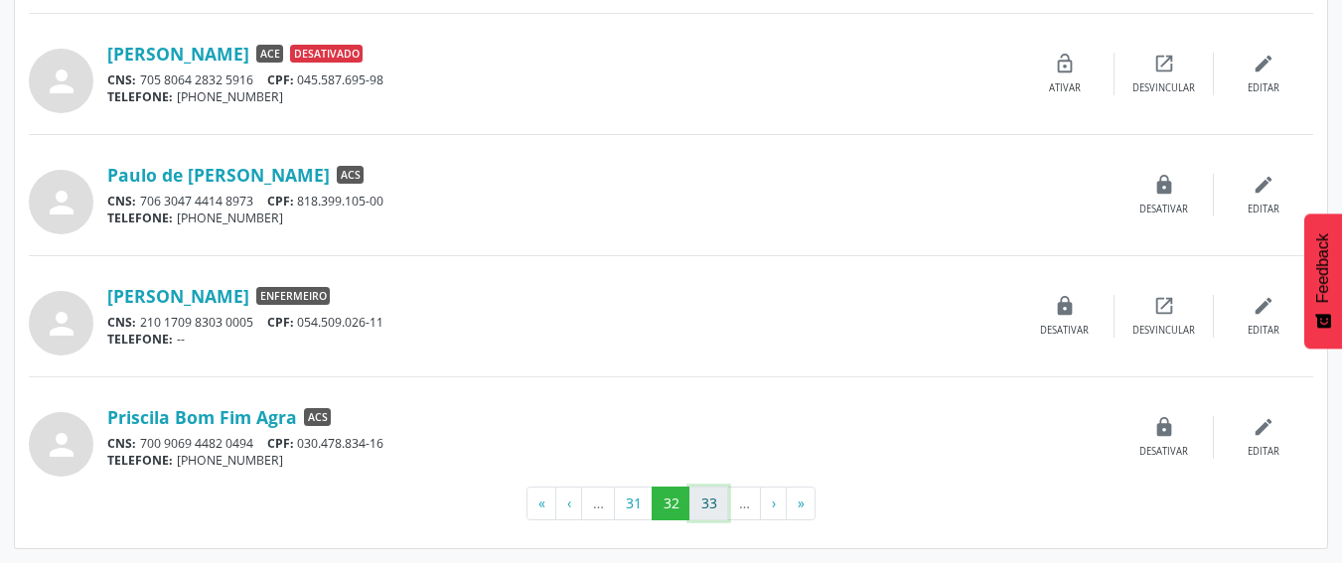
click at [695, 495] on button "33" at bounding box center [708, 504] width 39 height 34
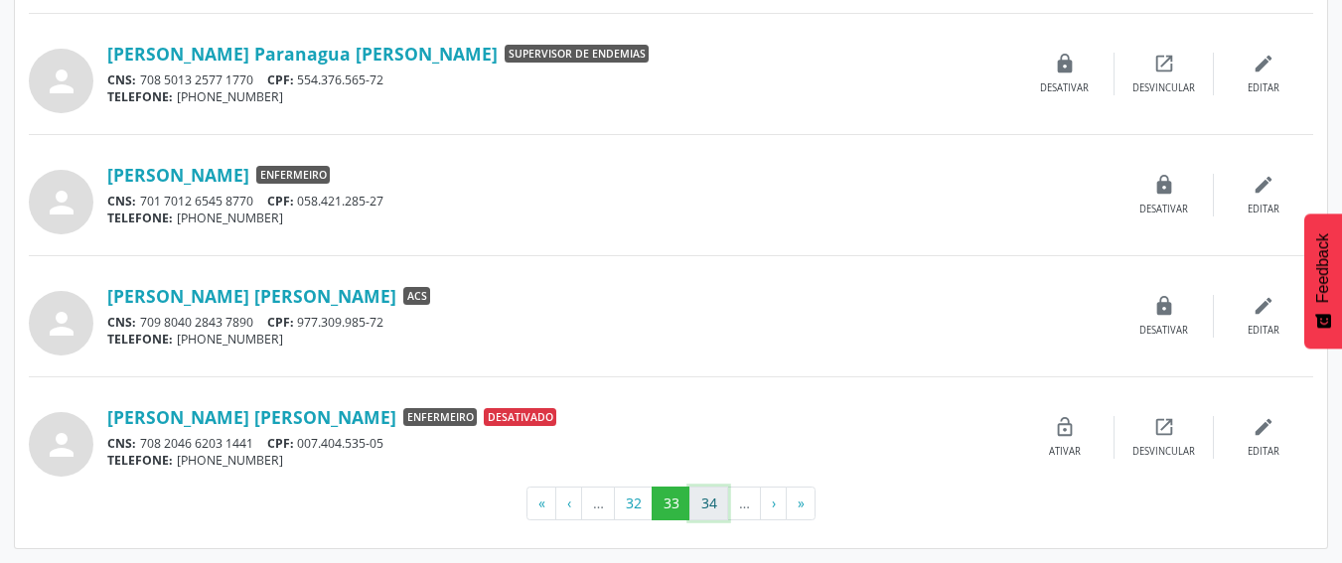
click at [722, 504] on button "34" at bounding box center [708, 504] width 39 height 34
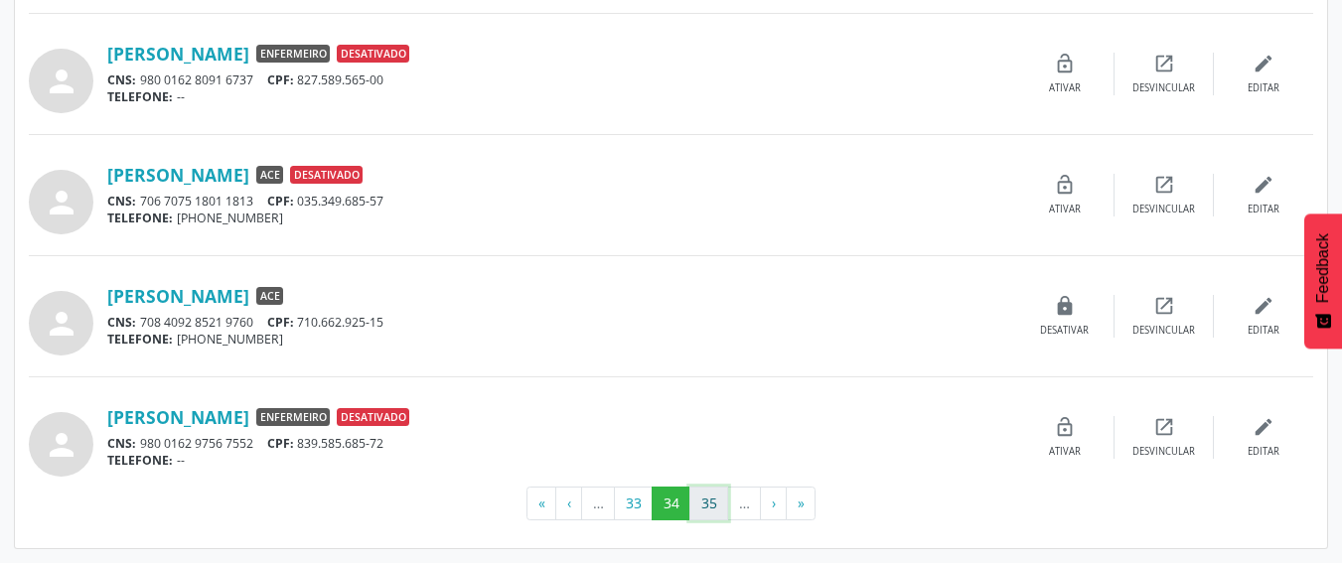
click at [696, 490] on button "35" at bounding box center [708, 504] width 39 height 34
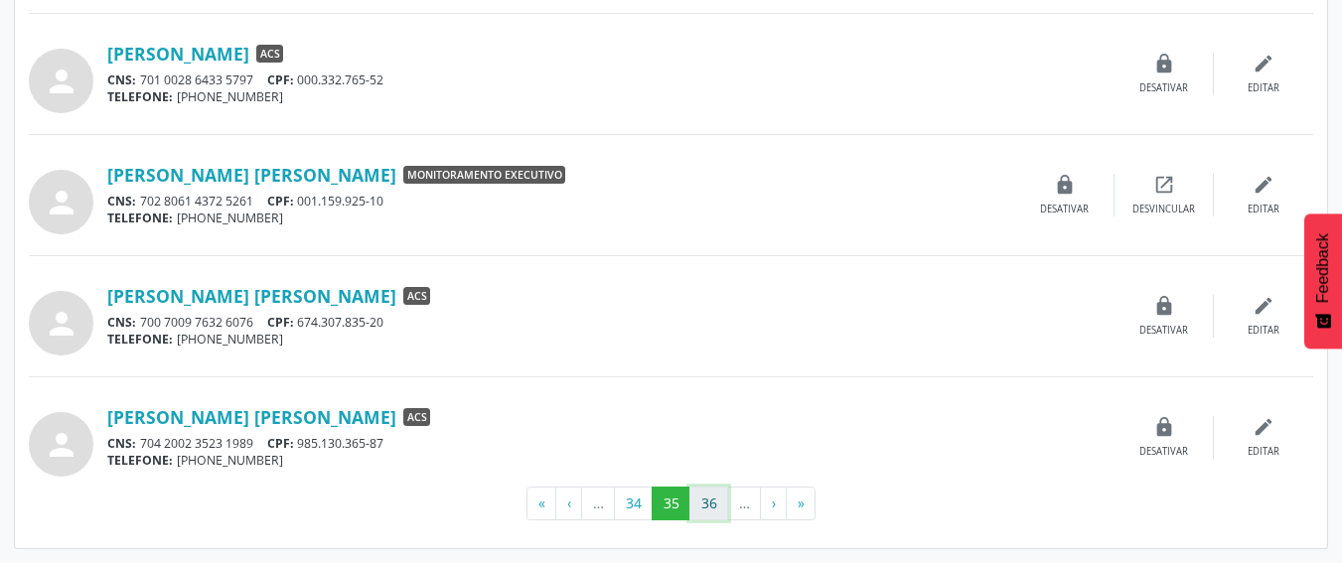
click at [711, 503] on button "36" at bounding box center [708, 504] width 39 height 34
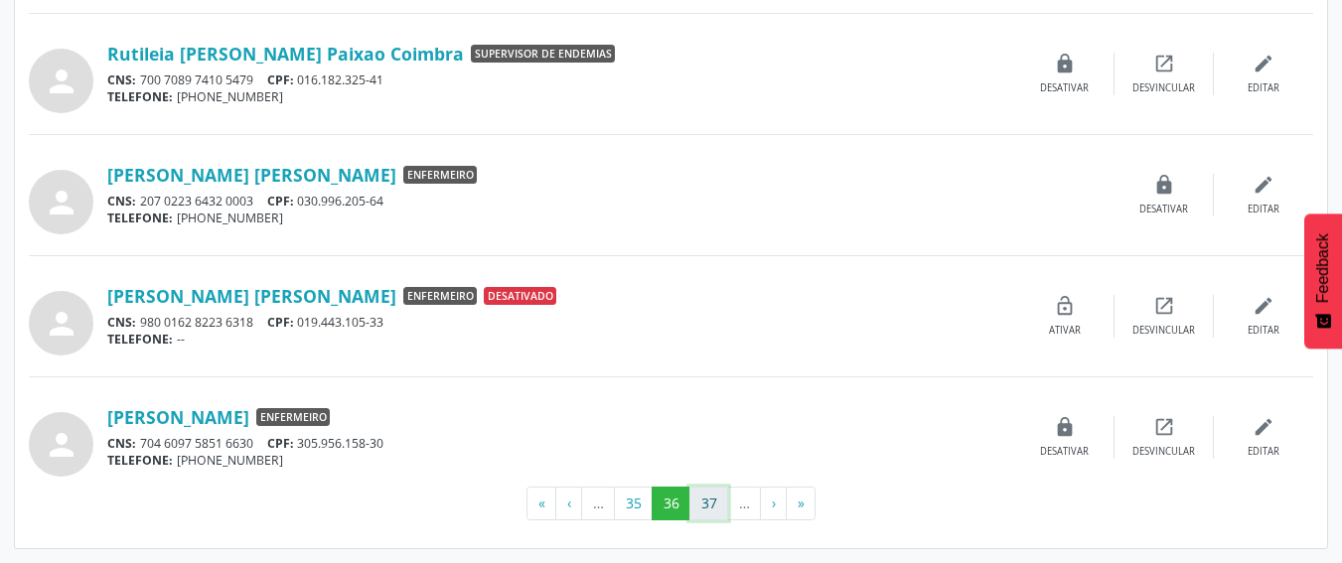
click at [703, 499] on button "37" at bounding box center [708, 504] width 39 height 34
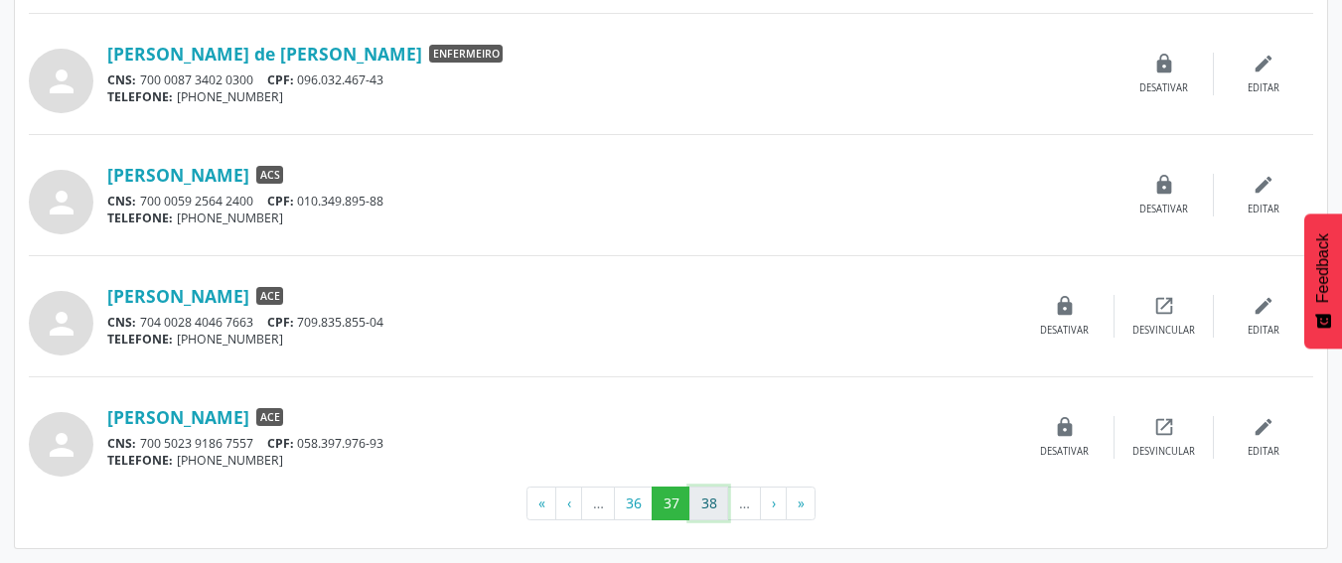
click at [695, 506] on button "38" at bounding box center [708, 504] width 39 height 34
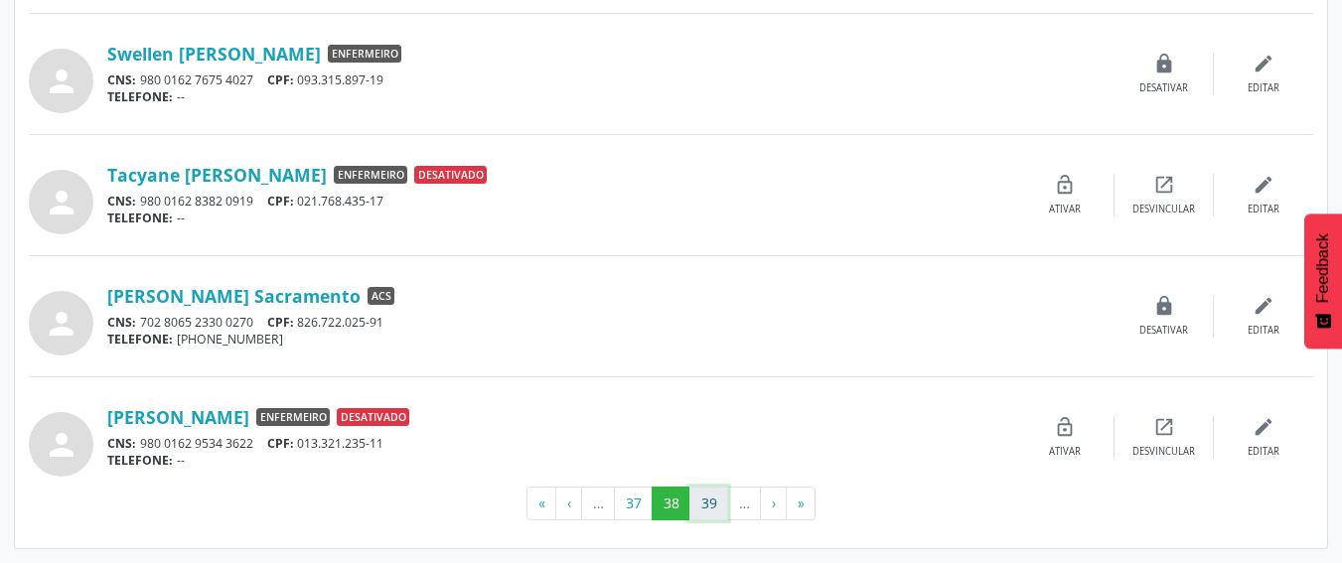
click at [704, 513] on button "39" at bounding box center [708, 504] width 39 height 34
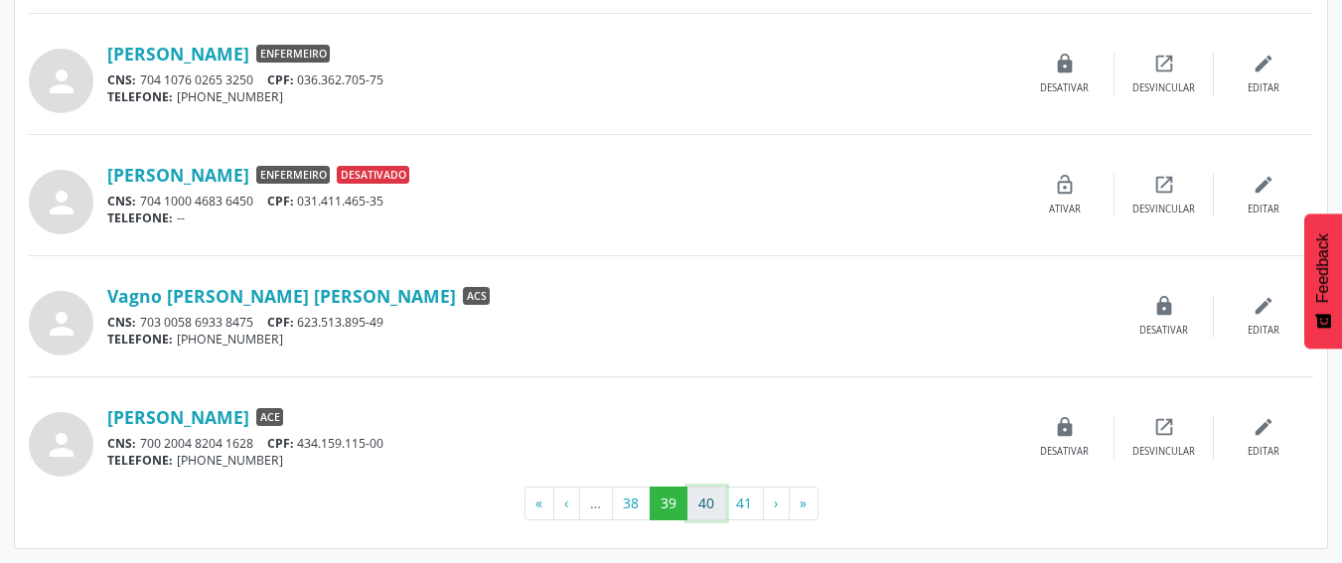
click at [697, 505] on button "40" at bounding box center [706, 504] width 39 height 34
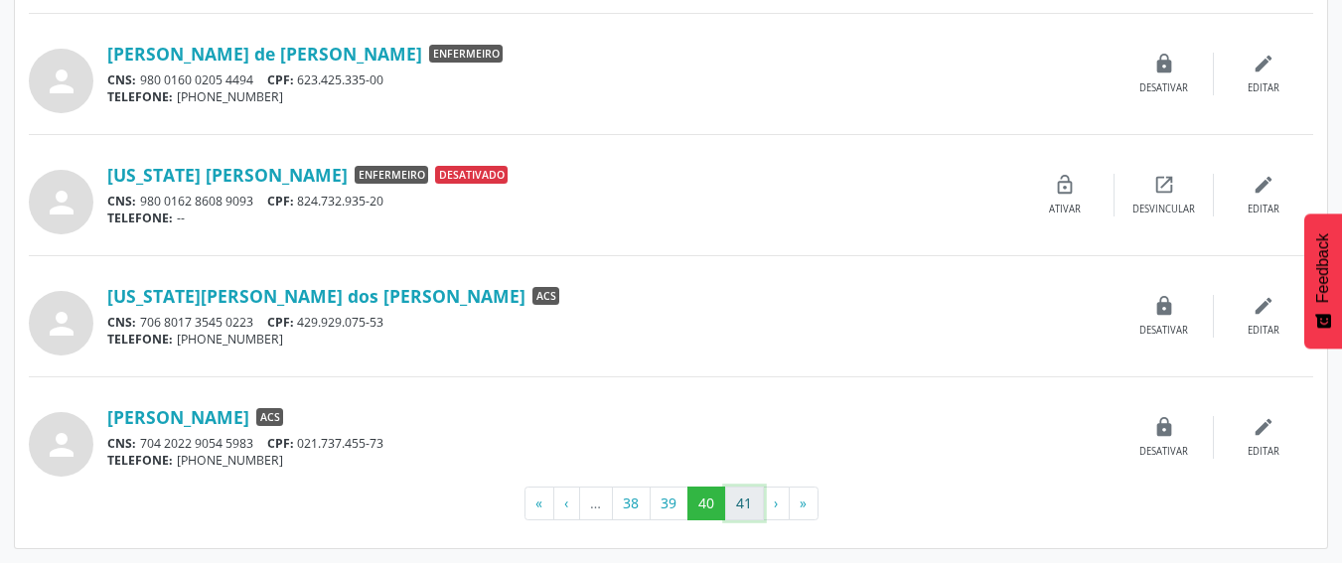
click at [736, 495] on button "41" at bounding box center [744, 504] width 39 height 34
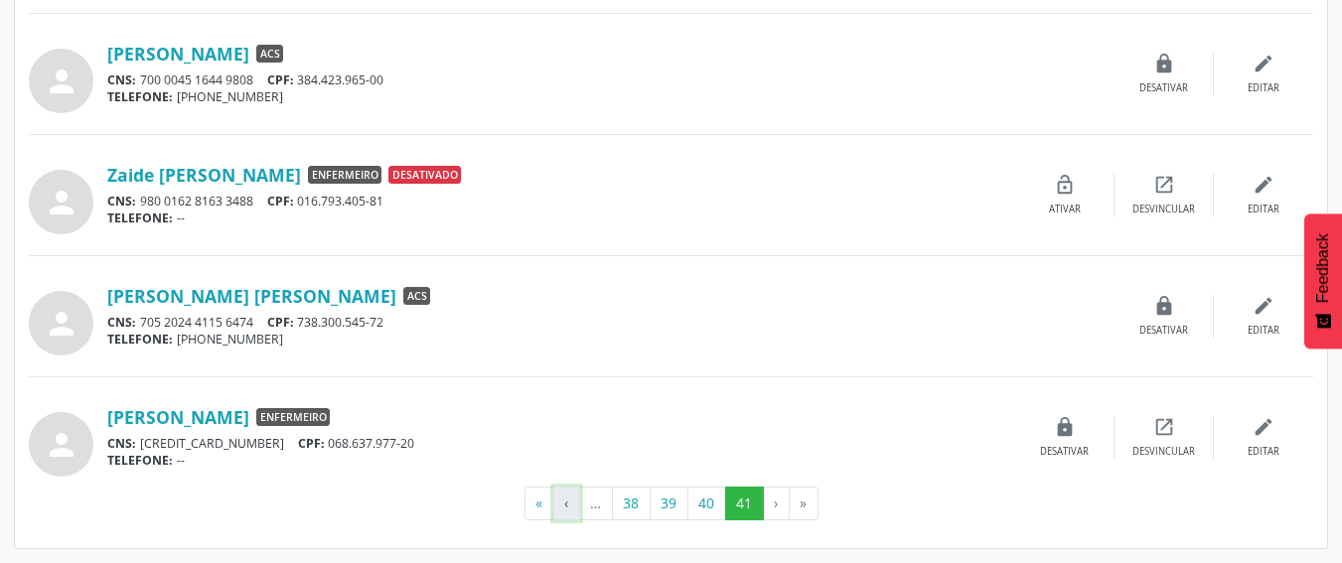
click at [559, 512] on button "‹" at bounding box center [566, 504] width 27 height 34
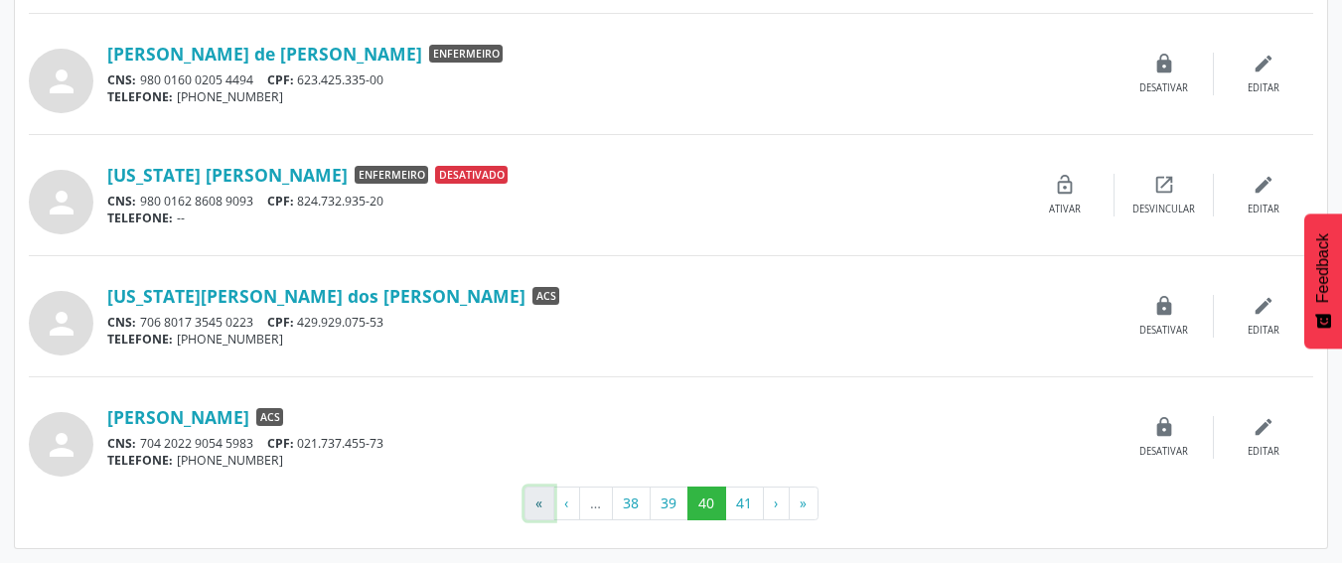
click at [543, 511] on button "«" at bounding box center [539, 504] width 30 height 34
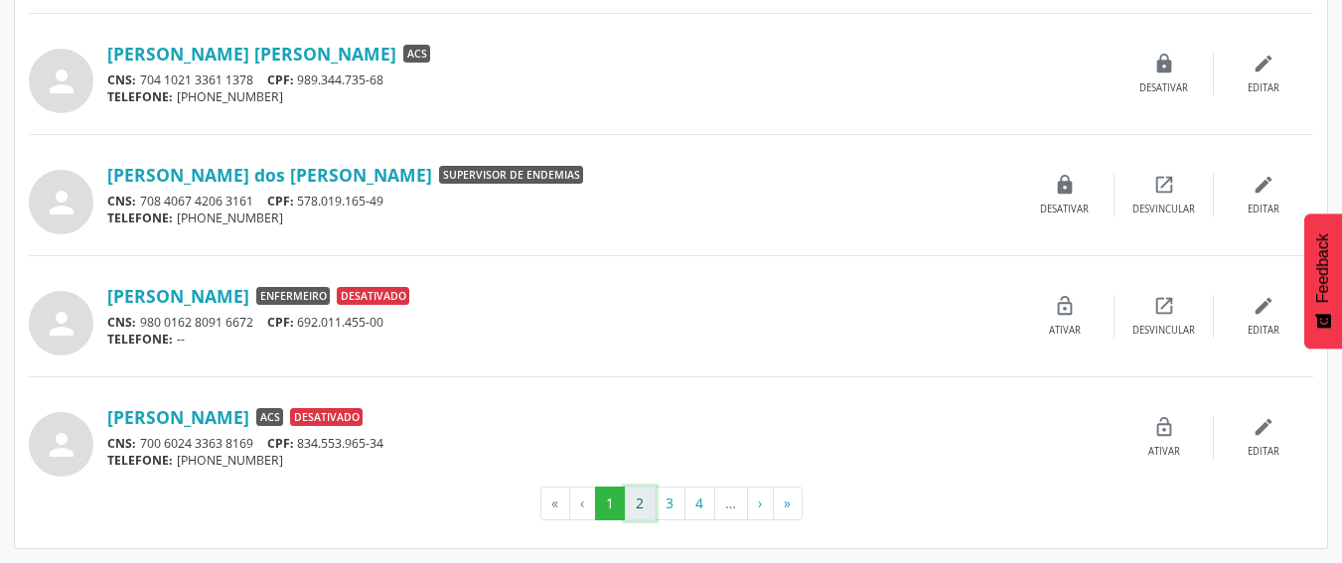
click at [636, 504] on button "2" at bounding box center [640, 504] width 31 height 34
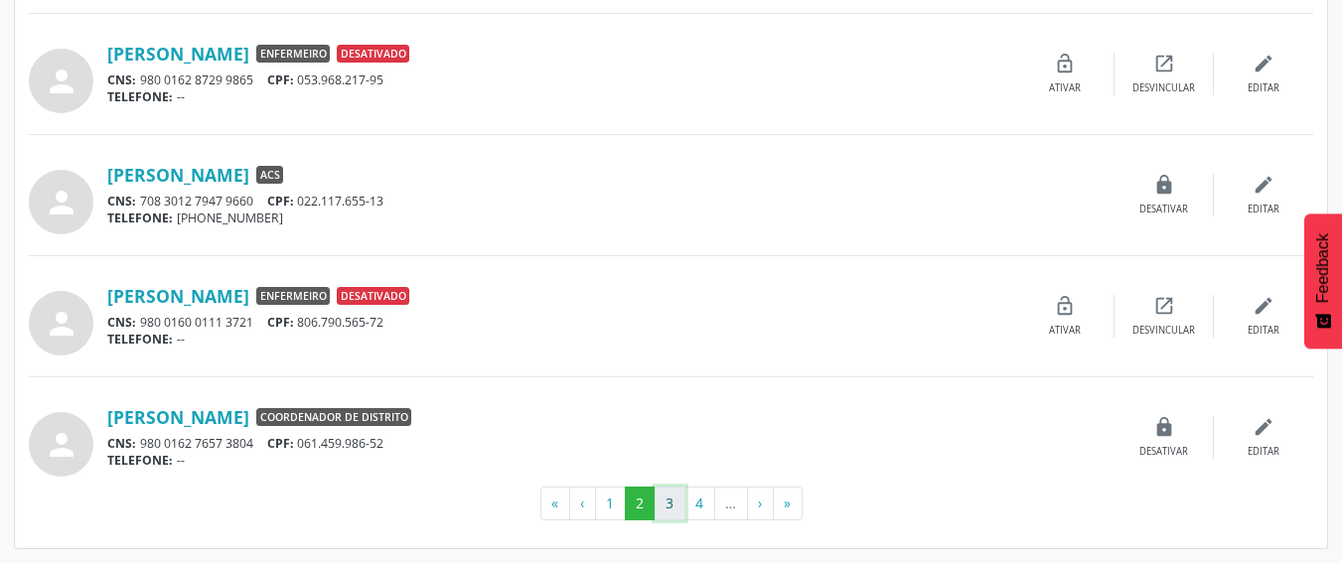
click at [659, 510] on button "3" at bounding box center [669, 504] width 31 height 34
